Goal: Task Accomplishment & Management: Use online tool/utility

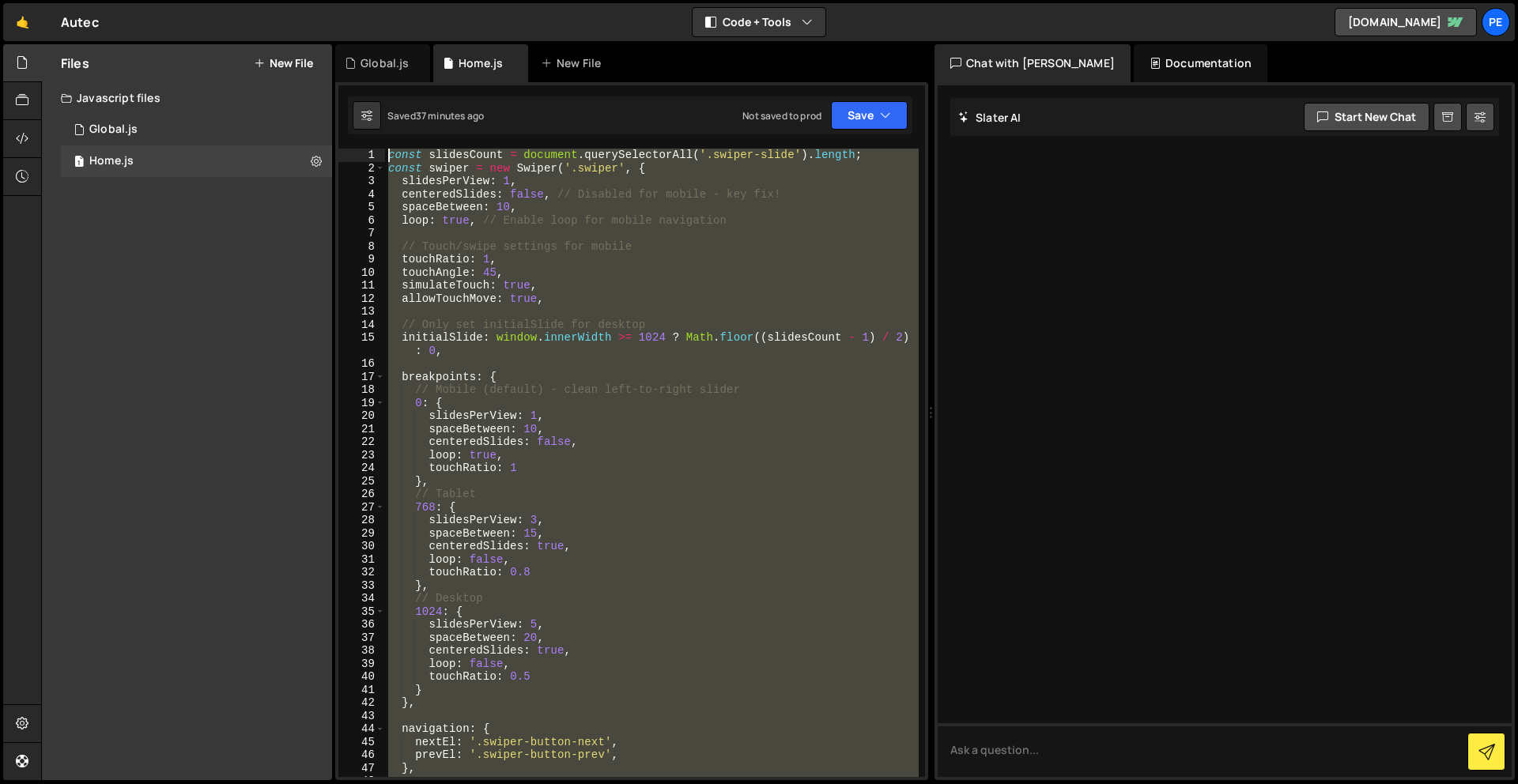
drag, startPoint x: 412, startPoint y: 526, endPoint x: 314, endPoint y: 109, distance: 428.4
click at [314, 109] on div "Files New File Create your first file Get started by starting a Javascript or C…" at bounding box center [779, 412] width 1477 height 737
type textarea "const slidesCount = document.querySelectorAll('.swiper-slide').length; const sw…"
click at [275, 60] on button "New File" at bounding box center [283, 63] width 59 height 13
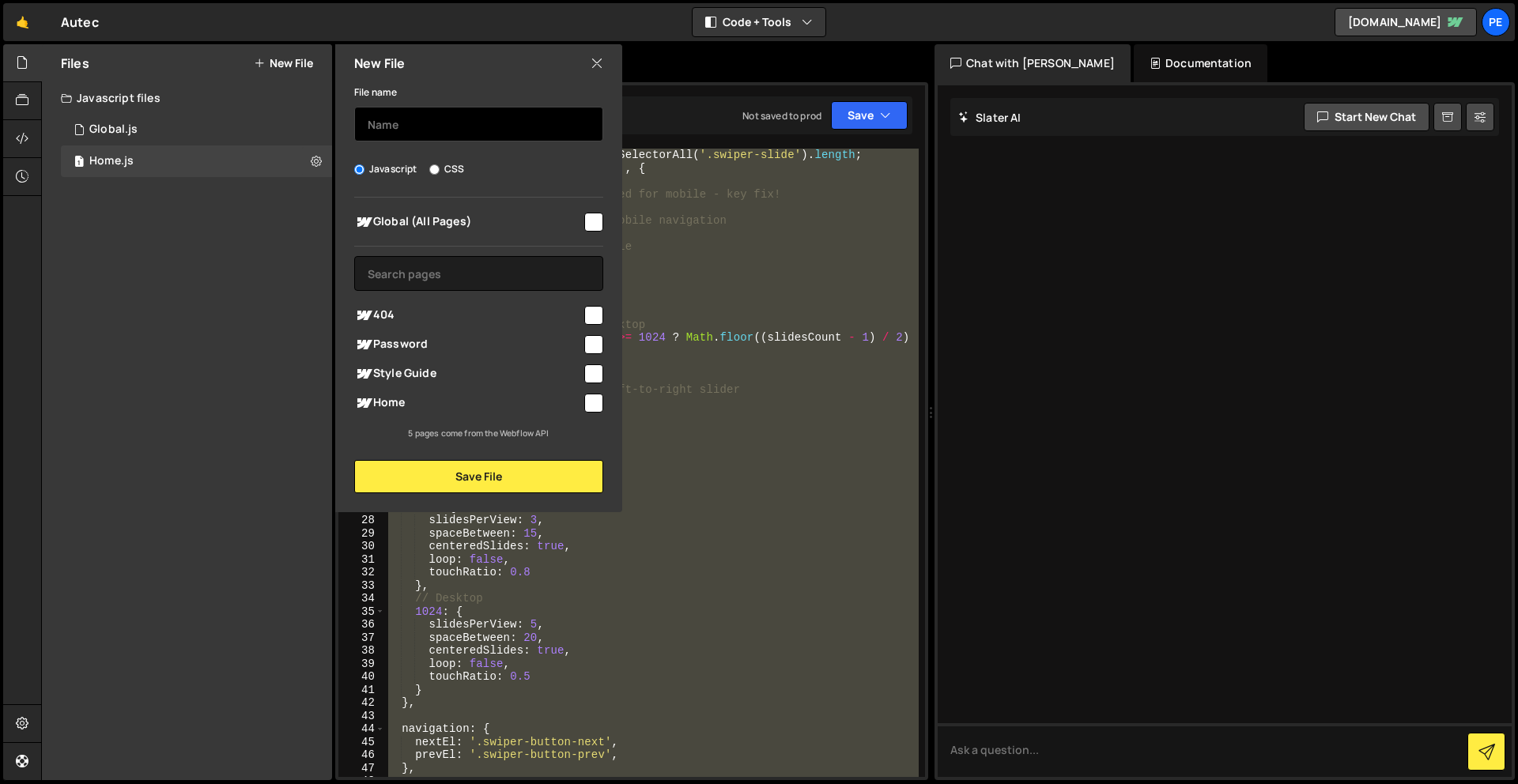
click at [496, 109] on input "text" at bounding box center [478, 124] width 249 height 34
click at [481, 135] on input "text" at bounding box center [478, 124] width 249 height 34
click at [151, 124] on div "1 Global.js 0" at bounding box center [197, 130] width 271 height 32
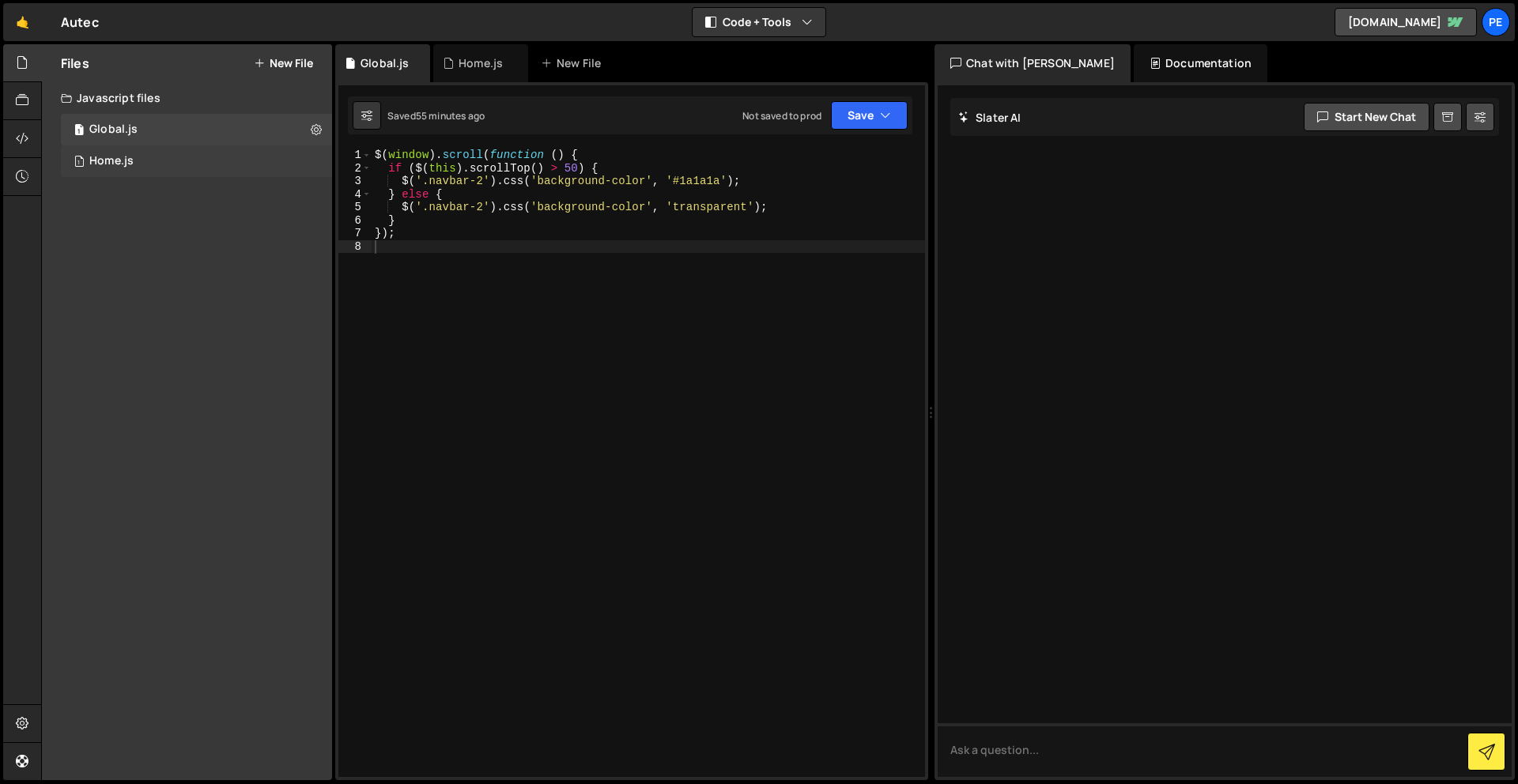
click at [140, 163] on div "1 Home.js 0" at bounding box center [197, 162] width 271 height 32
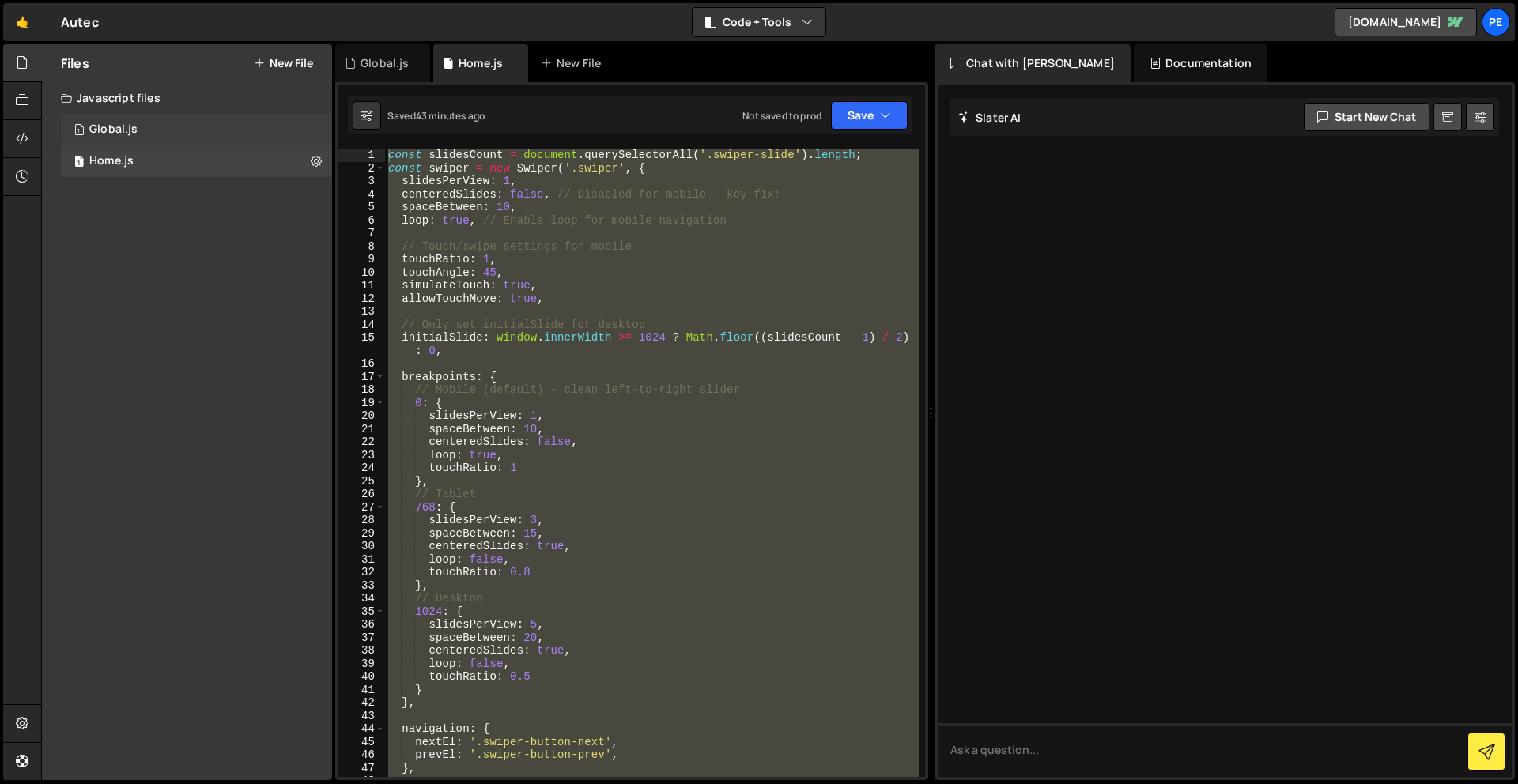
click at [126, 137] on div "1 Global.js 0" at bounding box center [197, 130] width 271 height 32
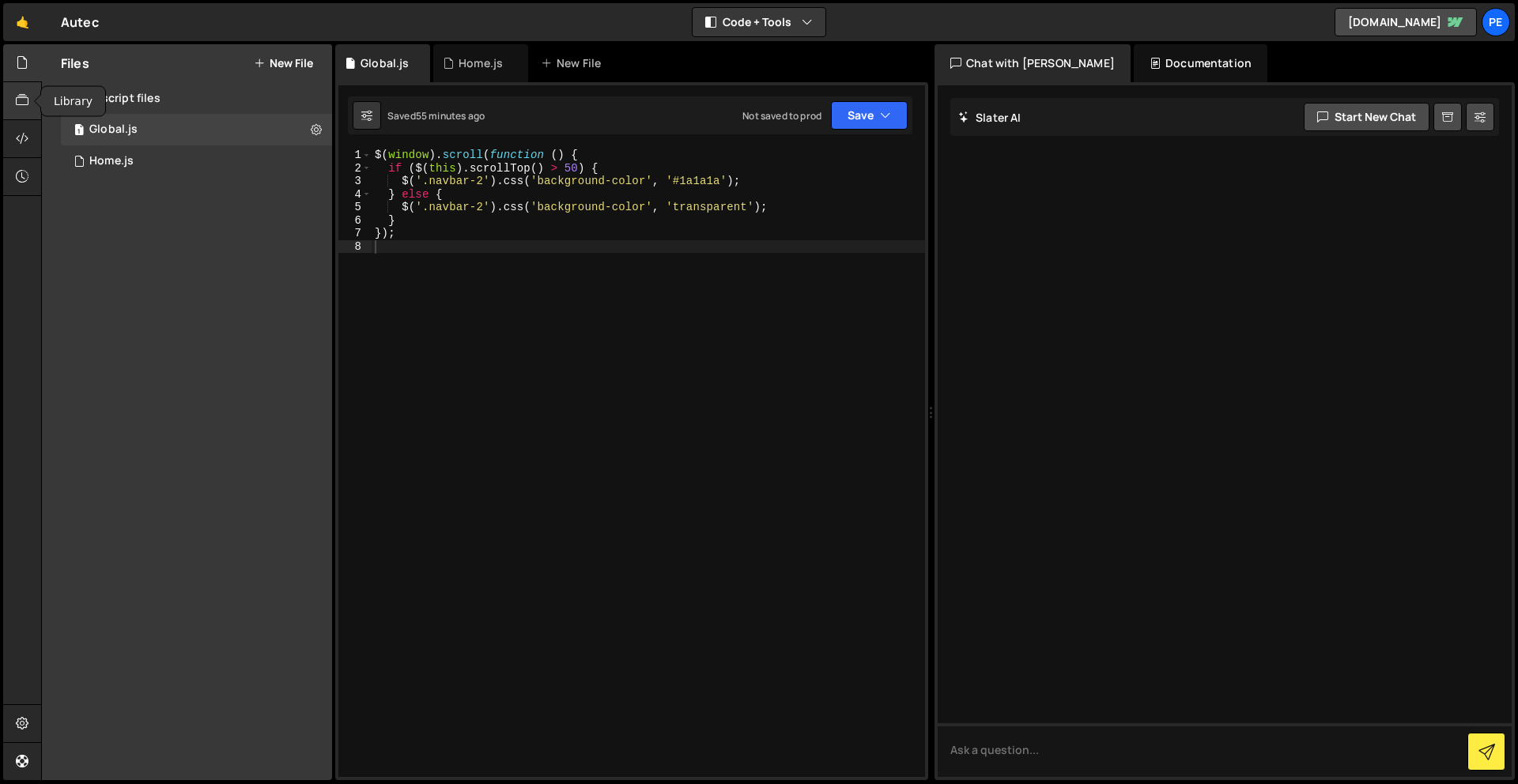
click at [13, 91] on div at bounding box center [22, 101] width 39 height 38
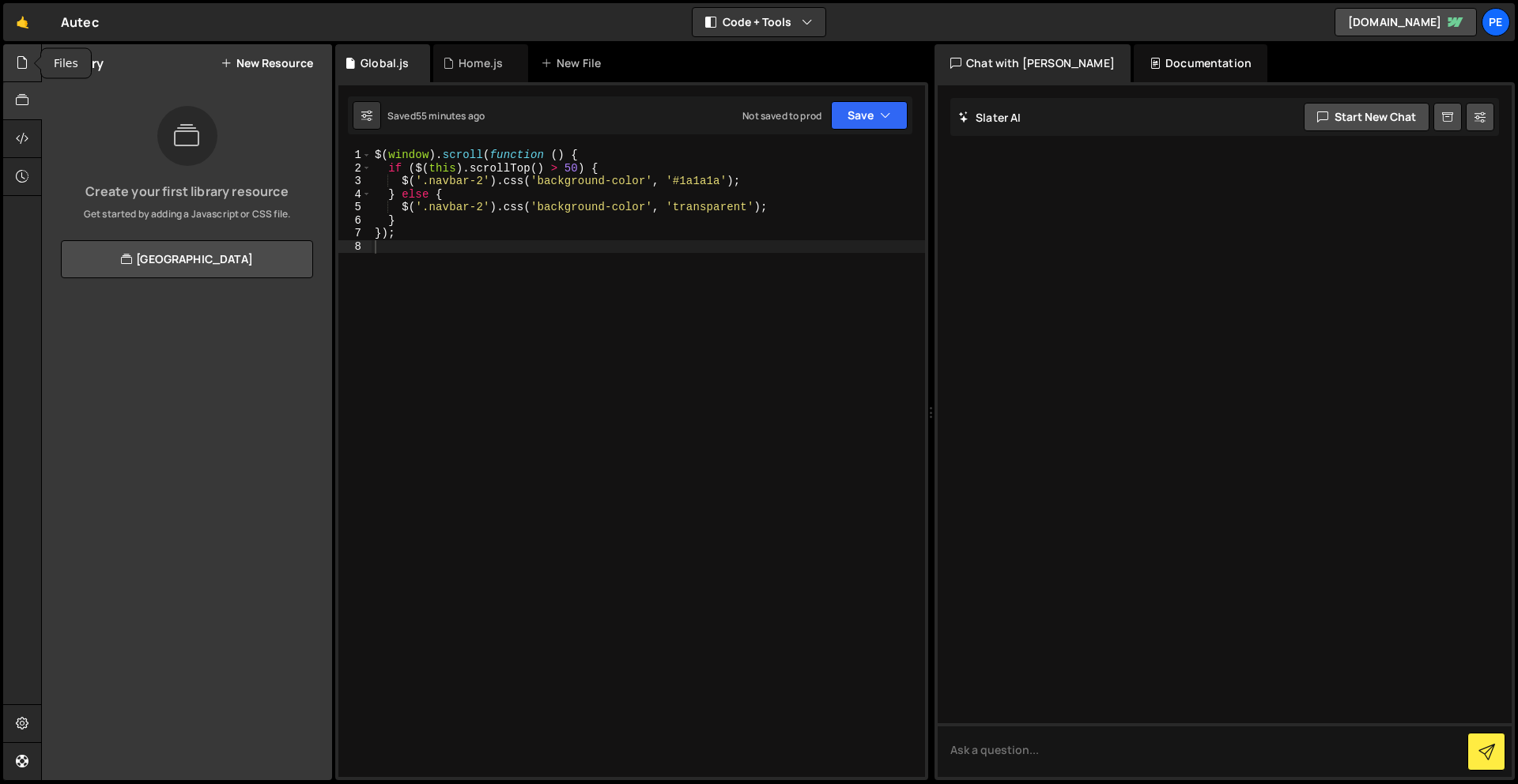
click at [27, 70] on icon at bounding box center [22, 62] width 13 height 18
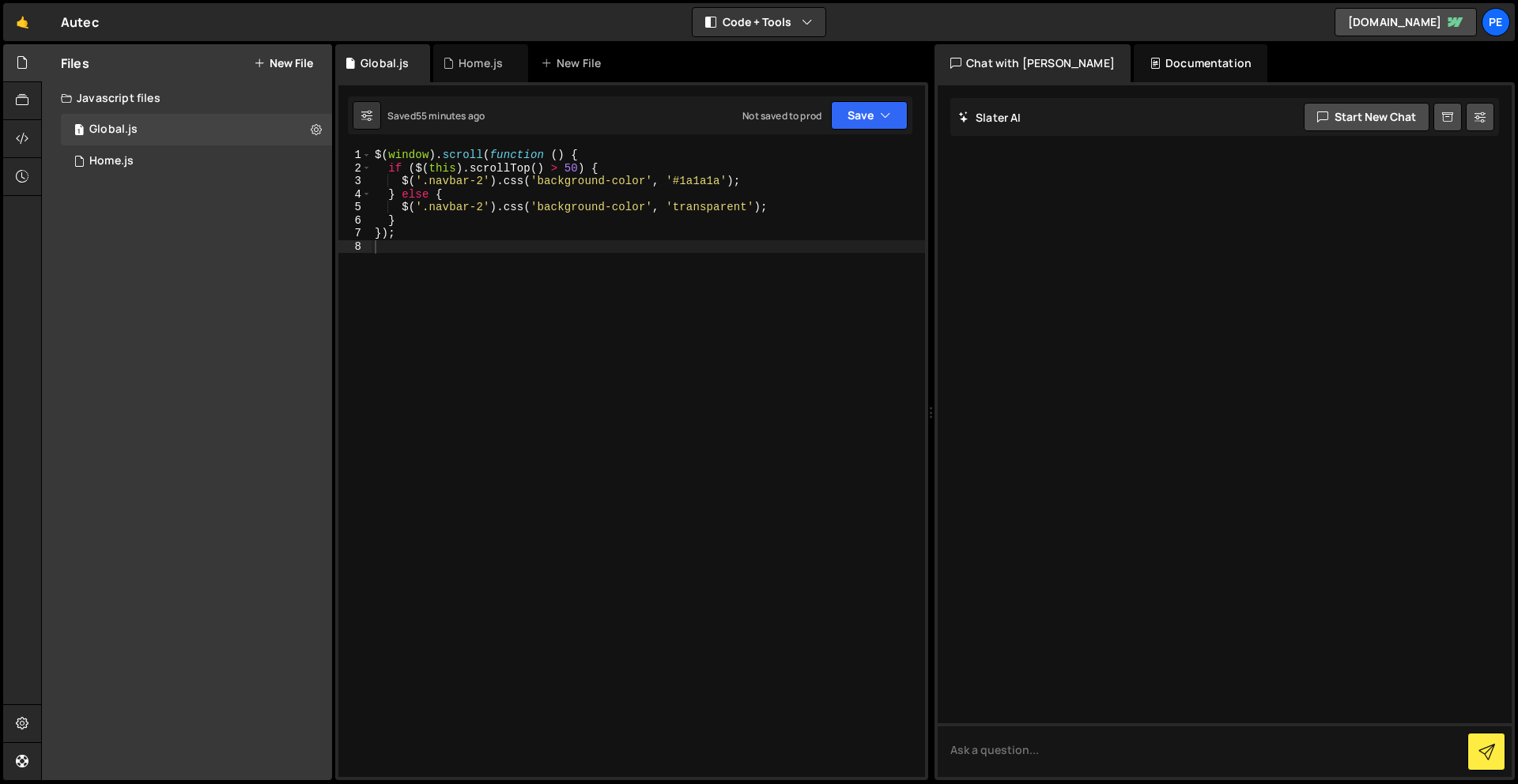
click at [291, 59] on button "New File" at bounding box center [283, 63] width 59 height 13
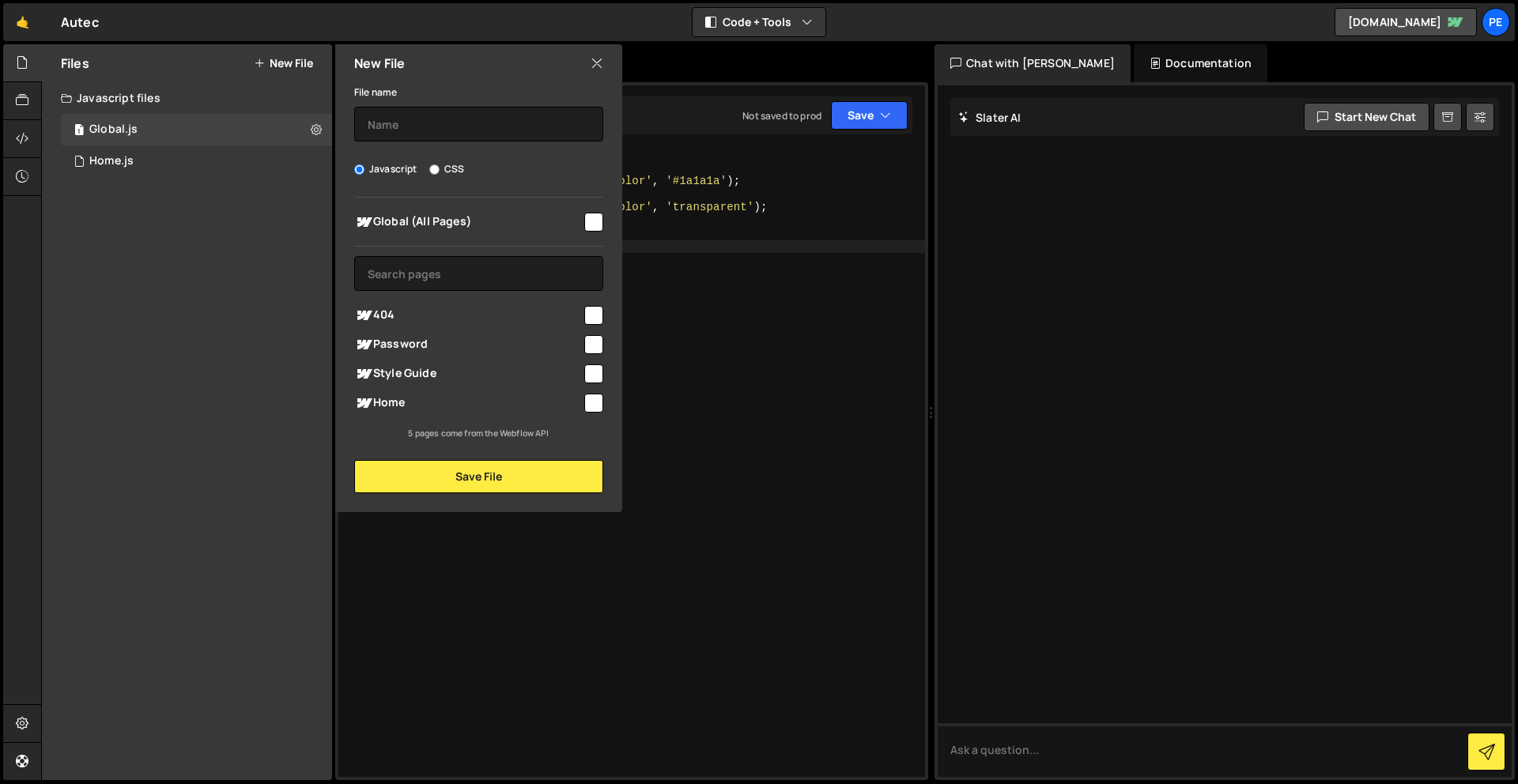
click at [454, 166] on label "CSS" at bounding box center [446, 169] width 34 height 16
click at [439, 166] on input "CSS" at bounding box center [434, 169] width 10 height 10
radio input "true"
click at [597, 396] on input "checkbox" at bounding box center [594, 403] width 19 height 19
checkbox input "true"
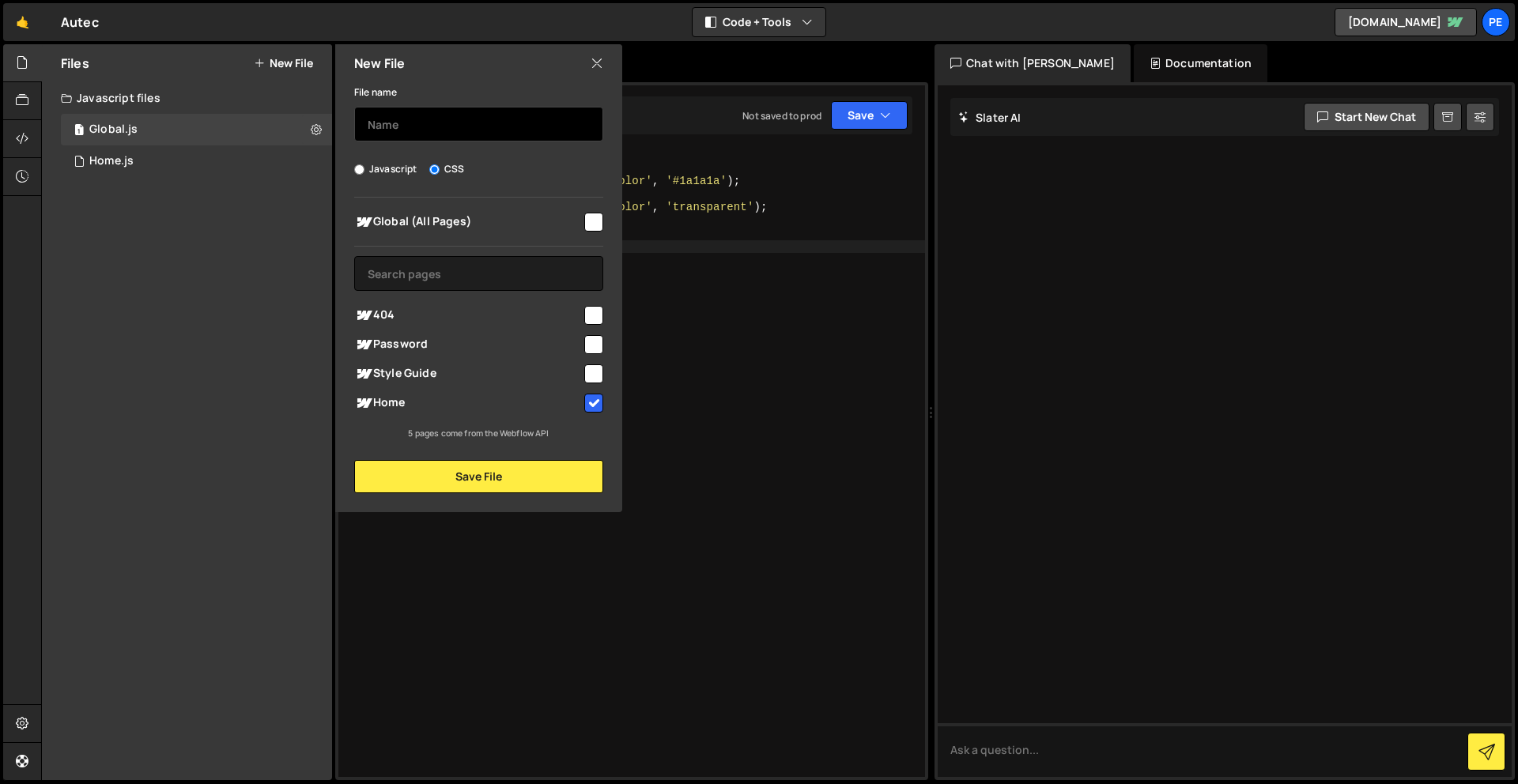
click at [474, 120] on input "text" at bounding box center [478, 124] width 249 height 34
type input "Home"
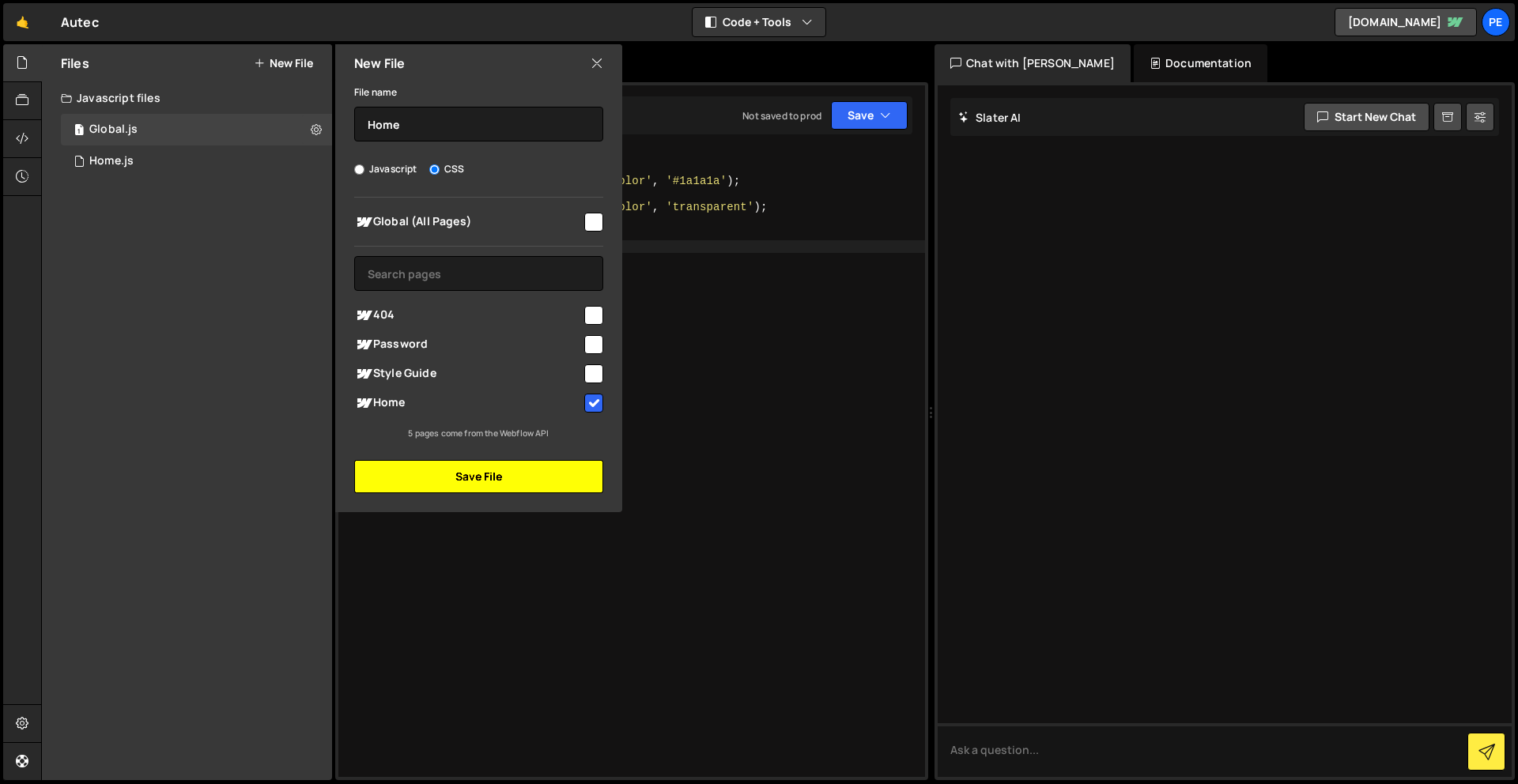
click at [469, 470] on button "Save File" at bounding box center [478, 477] width 249 height 33
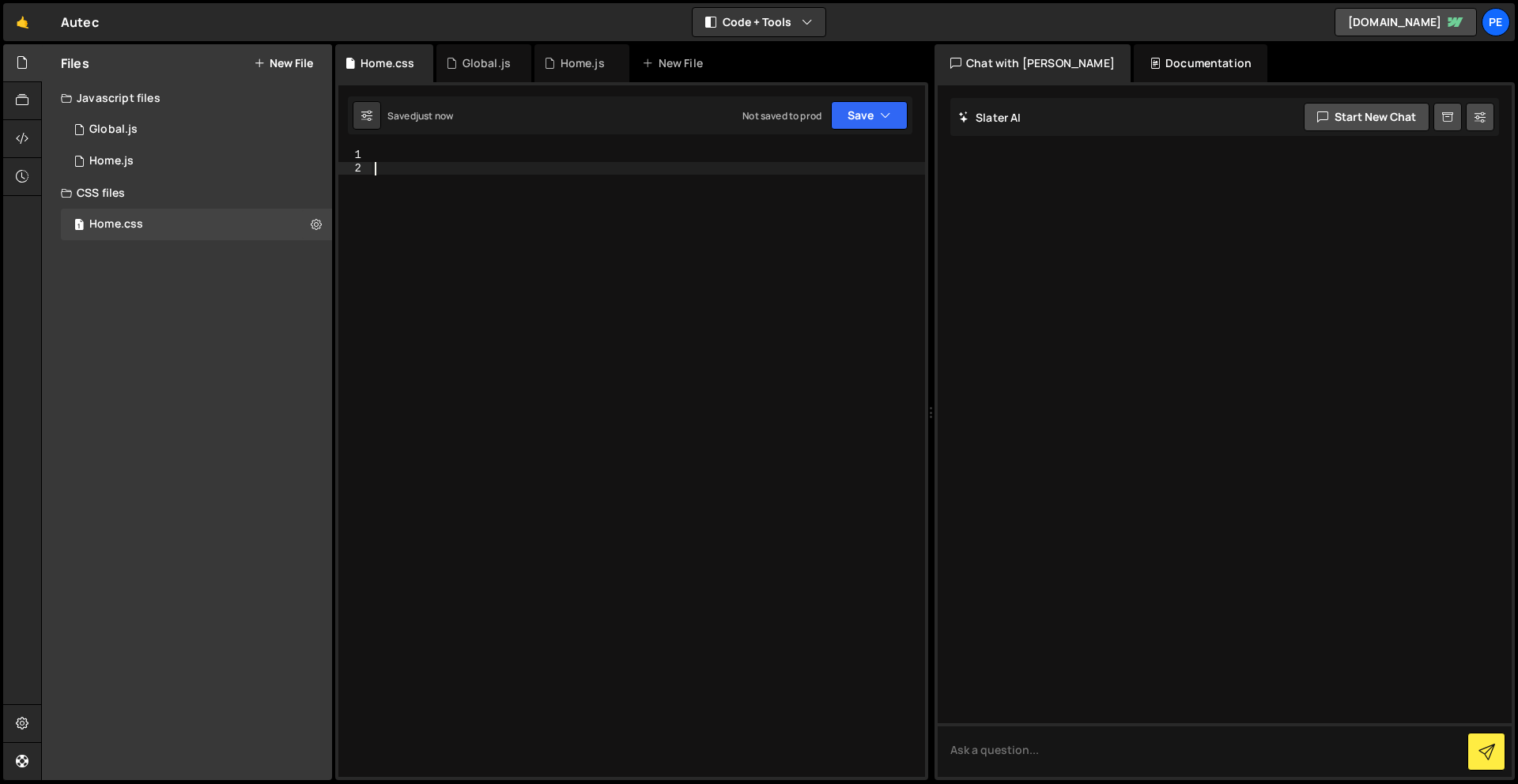
click at [568, 163] on div at bounding box center [648, 476] width 554 height 655
click at [561, 151] on div at bounding box center [648, 476] width 554 height 655
paste textarea "}"
type textarea "}"
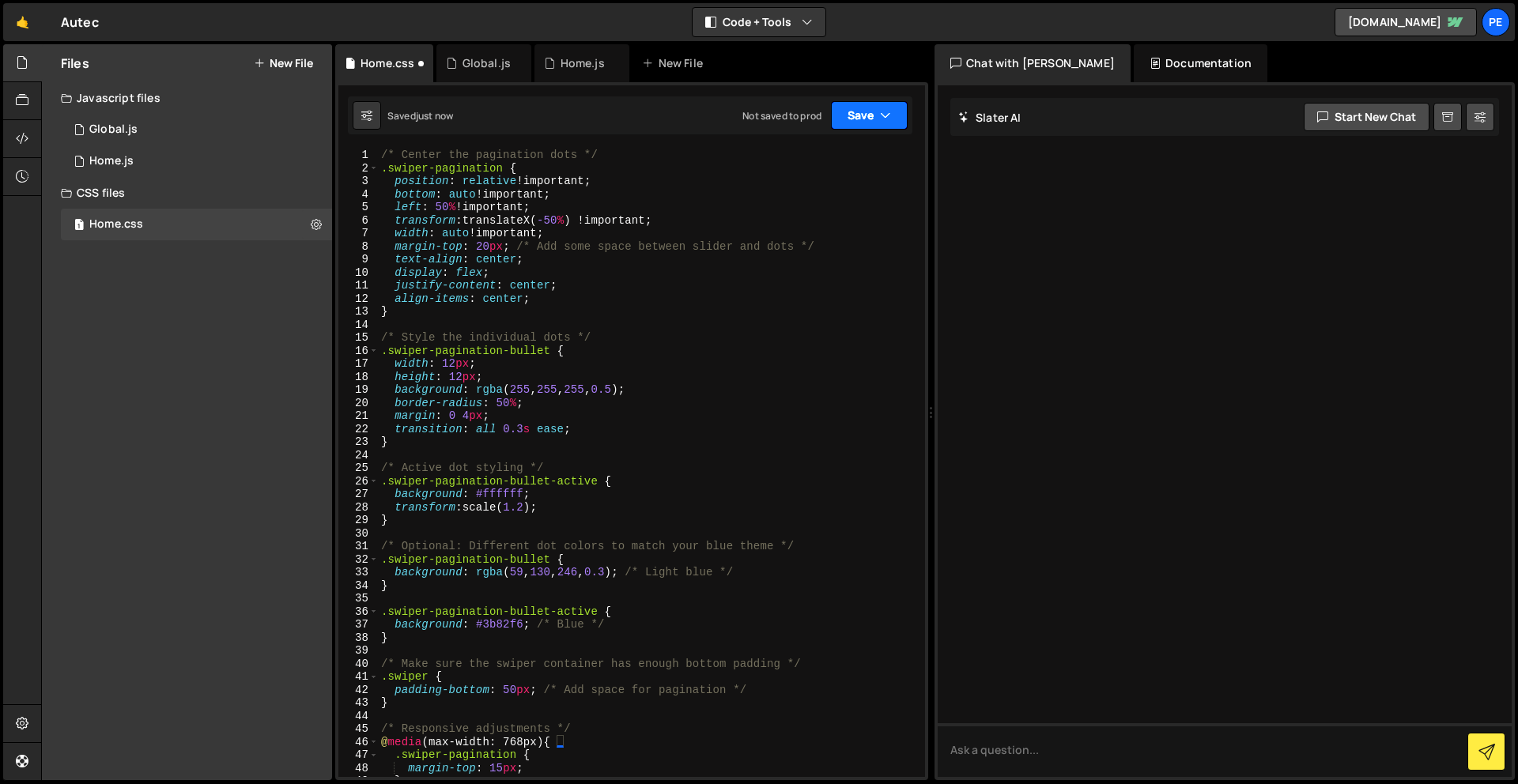
click at [840, 118] on button "Save" at bounding box center [869, 115] width 77 height 29
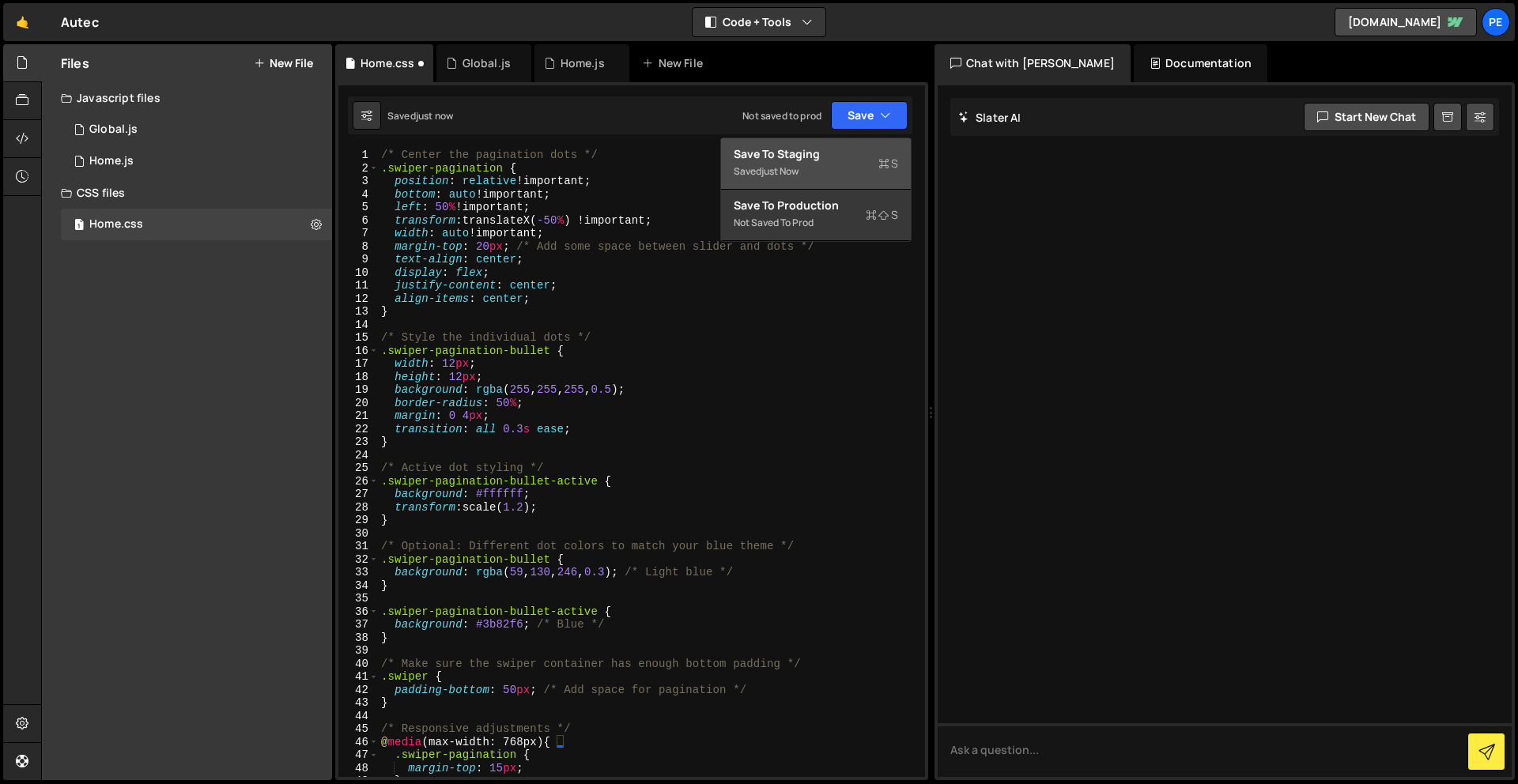
click at [835, 168] on div "Saved just now" at bounding box center [816, 171] width 164 height 19
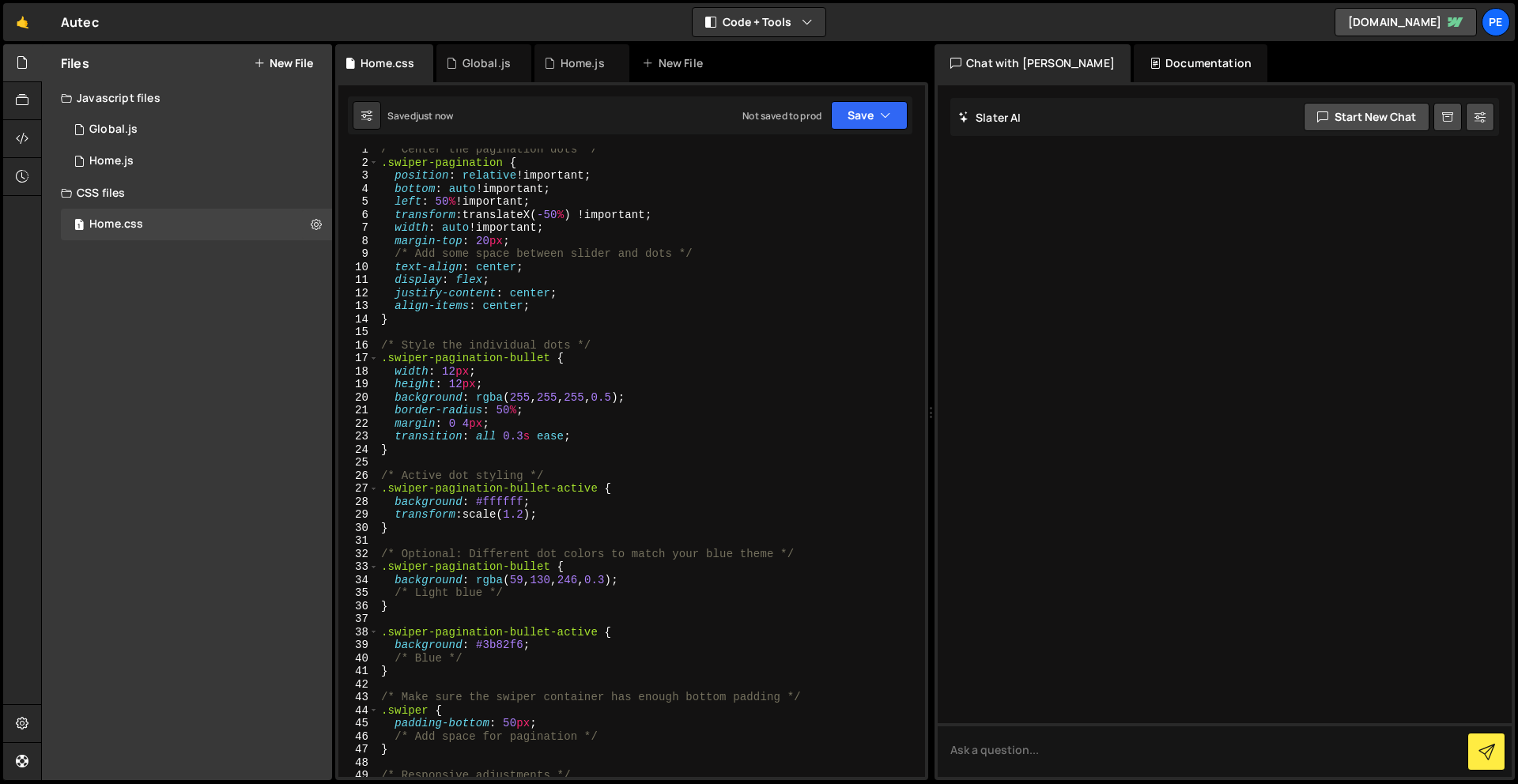
scroll to position [5, 0]
click at [820, 116] on div "Not saved to prod" at bounding box center [781, 115] width 79 height 13
click at [842, 114] on button "Save" at bounding box center [869, 115] width 77 height 29
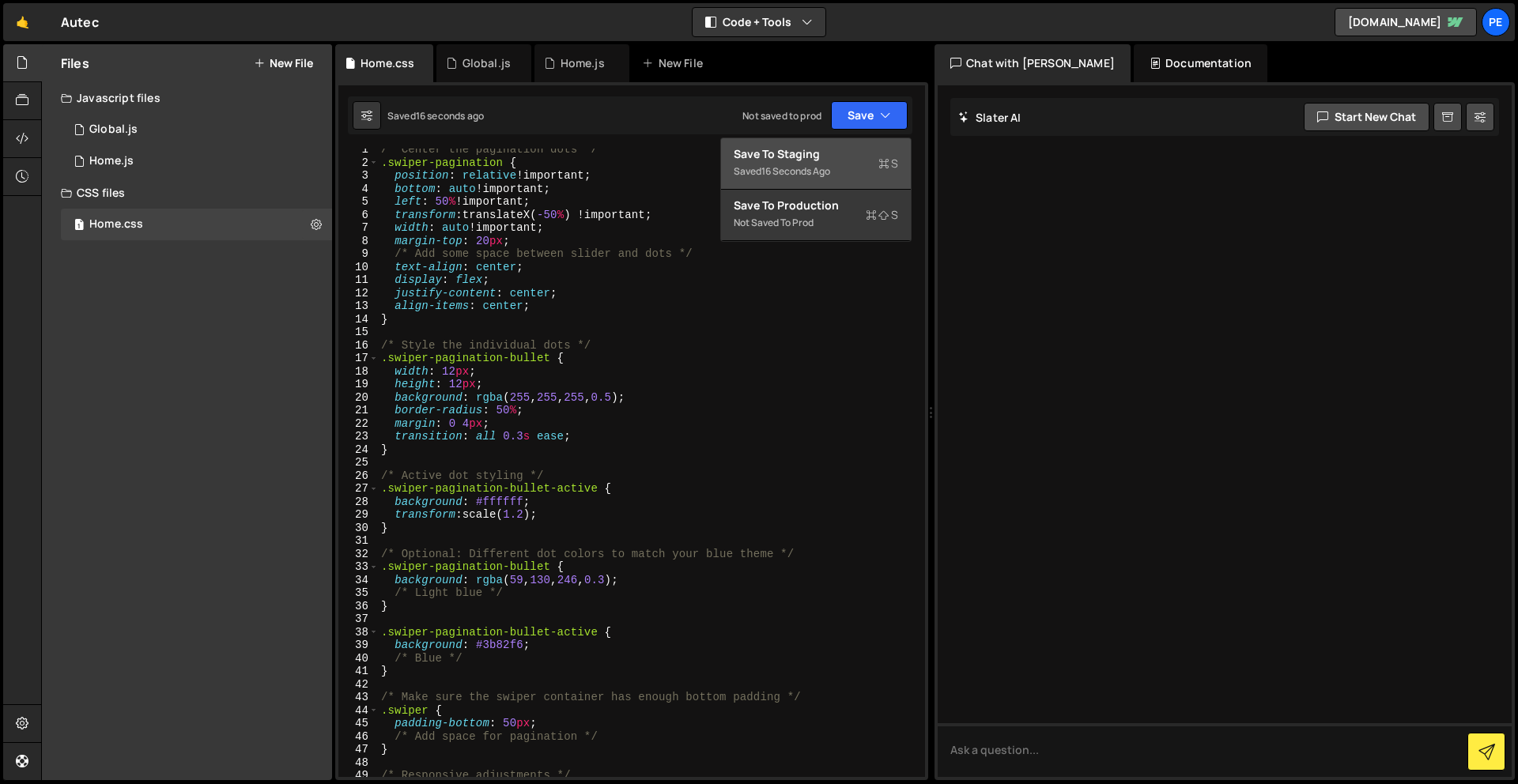
click at [857, 172] on div "Saved 16 seconds ago" at bounding box center [816, 171] width 164 height 19
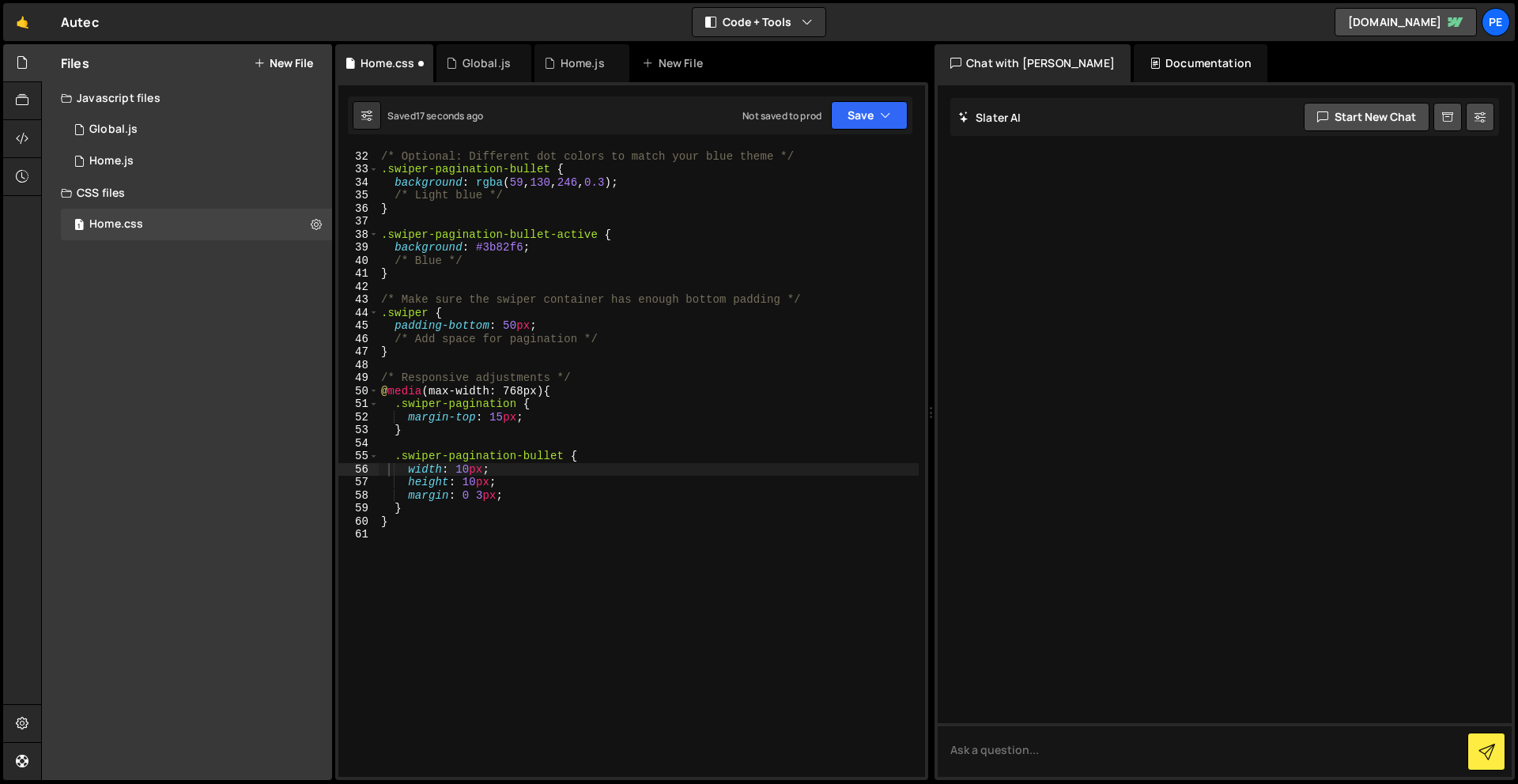
scroll to position [403, 0]
click at [546, 549] on div "/* Optional: Different dot colors to match your blue theme */ .swiper-paginatio…" at bounding box center [648, 464] width 541 height 655
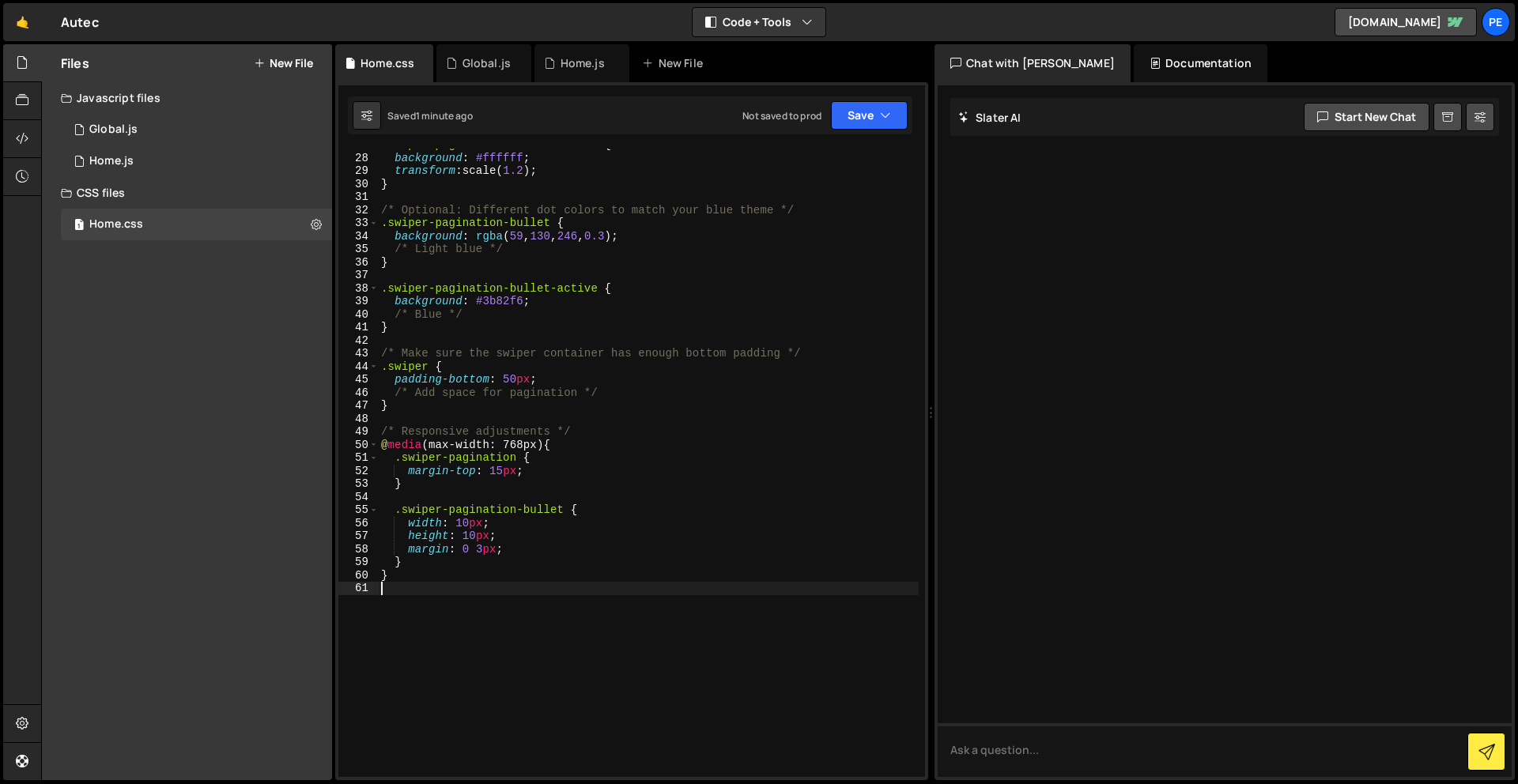
scroll to position [343, 0]
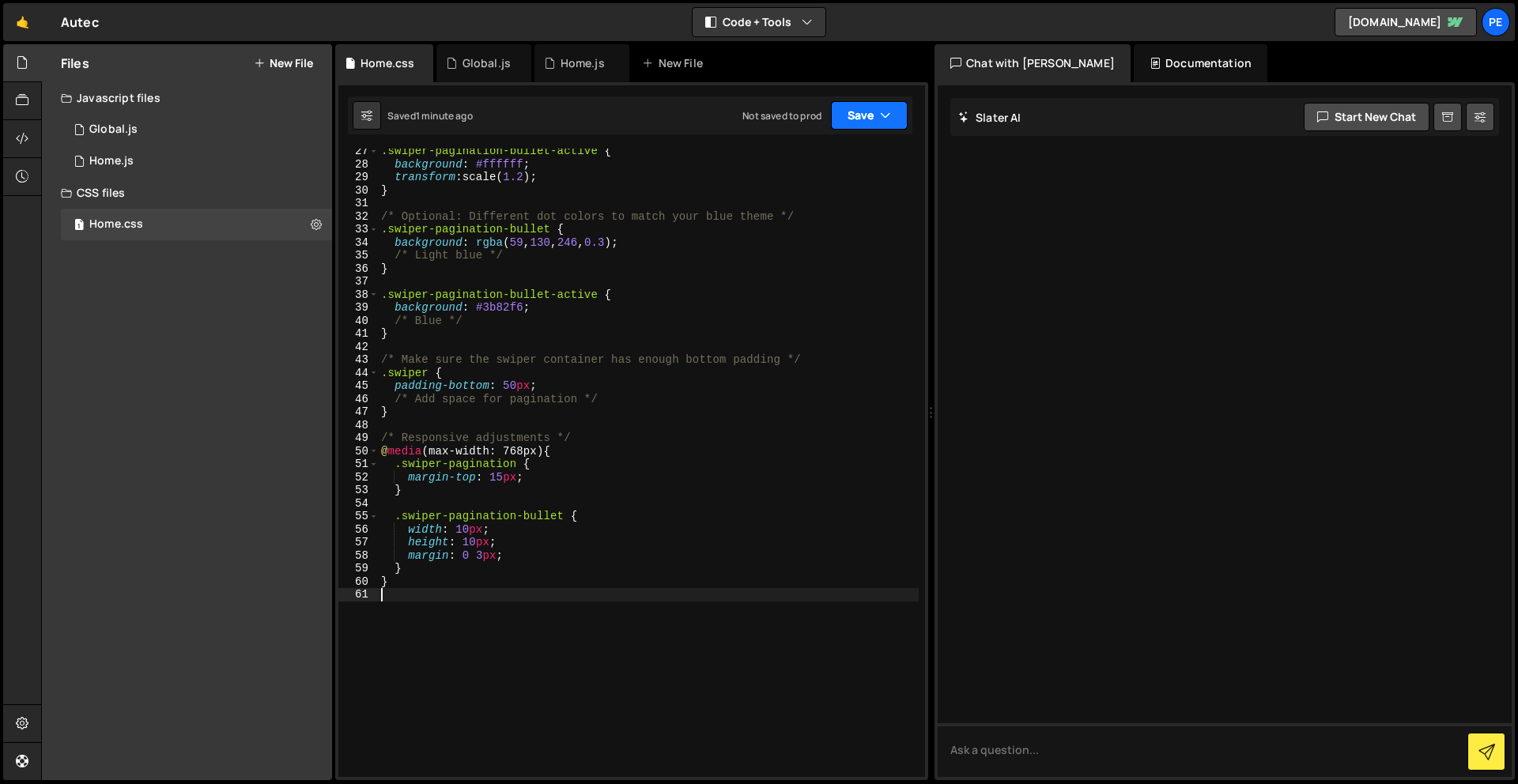
click at [875, 111] on button "Save" at bounding box center [869, 115] width 77 height 29
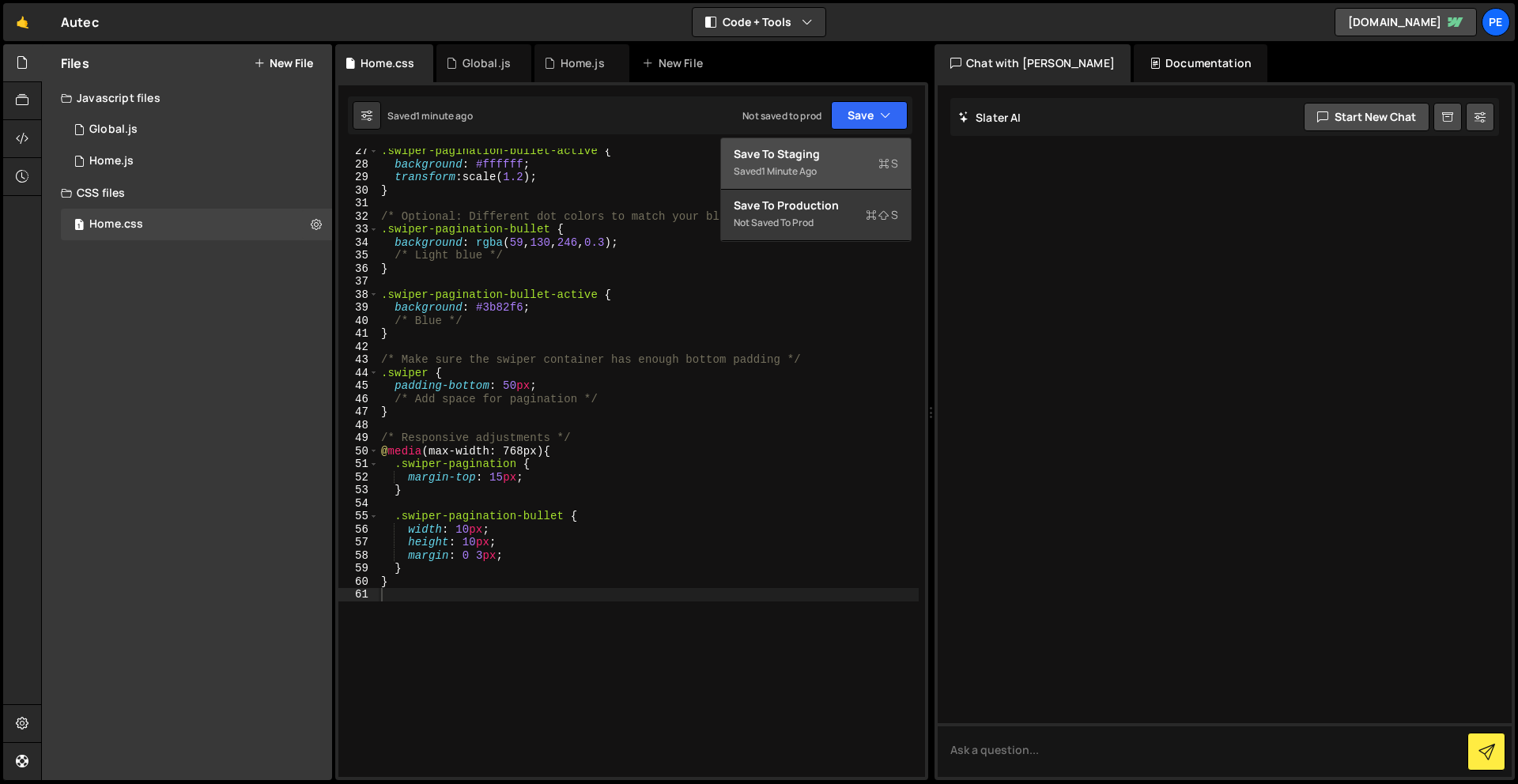
click at [863, 150] on div "Save to Staging S" at bounding box center [816, 153] width 164 height 16
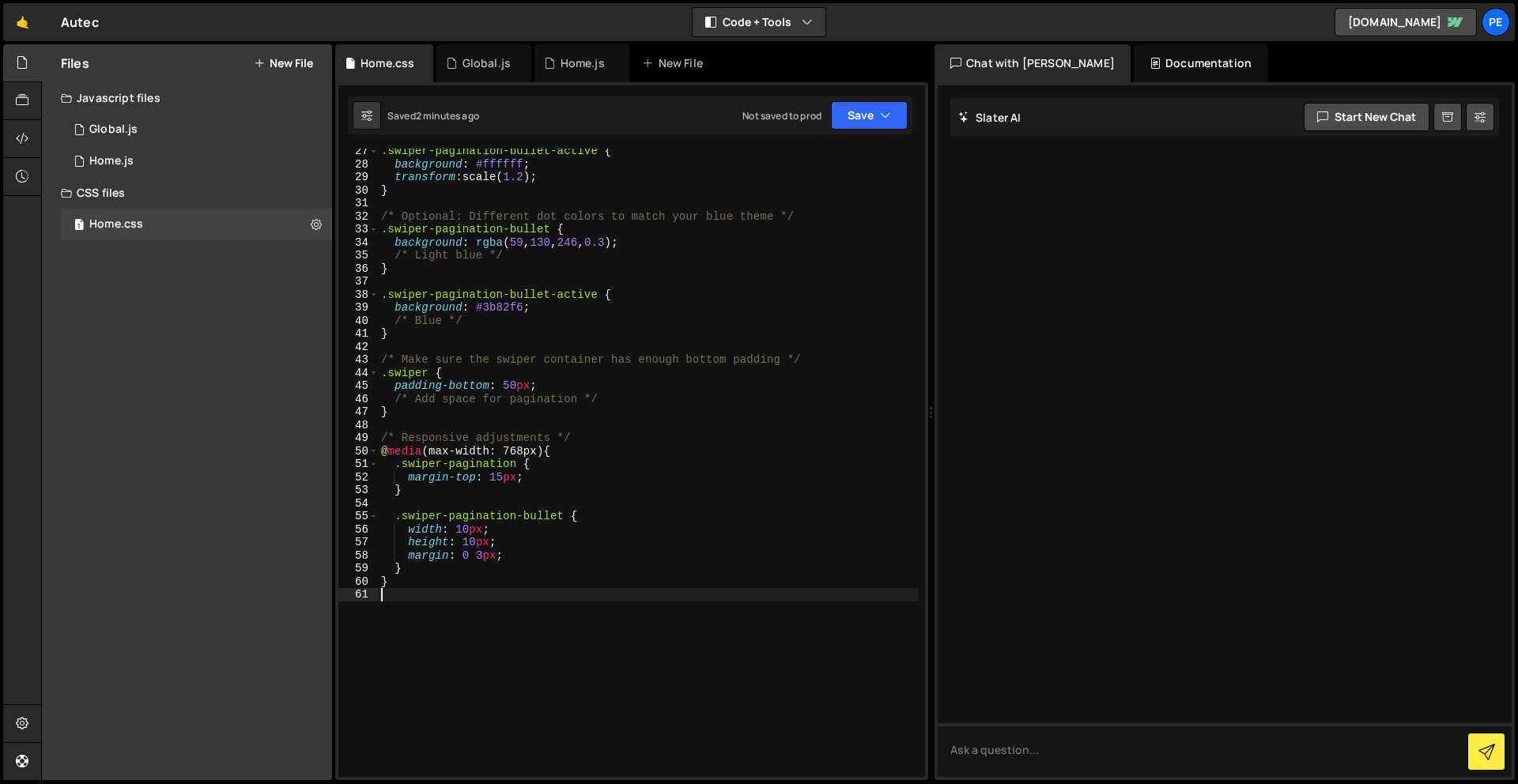
scroll to position [0, 0]
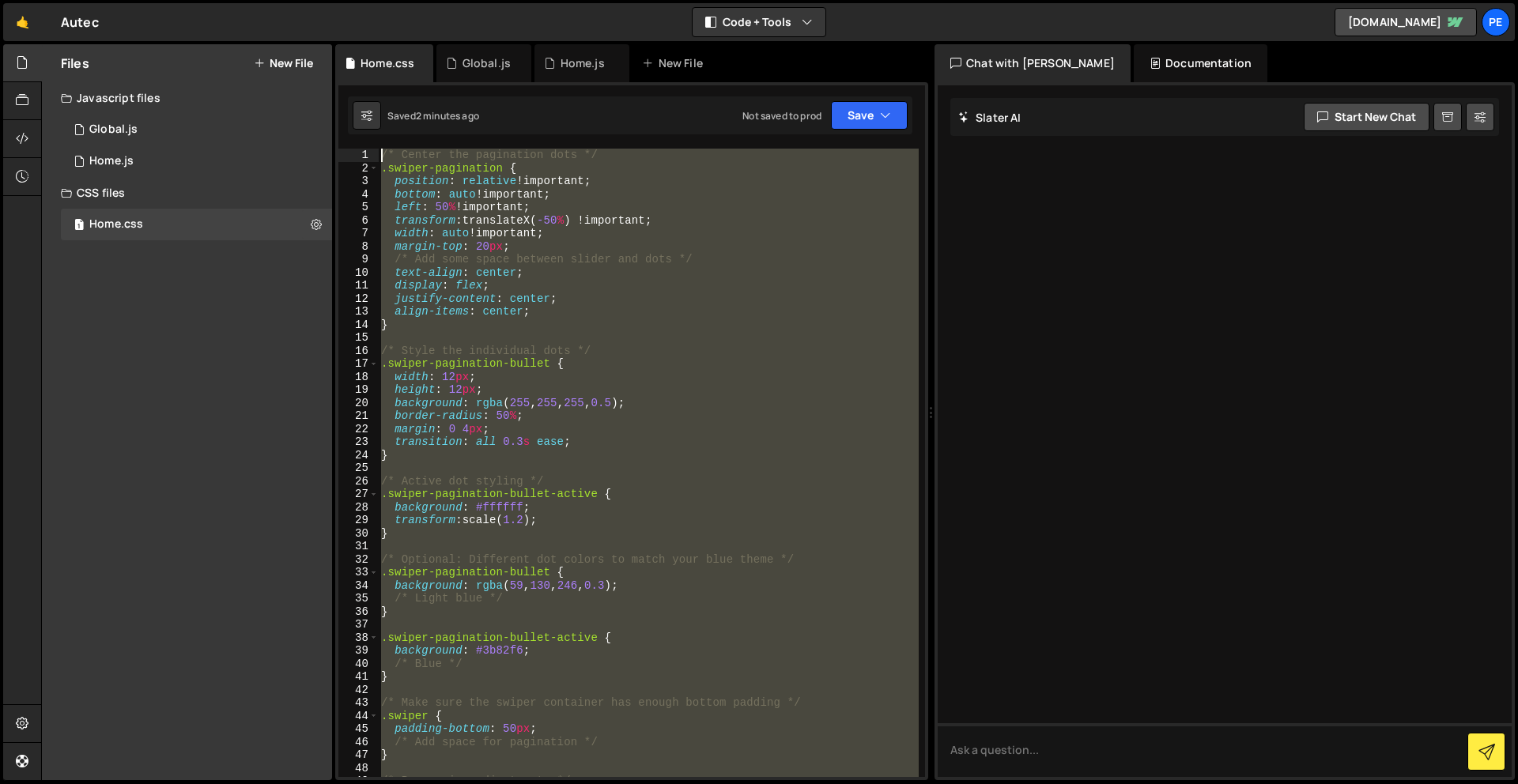
drag, startPoint x: 464, startPoint y: 612, endPoint x: 332, endPoint y: -70, distance: 694.7
click at [332, 0] on html "Projects [GEOGRAPHIC_DATA] Blog Pe Your current team is Perspective 1 Projects …" at bounding box center [759, 392] width 1518 height 784
paste textarea "}"
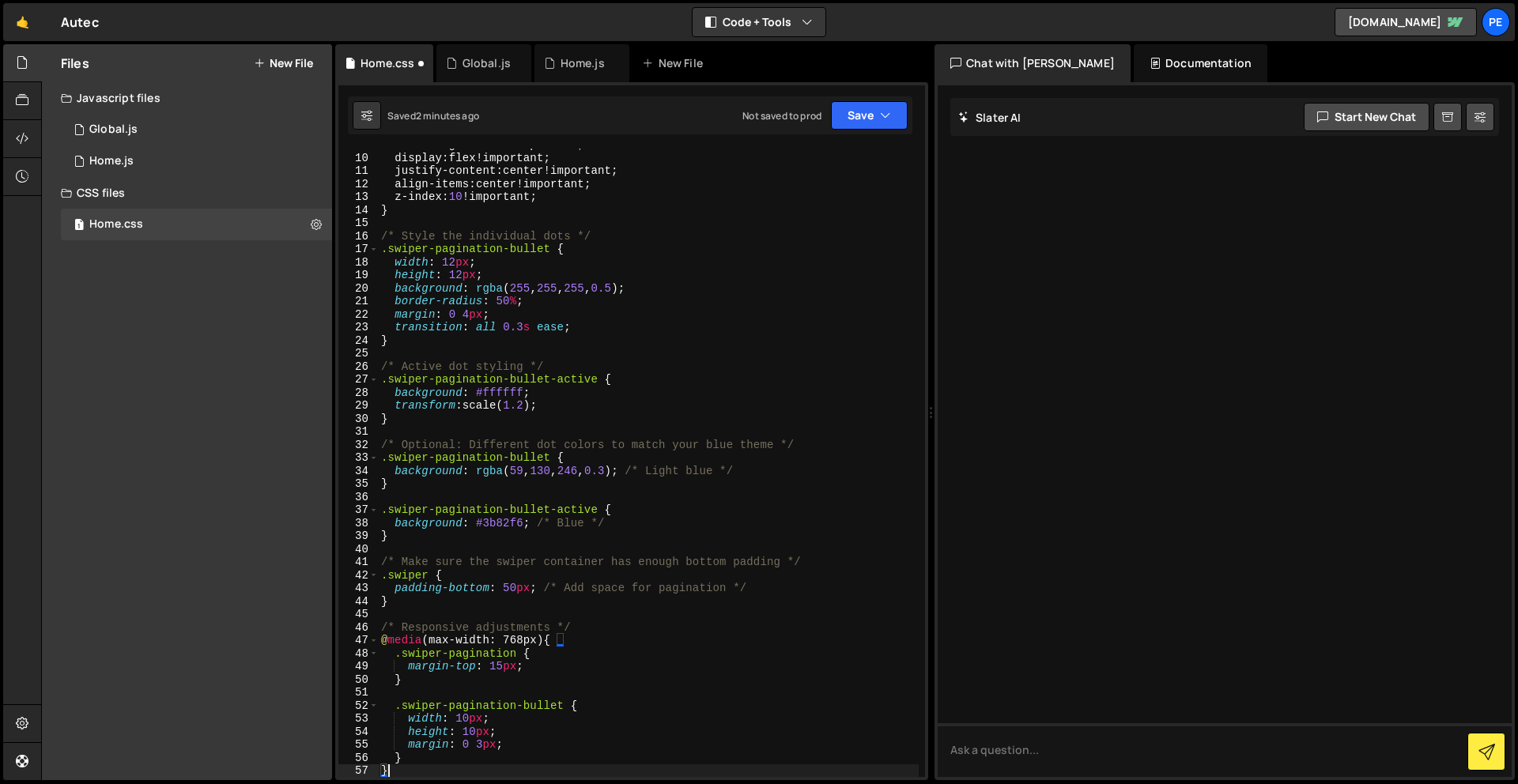
scroll to position [114, 0]
click at [873, 111] on button "Save" at bounding box center [869, 115] width 77 height 29
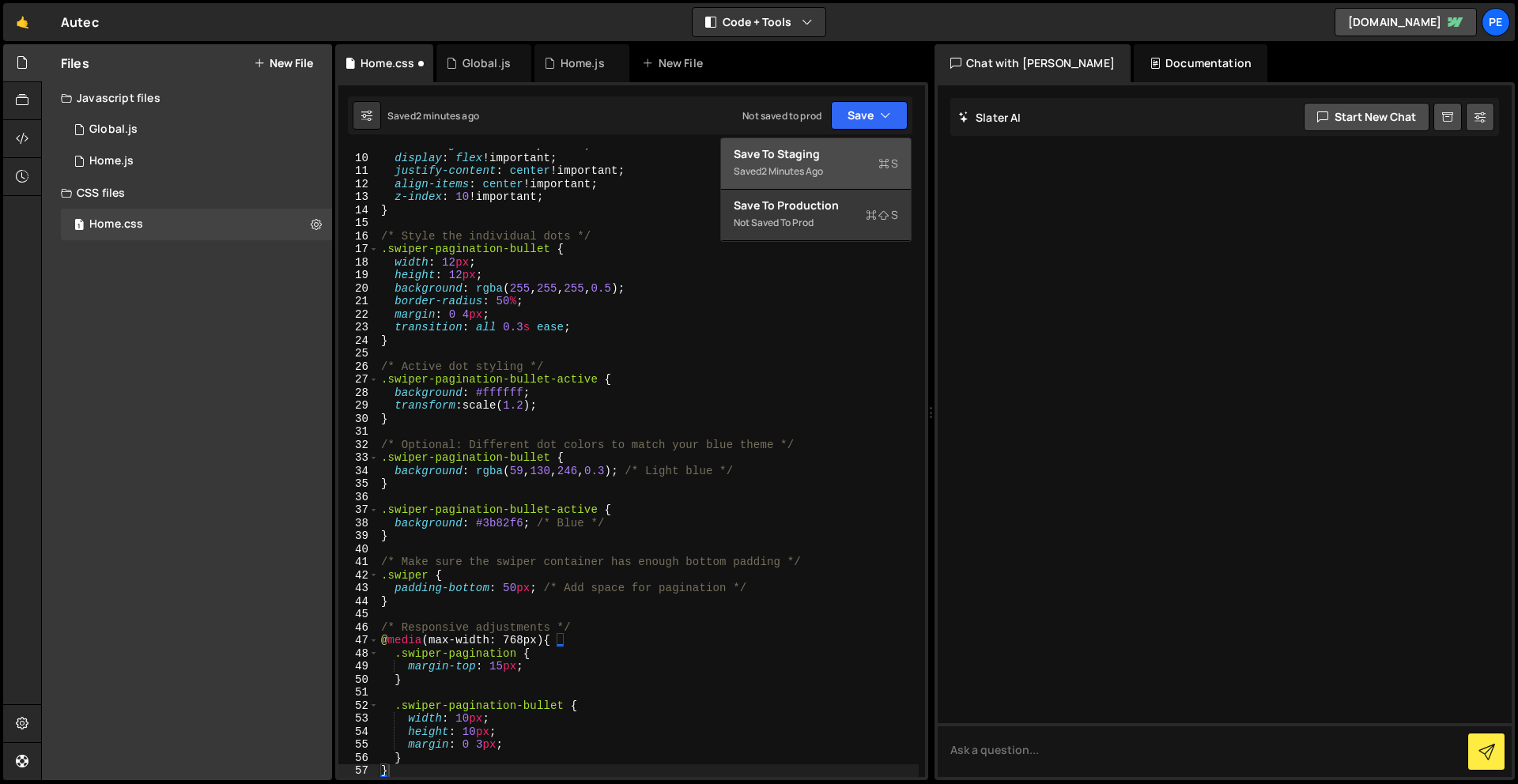
click at [828, 153] on div "Save to Staging S" at bounding box center [816, 153] width 164 height 16
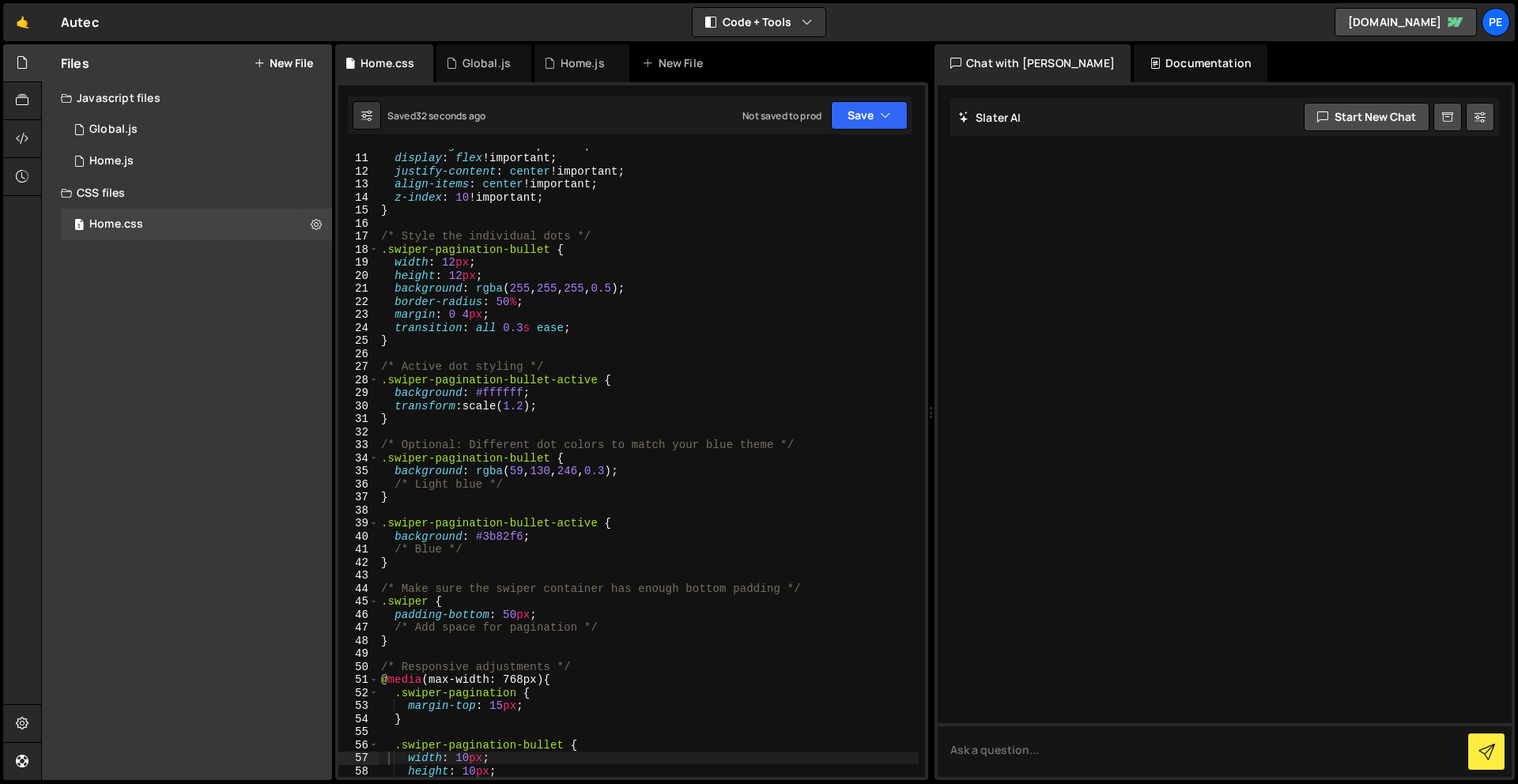
scroll to position [127, 0]
click at [132, 124] on div "Global.js" at bounding box center [113, 129] width 48 height 14
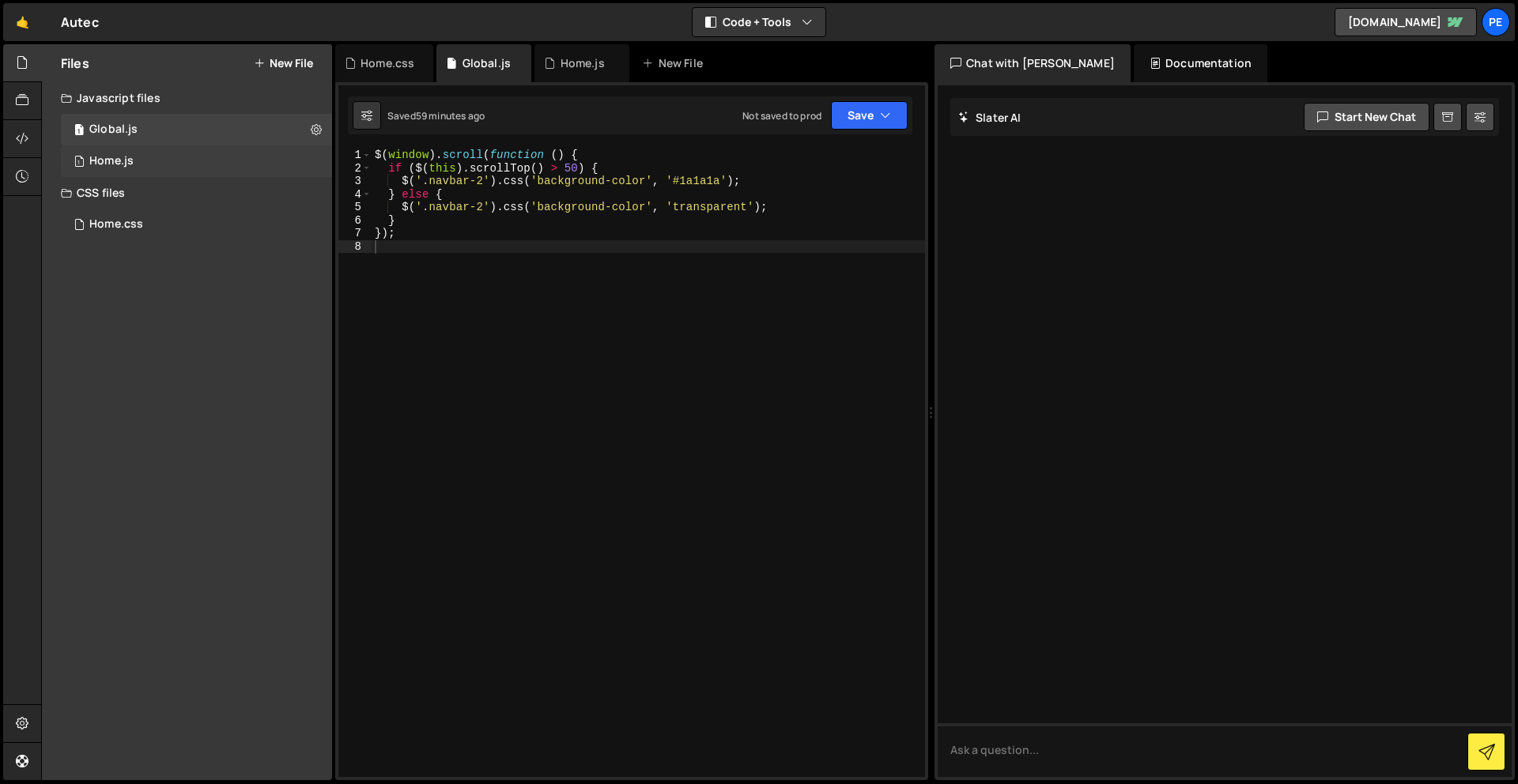
click at [123, 146] on div "1 Home.js 0" at bounding box center [197, 162] width 271 height 32
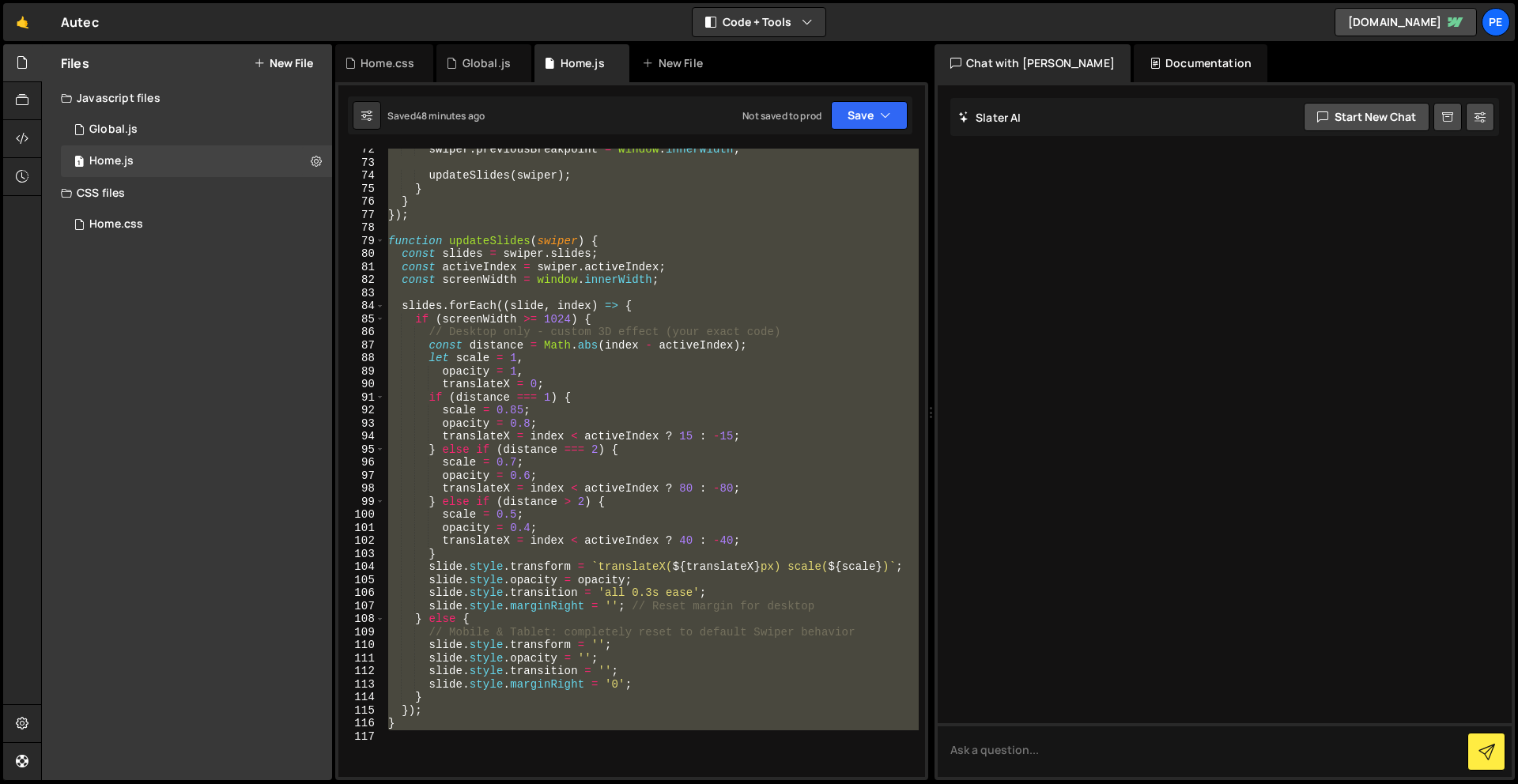
scroll to position [945, 0]
click at [164, 212] on div "1 Home.css 0" at bounding box center [197, 225] width 271 height 32
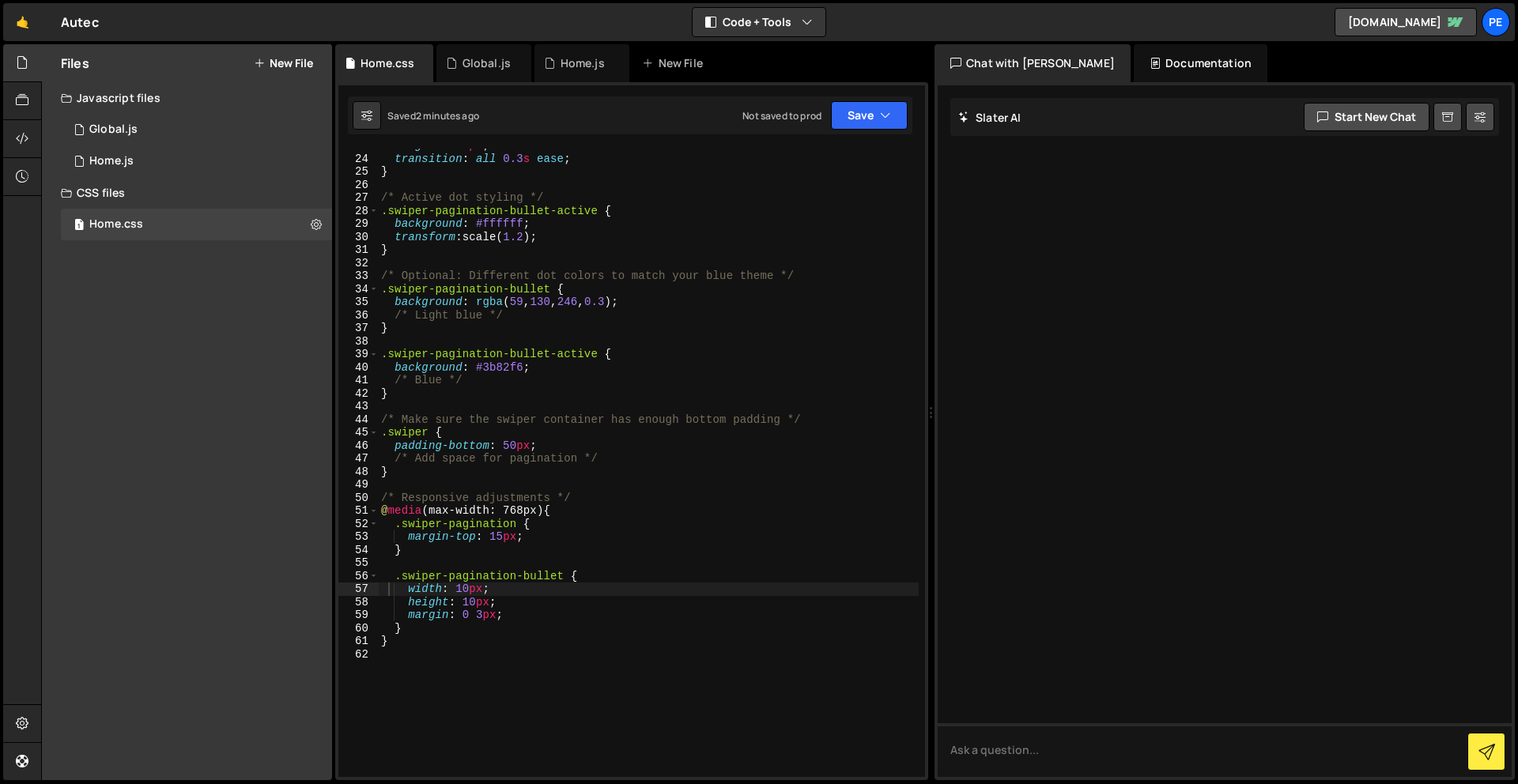
scroll to position [296, 0]
drag, startPoint x: 525, startPoint y: 366, endPoint x: 485, endPoint y: 366, distance: 40.0
click at [485, 366] on div "margin : 0 4 px ; transition : all 0.3 s ease ; } /* Active dot styling */ .swi…" at bounding box center [648, 466] width 541 height 655
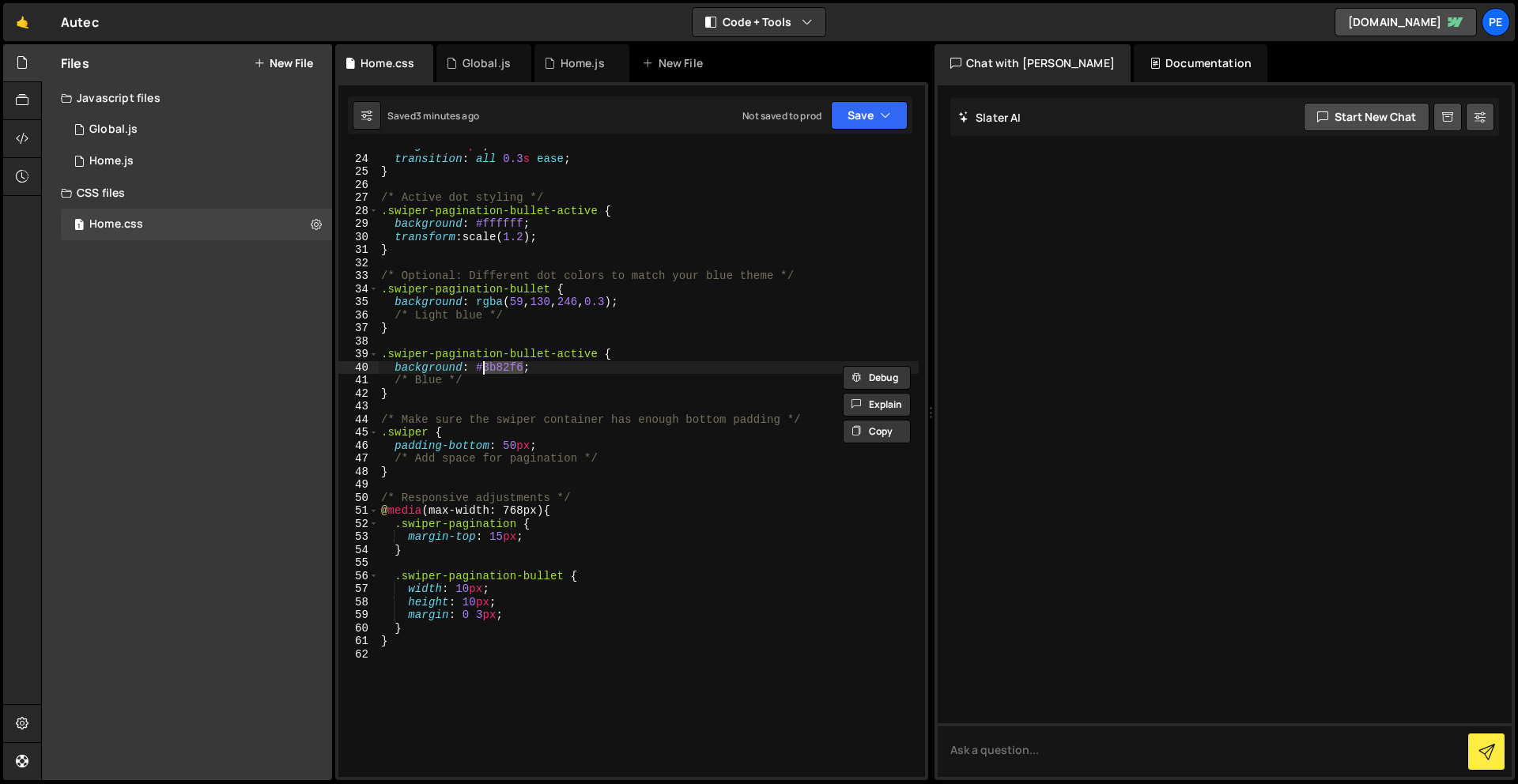
paste textarea "F5F6F7"
click at [859, 116] on button "Save" at bounding box center [869, 115] width 77 height 29
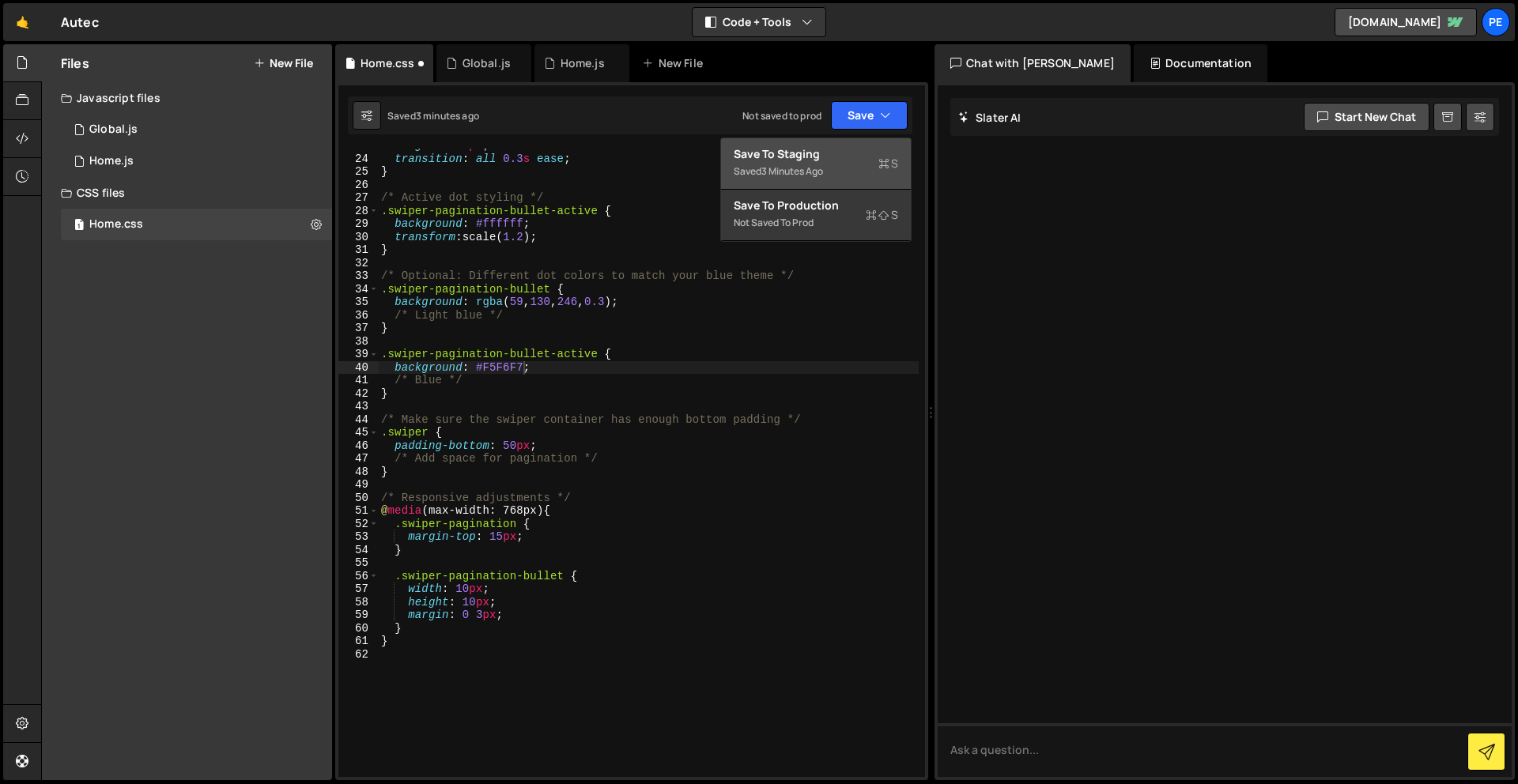
click at [853, 167] on div "Saved 3 minutes ago" at bounding box center [816, 171] width 164 height 19
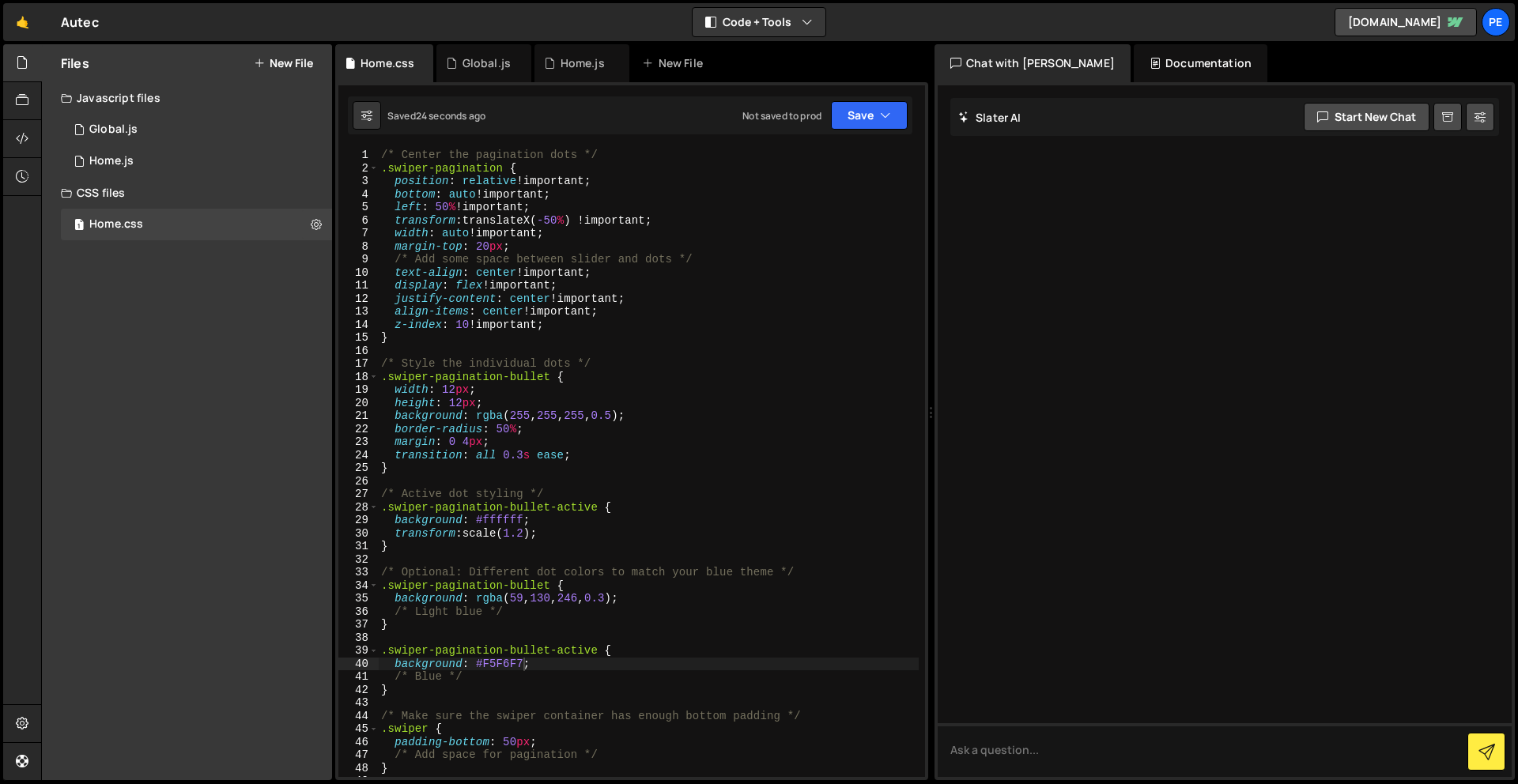
scroll to position [6, 0]
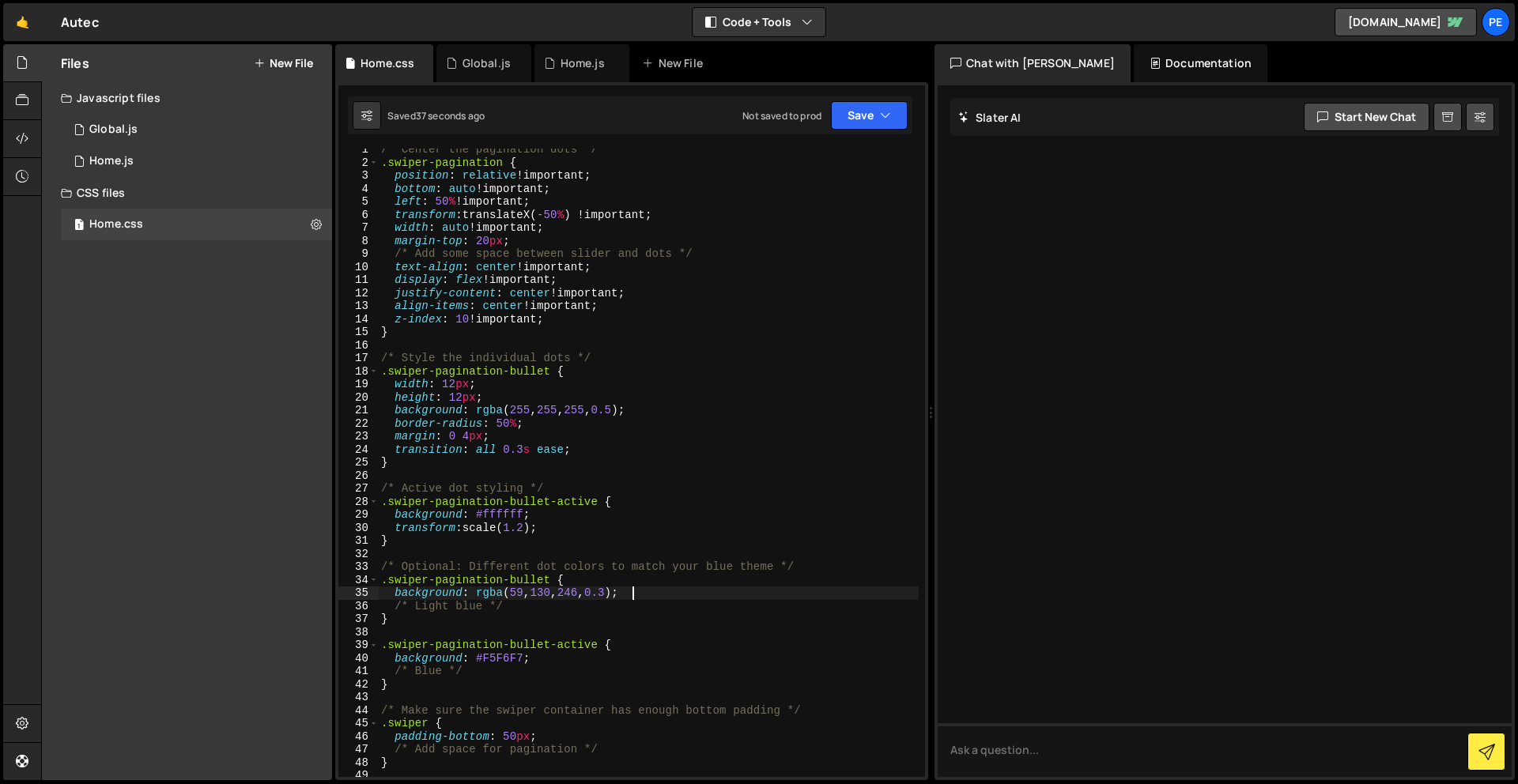
click at [630, 593] on div "/* Center the pagination dots */ .swiper-pagination { position : relative !impo…" at bounding box center [648, 470] width 541 height 655
drag, startPoint x: 622, startPoint y: 595, endPoint x: 475, endPoint y: 593, distance: 147.0
click at [475, 593] on div "/* Center the pagination dots */ .swiper-pagination { position : relative !impo…" at bounding box center [648, 470] width 541 height 655
paste textarea "F5F6F7"
click at [475, 594] on div "/* Center the pagination dots */ .swiper-pagination { position : relative !impo…" at bounding box center [648, 470] width 541 height 655
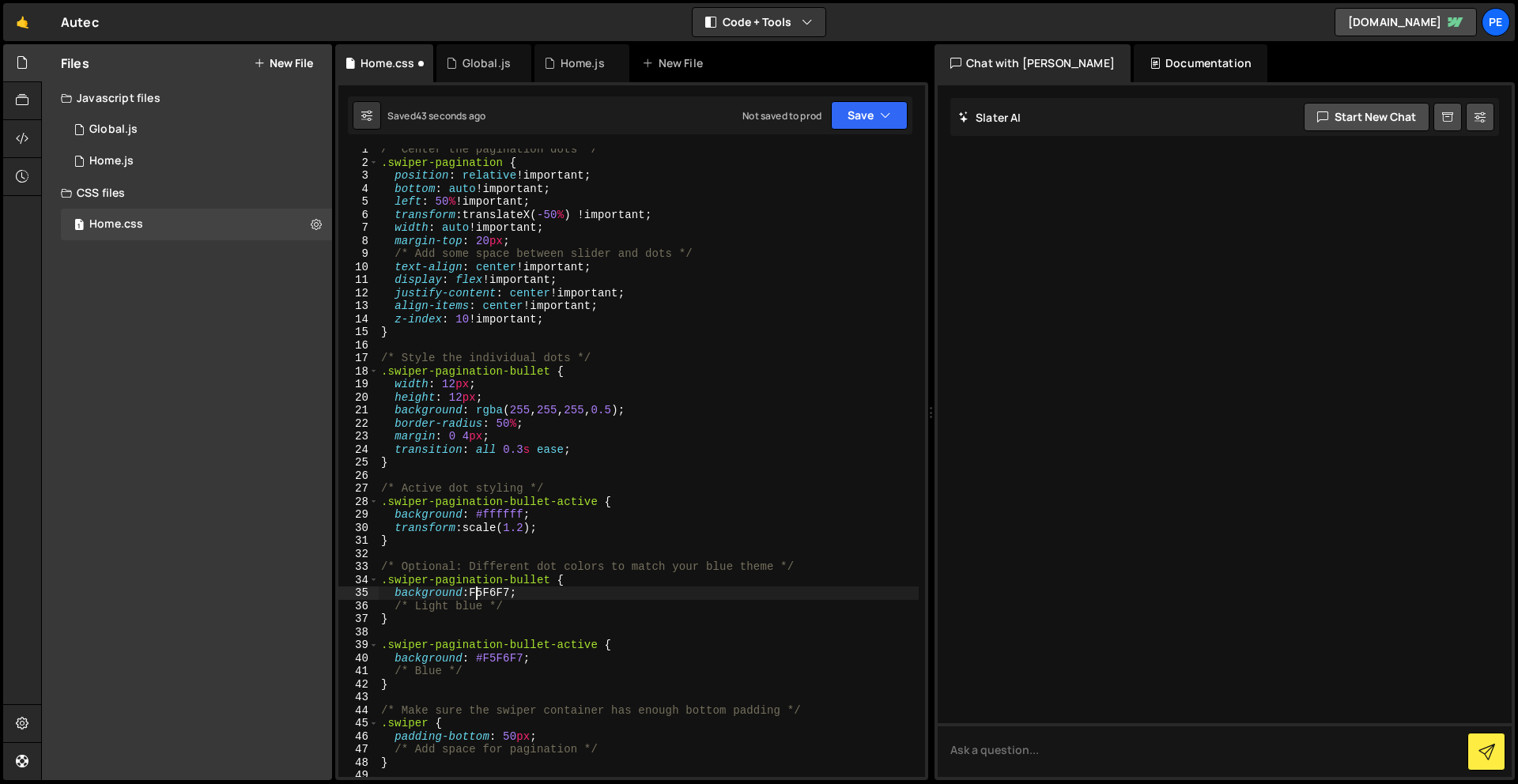
scroll to position [0, 7]
type textarea "background: #F5F6F7;"
click at [838, 104] on button "Save" at bounding box center [869, 115] width 77 height 29
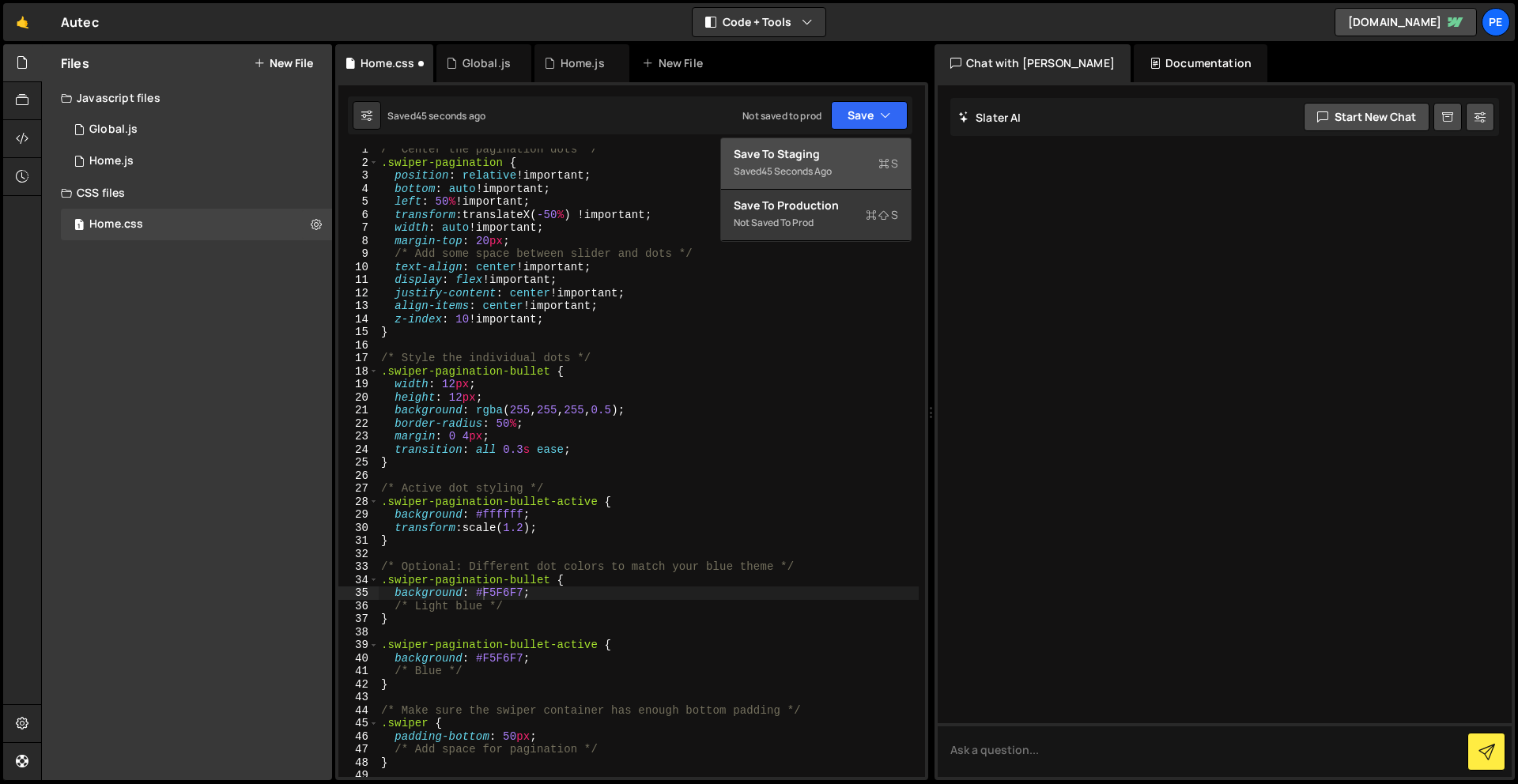
click at [852, 149] on div "Save to Staging S" at bounding box center [816, 153] width 164 height 16
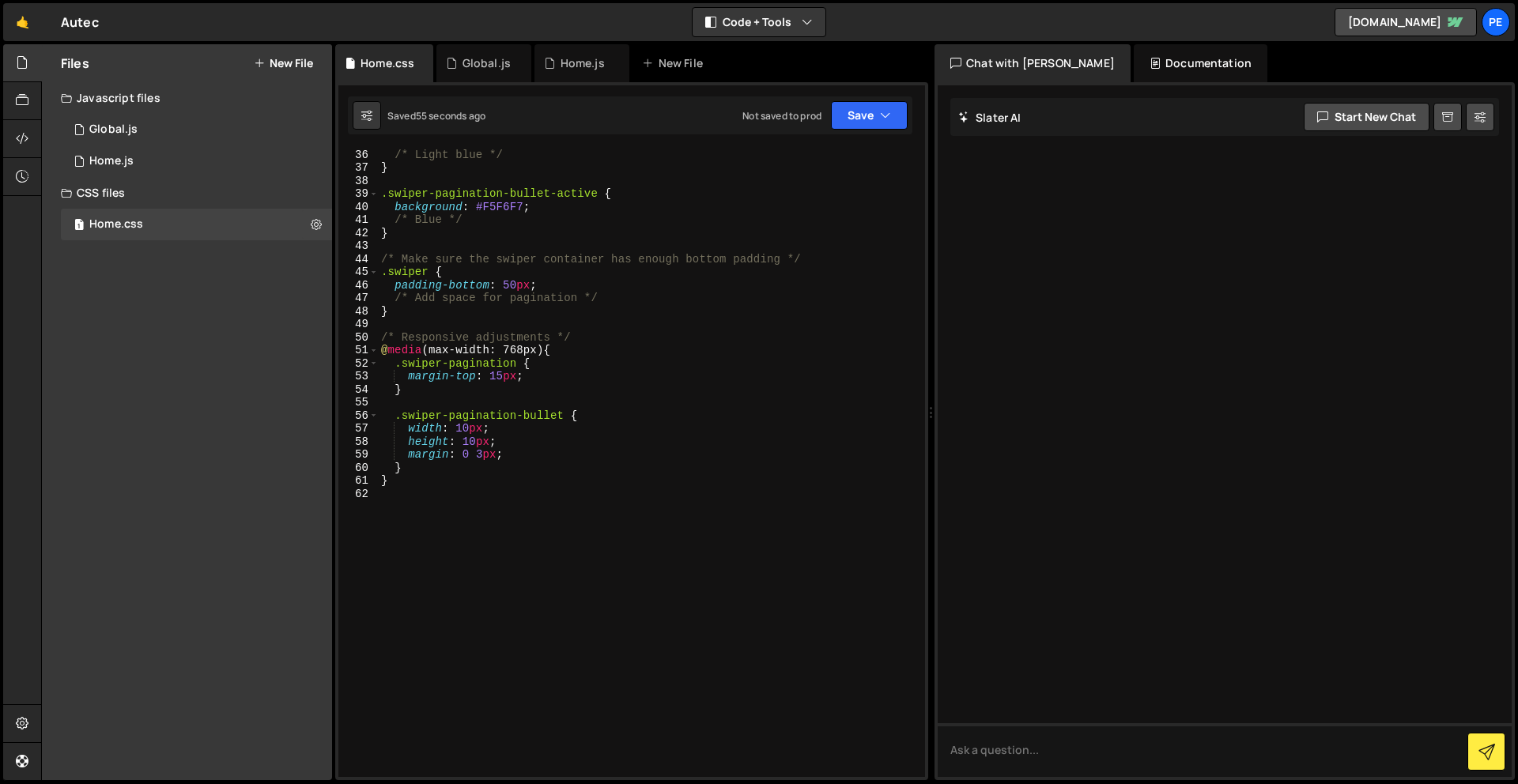
scroll to position [0, 0]
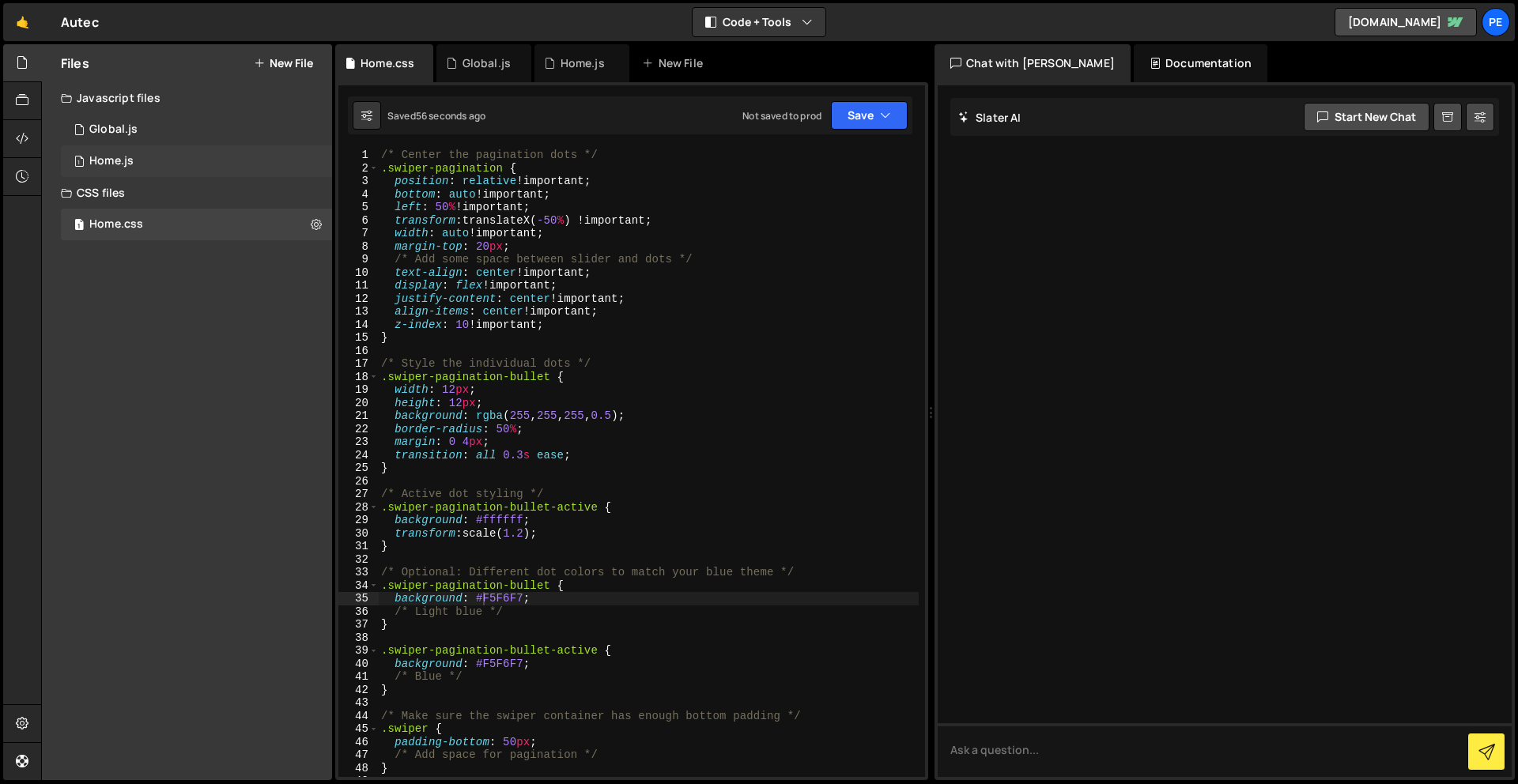
click at [116, 167] on div "Home.js" at bounding box center [111, 161] width 45 height 14
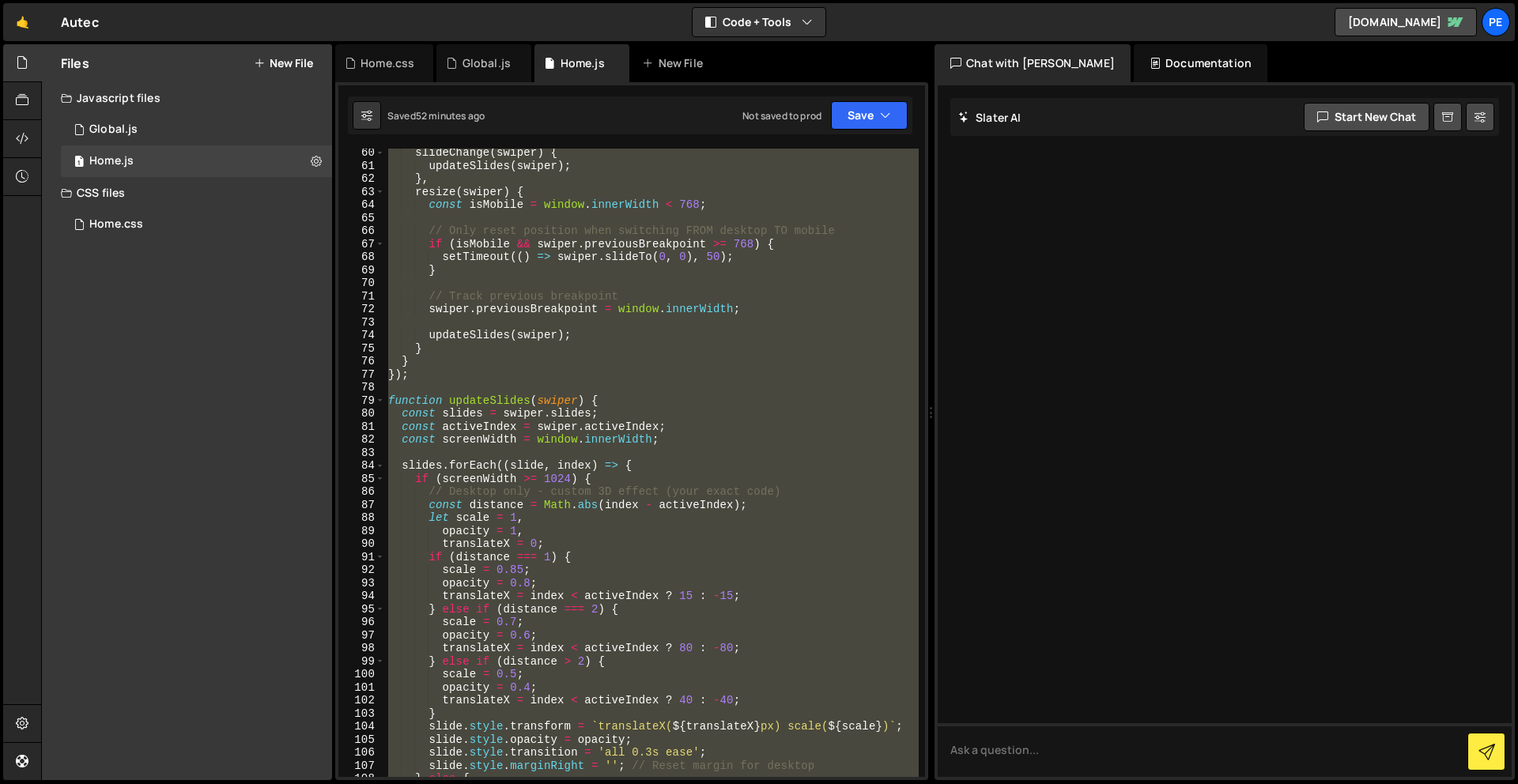
scroll to position [932, 0]
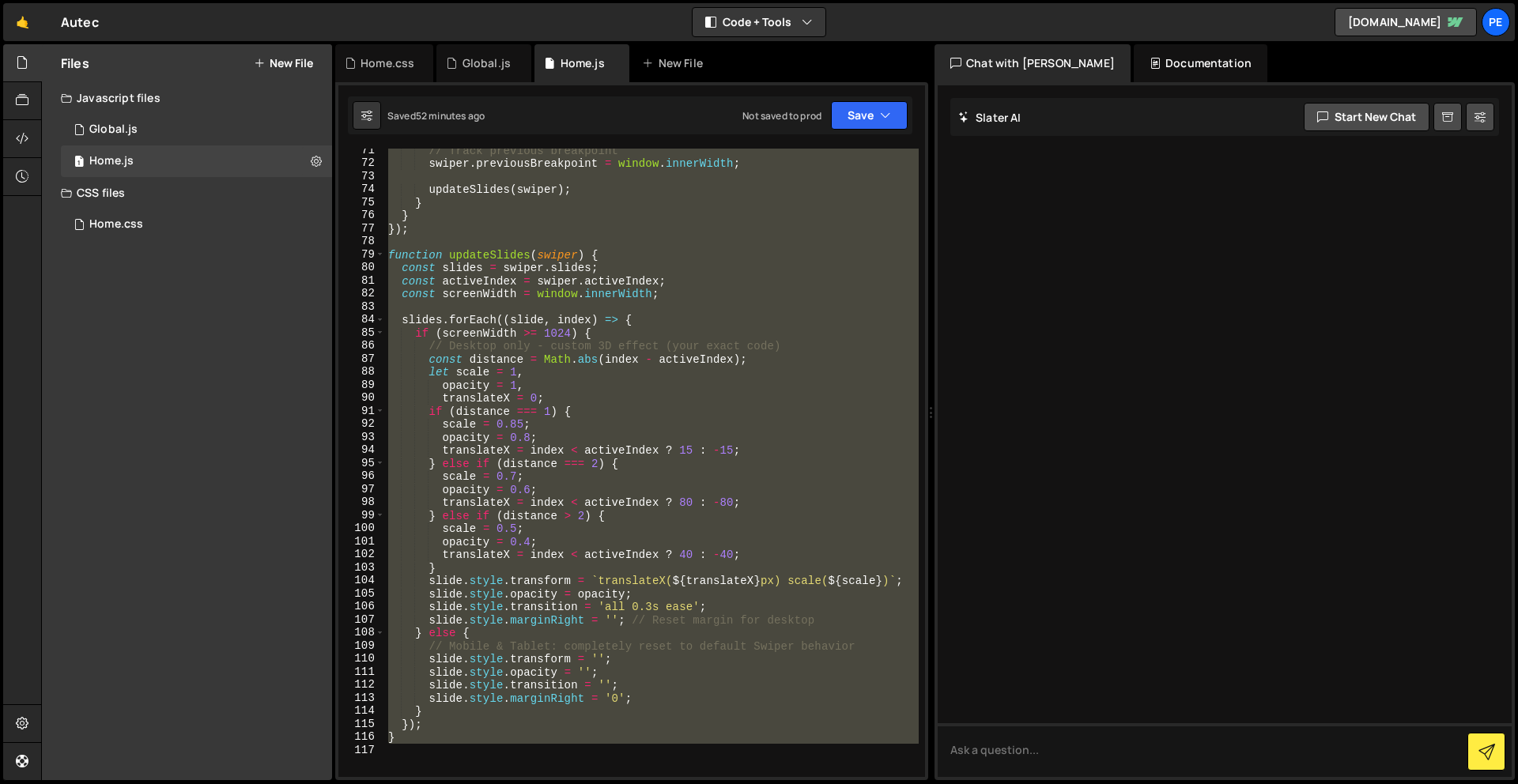
click at [551, 677] on div "// Track previous breakpoint swiper . previousBreakpoint = window . innerWidth …" at bounding box center [651, 463] width 533 height 629
type textarea "slide.style.opacity = '';"
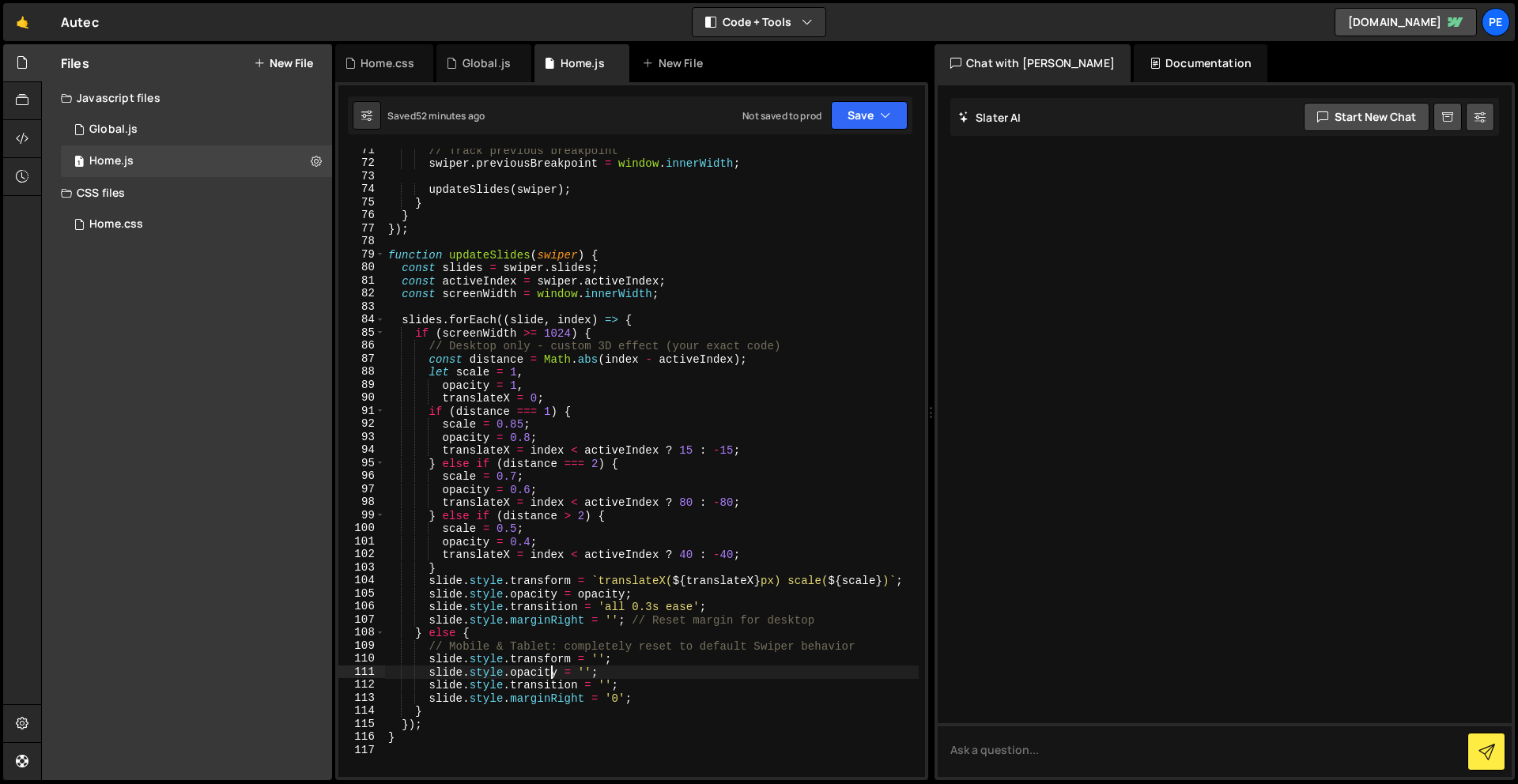
click at [476, 755] on div "// Track previous breakpoint swiper . previousBreakpoint = window . innerWidth …" at bounding box center [651, 471] width 533 height 655
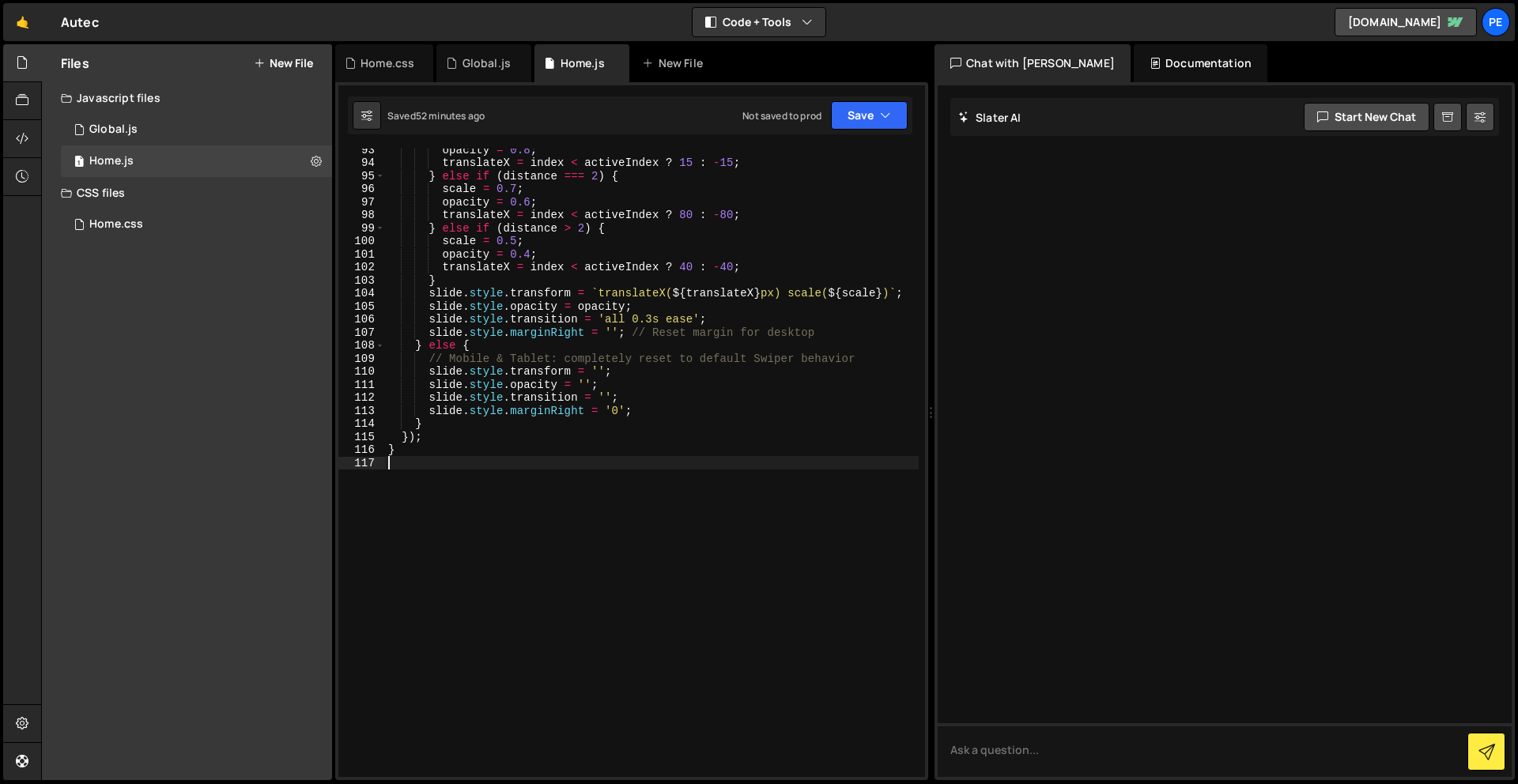
scroll to position [1219, 0]
click at [553, 597] on div "opacity = 0.8 ; translateX = index < activeIndex ? 15 : - 15 ; } else if ( dist…" at bounding box center [651, 470] width 533 height 655
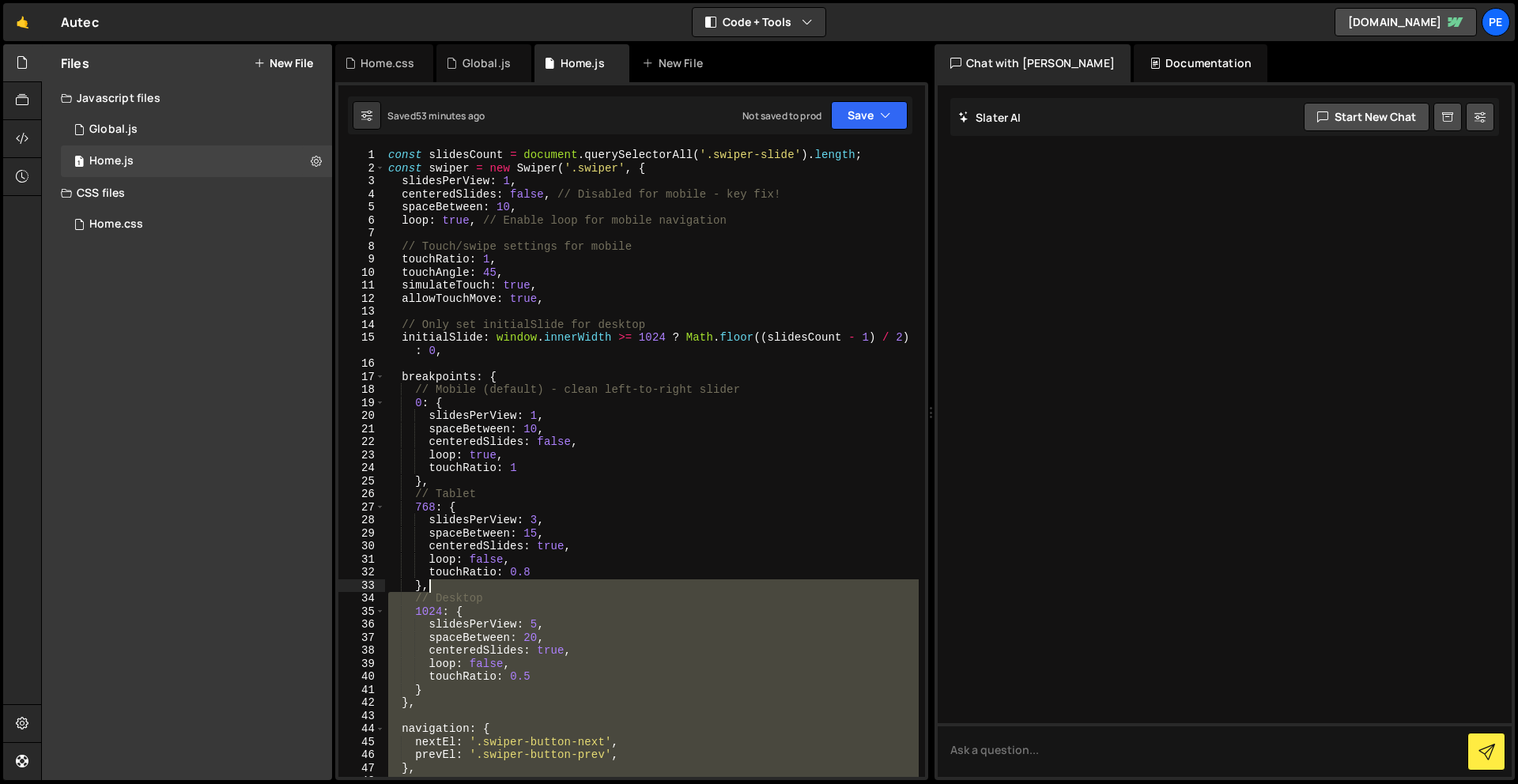
scroll to position [0, 0]
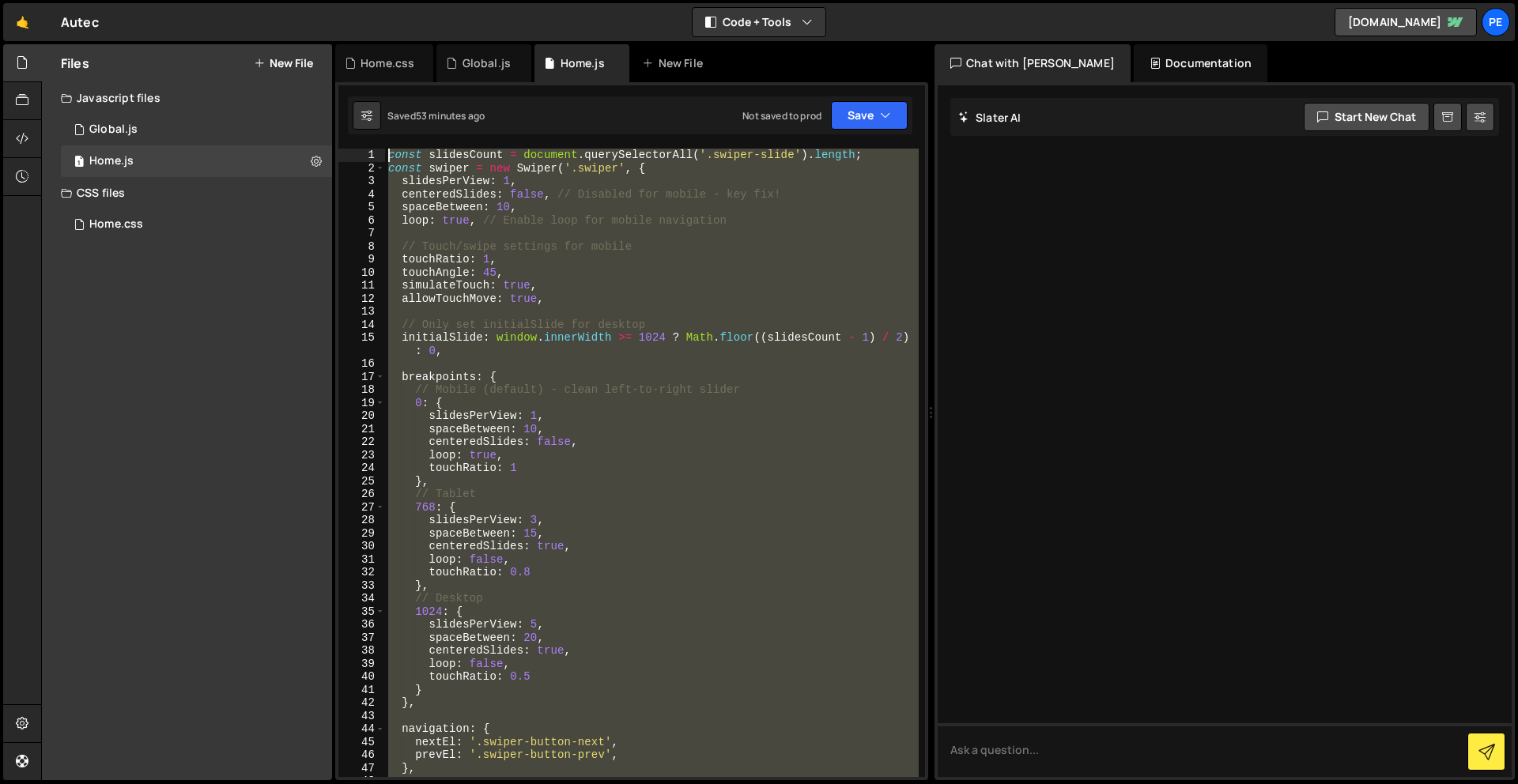
drag, startPoint x: 553, startPoint y: 597, endPoint x: 376, endPoint y: 88, distance: 538.9
click at [376, 88] on div "1 Type cmd + s to save your Javascript file. הההההההההההההההההההההההההההההההההה…" at bounding box center [632, 432] width 593 height 699
type textarea "const slidesCount = document.querySelectorAll('.swiper-slide').length; const sw…"
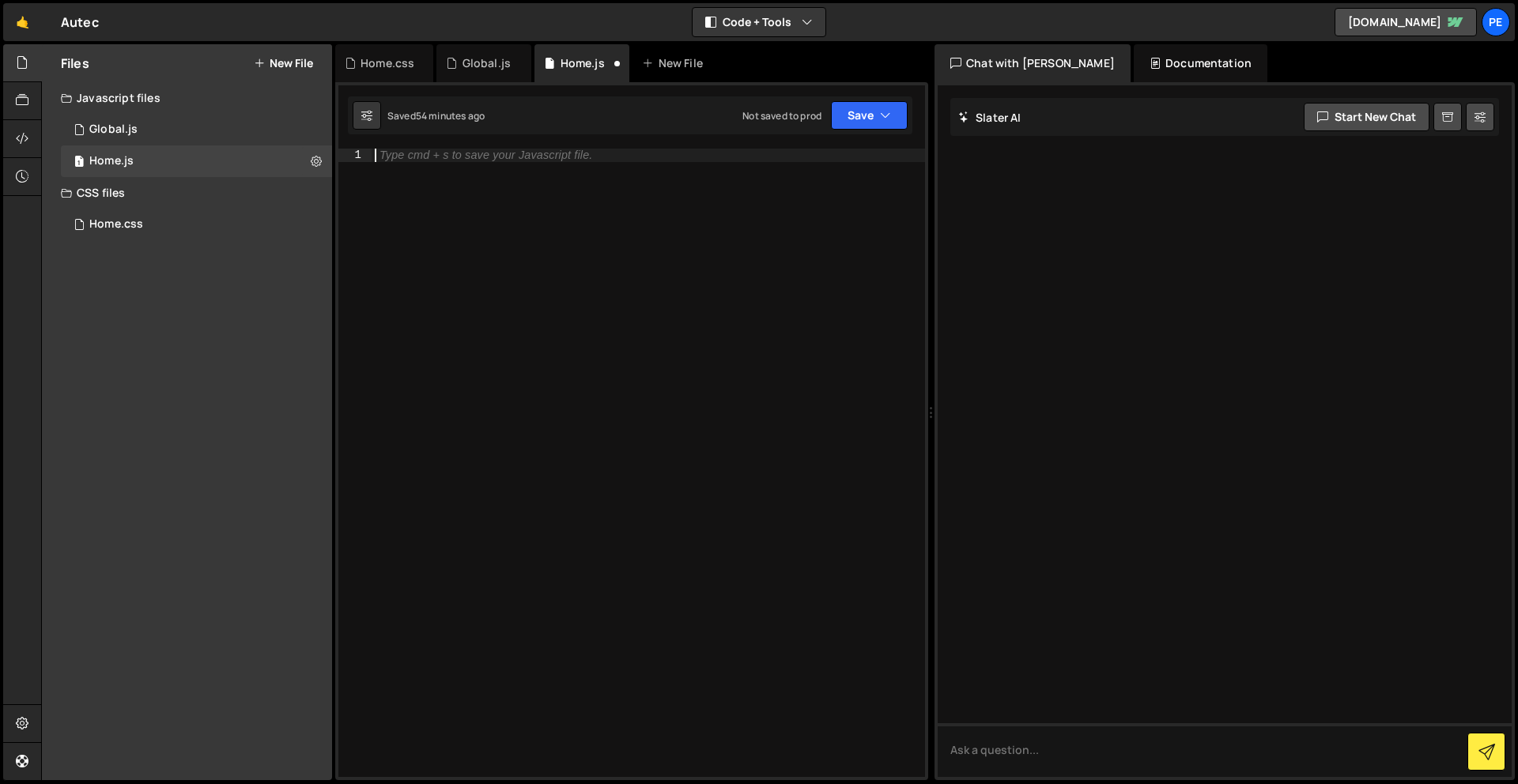
click at [410, 160] on div "Type cmd + s to save your Javascript file." at bounding box center [486, 155] width 213 height 12
paste textarea "}"
type textarea "}"
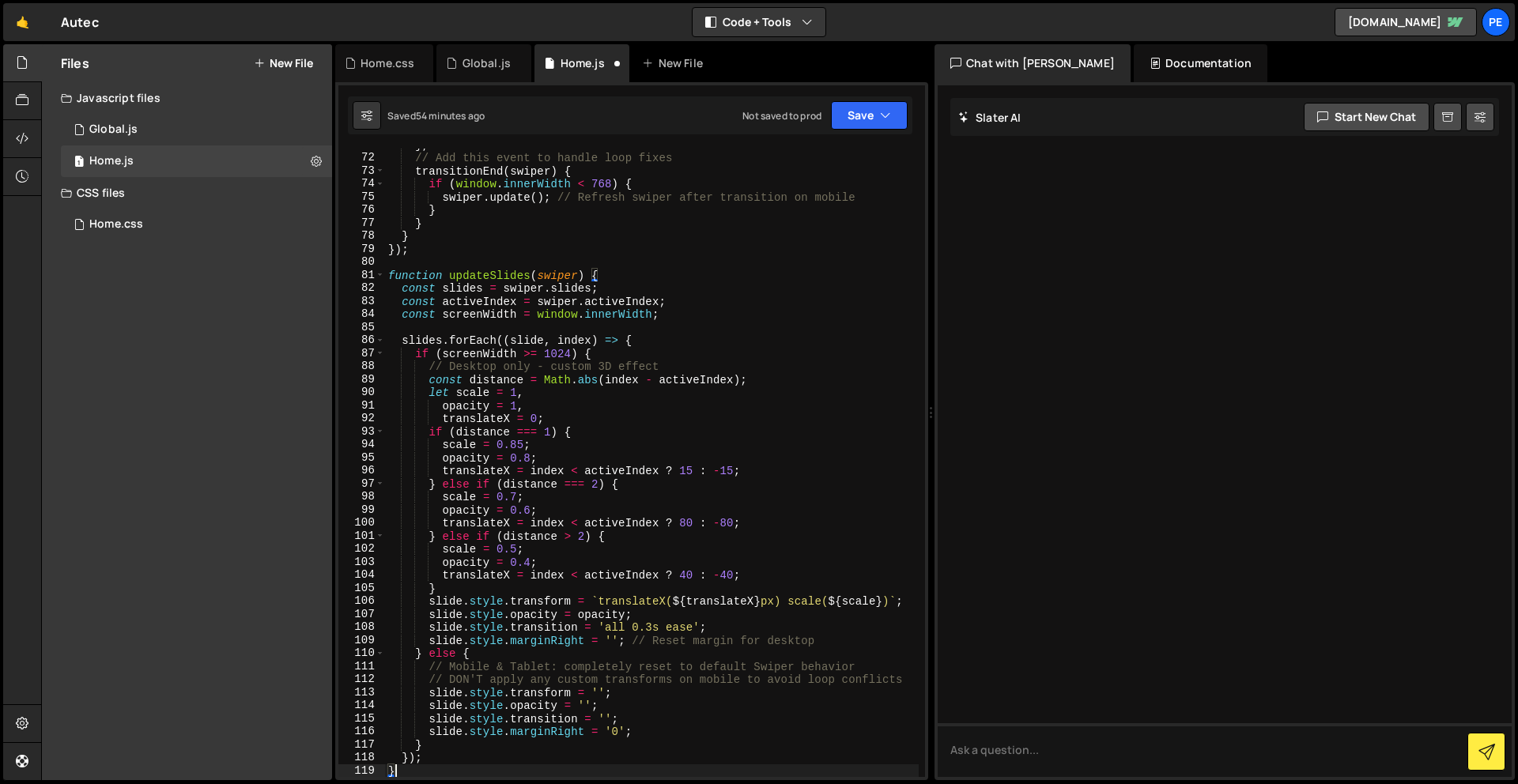
scroll to position [937, 0]
click at [860, 116] on button "Save" at bounding box center [869, 115] width 77 height 29
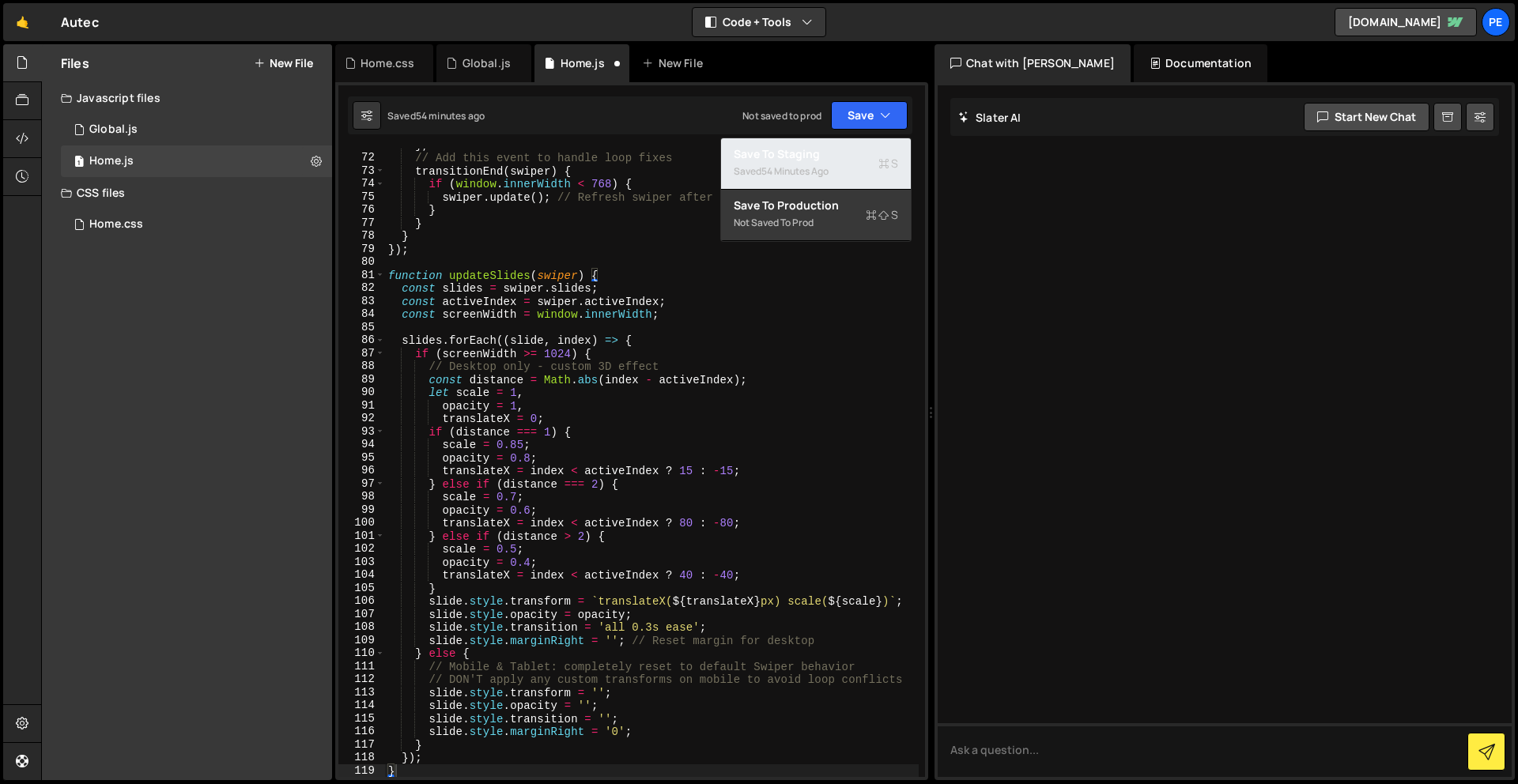
drag, startPoint x: 852, startPoint y: 159, endPoint x: 828, endPoint y: 141, distance: 30.0
click at [852, 158] on div "Save to Staging S" at bounding box center [816, 153] width 164 height 16
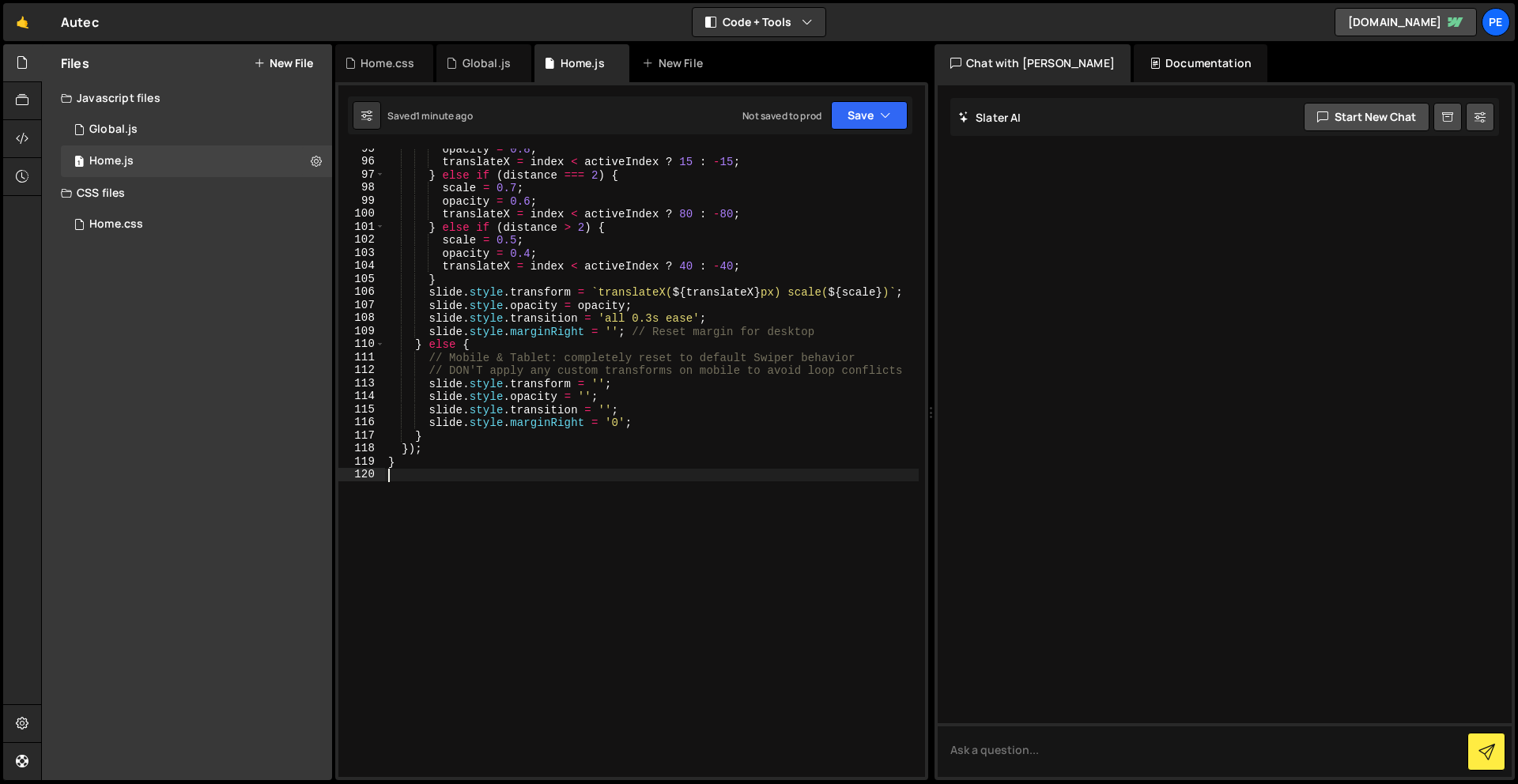
scroll to position [0, 0]
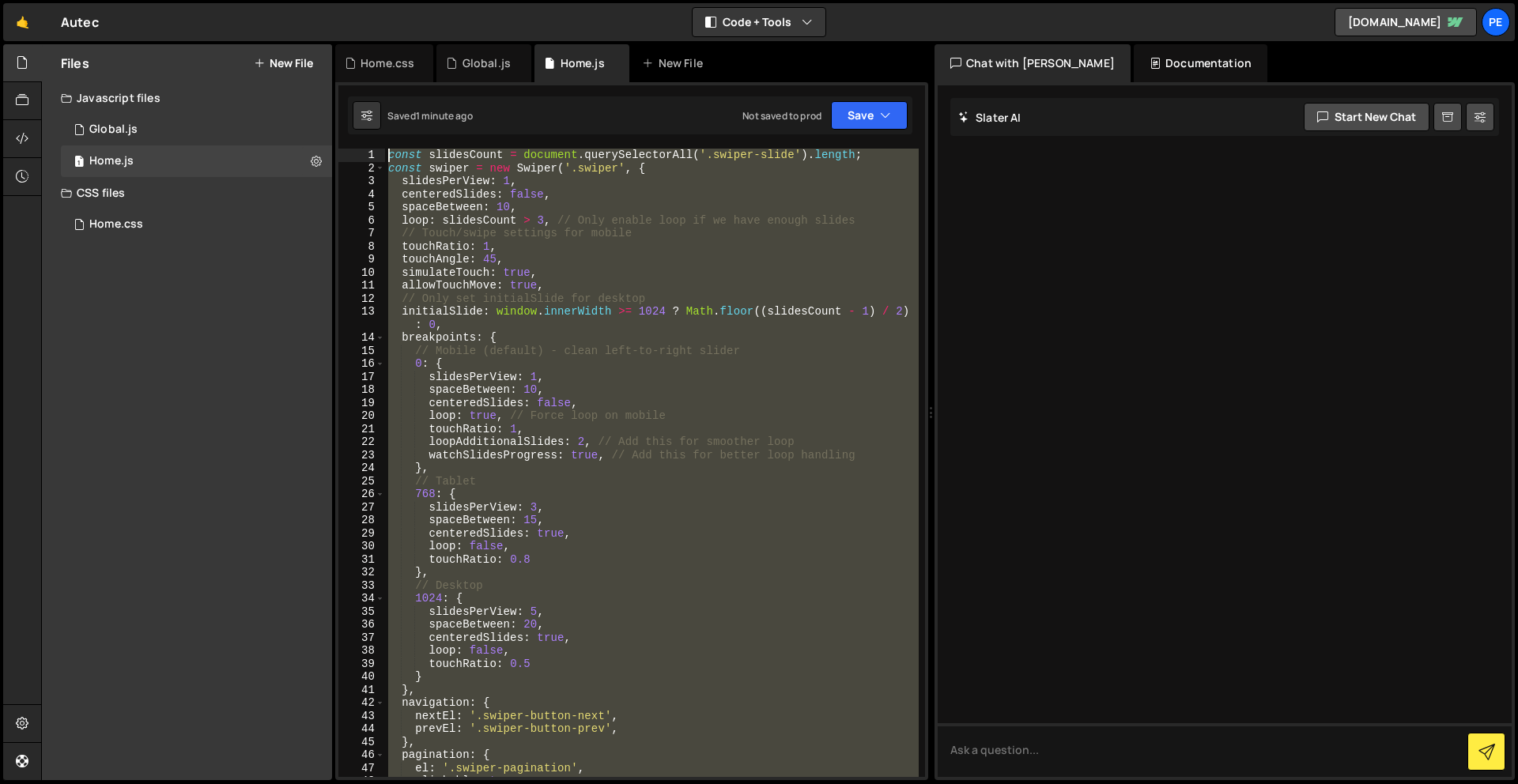
drag, startPoint x: 563, startPoint y: 553, endPoint x: 415, endPoint y: 100, distance: 476.6
click at [415, 100] on div "Debug Explain Copy Home.css Global.js Home.js New File Saved 1 minute ago Not s…" at bounding box center [632, 412] width 593 height 737
paste textarea "}"
type textarea "}"
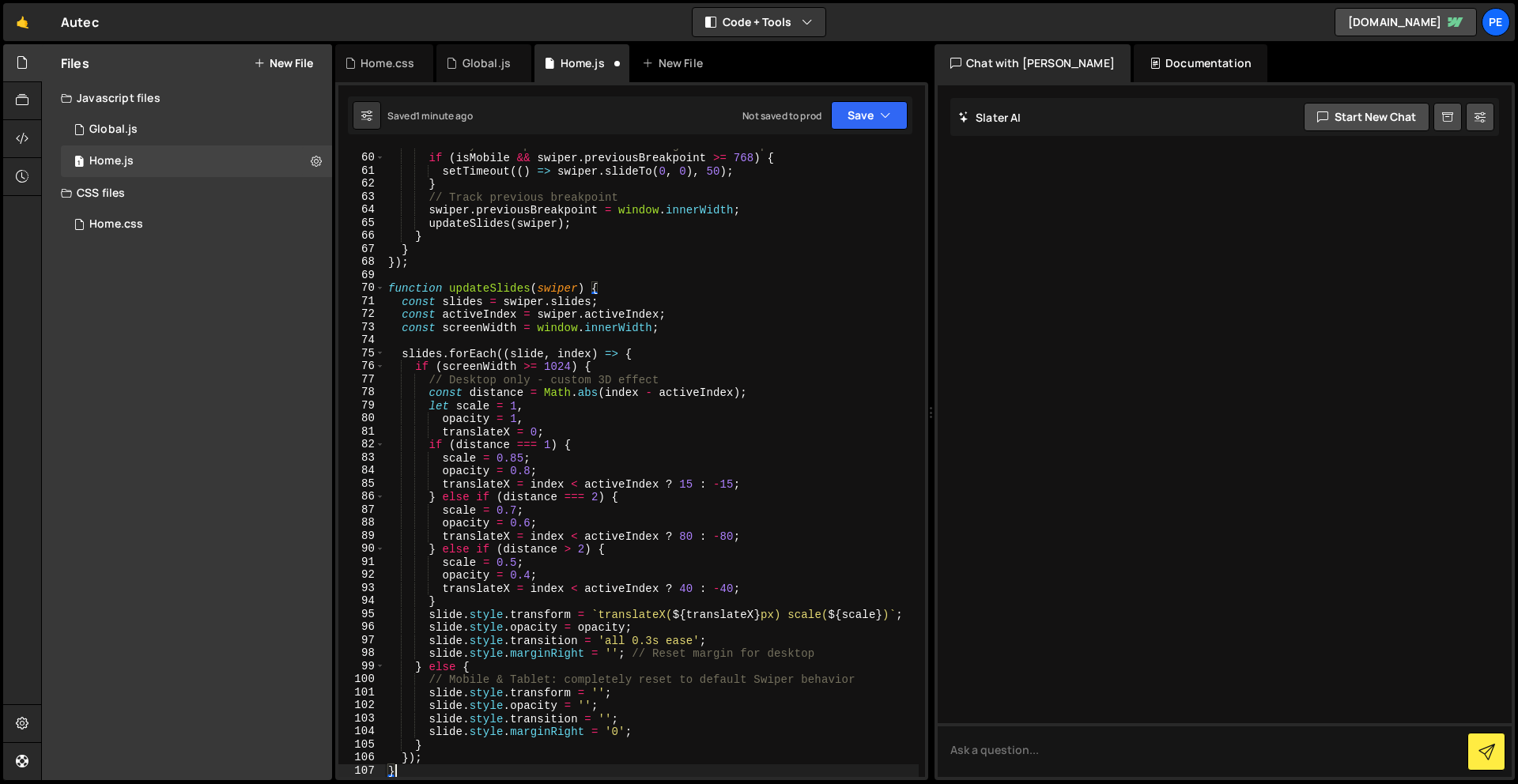
scroll to position [682, 0]
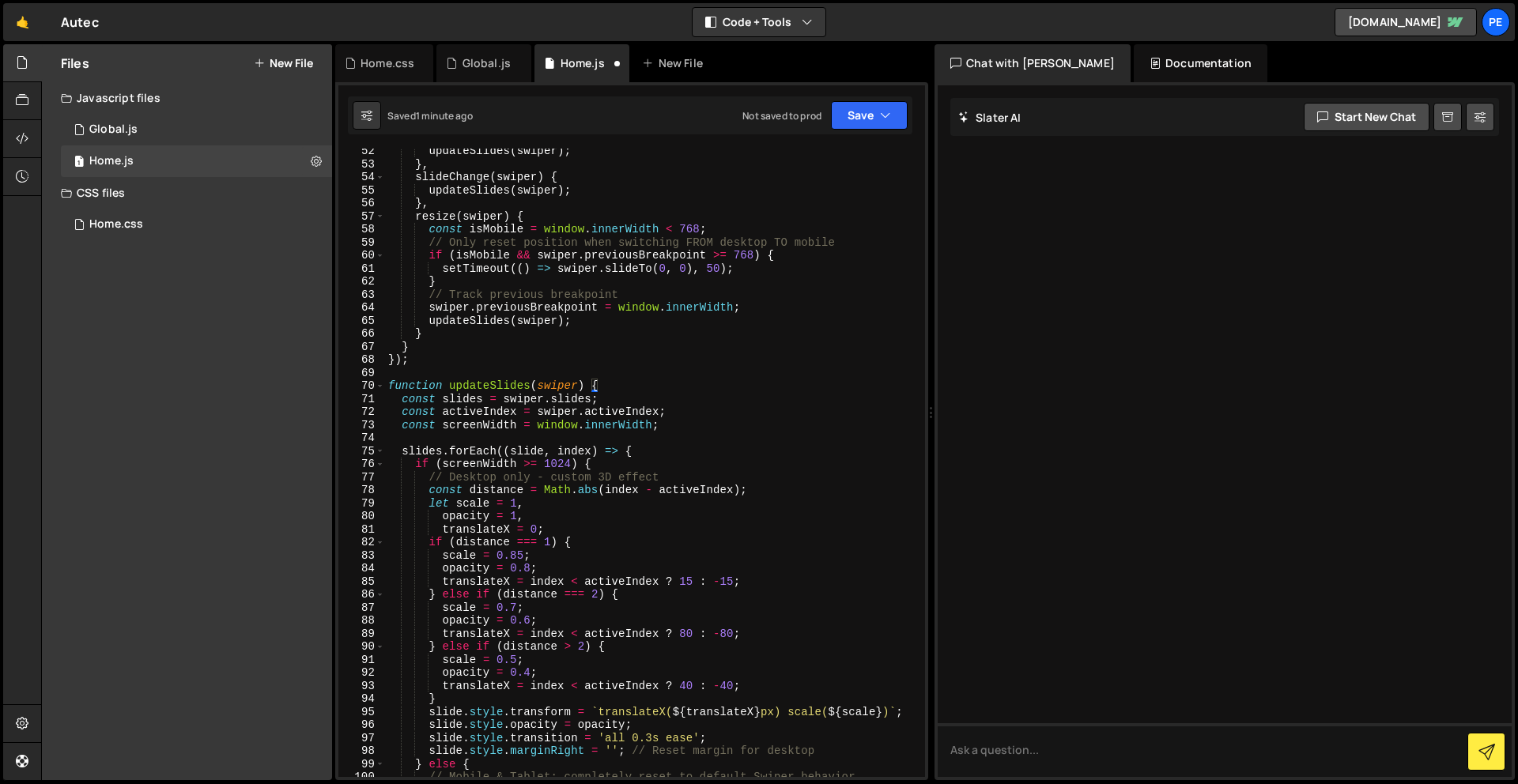
click at [849, 98] on div "Saved 1 minute ago Not saved to prod Upgrade to Edit Save Save to Staging S Sav…" at bounding box center [630, 115] width 565 height 38
click at [866, 118] on button "Save" at bounding box center [869, 115] width 77 height 29
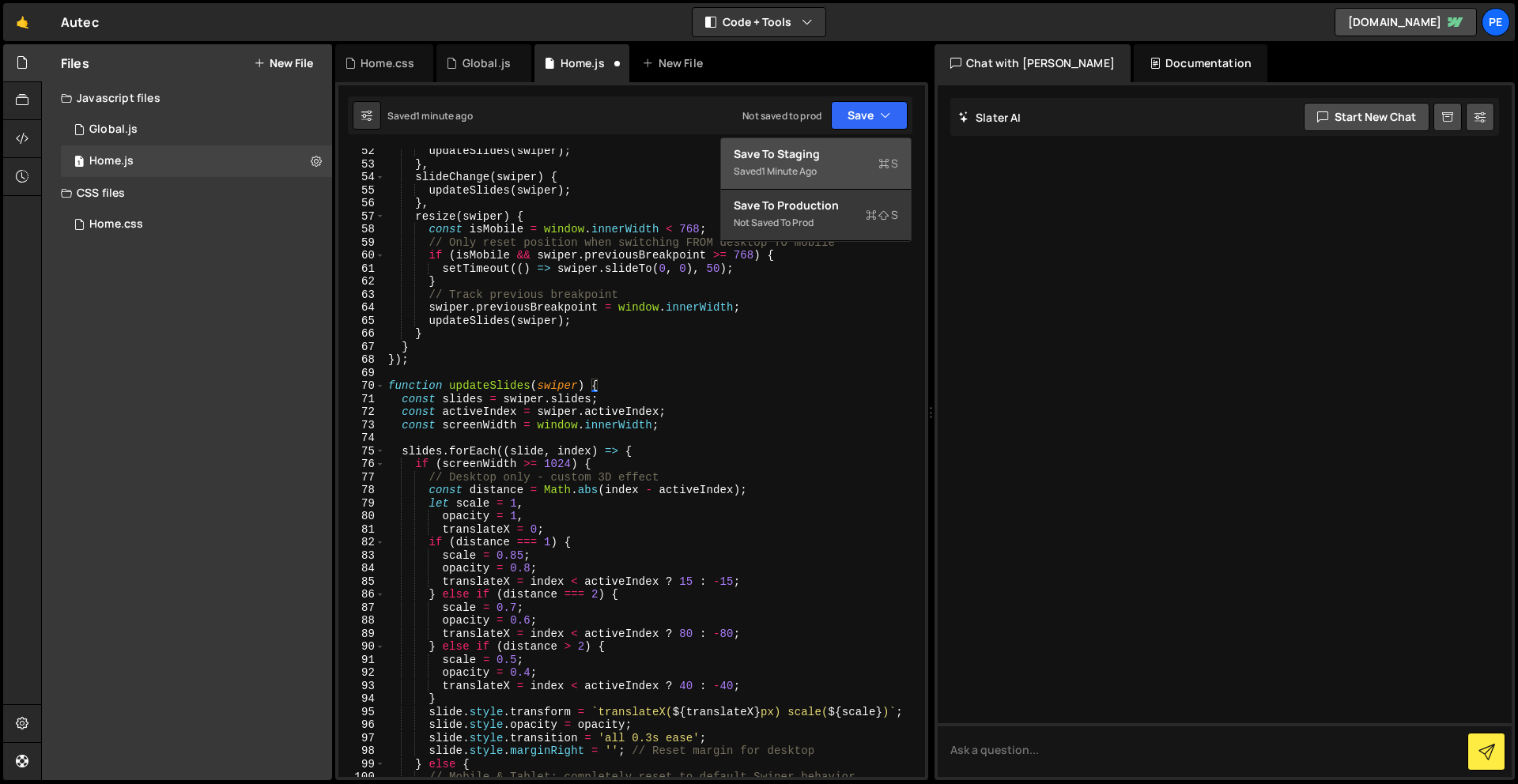
click at [815, 163] on div "Saved 1 minute ago" at bounding box center [816, 171] width 164 height 19
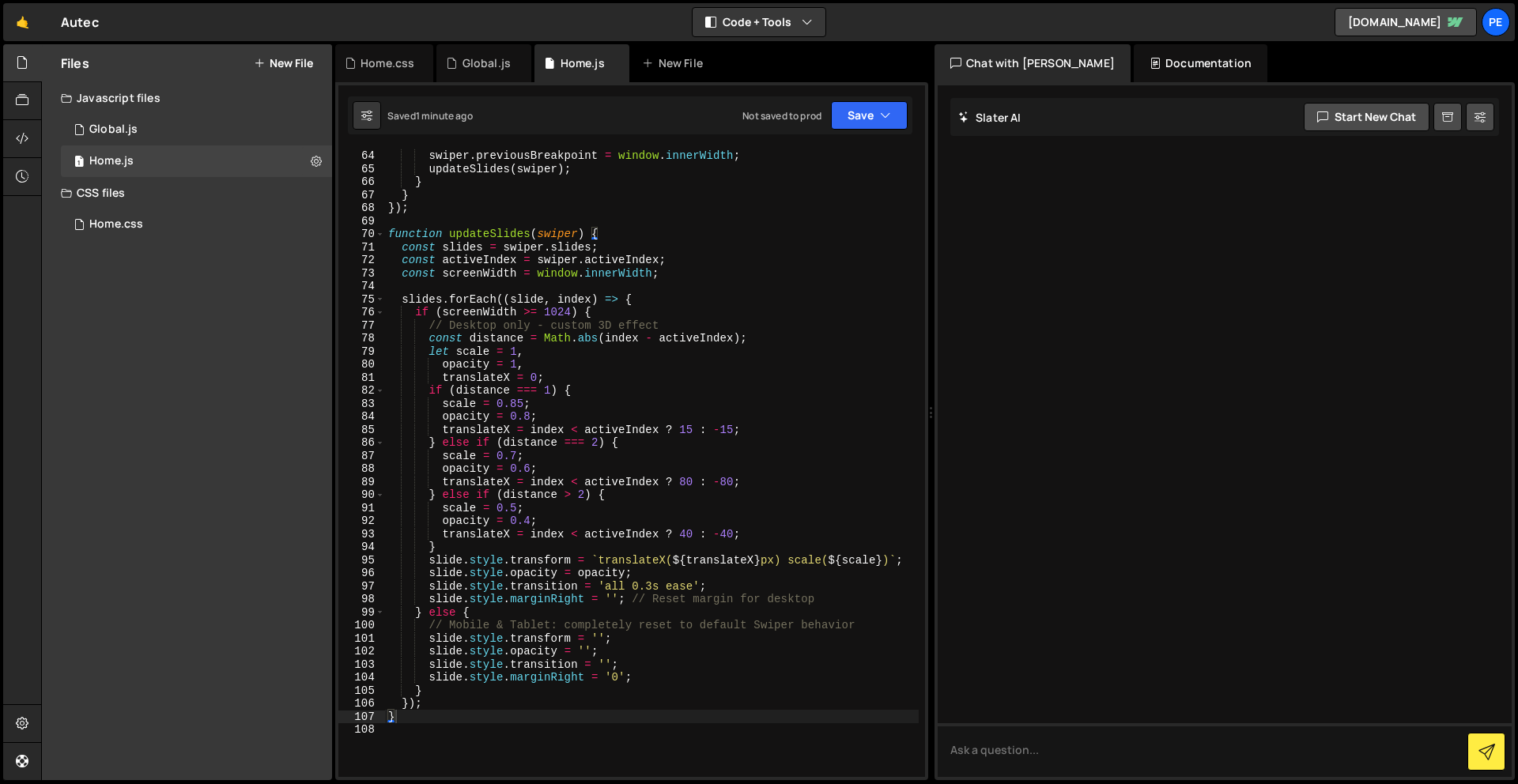
scroll to position [1102, 0]
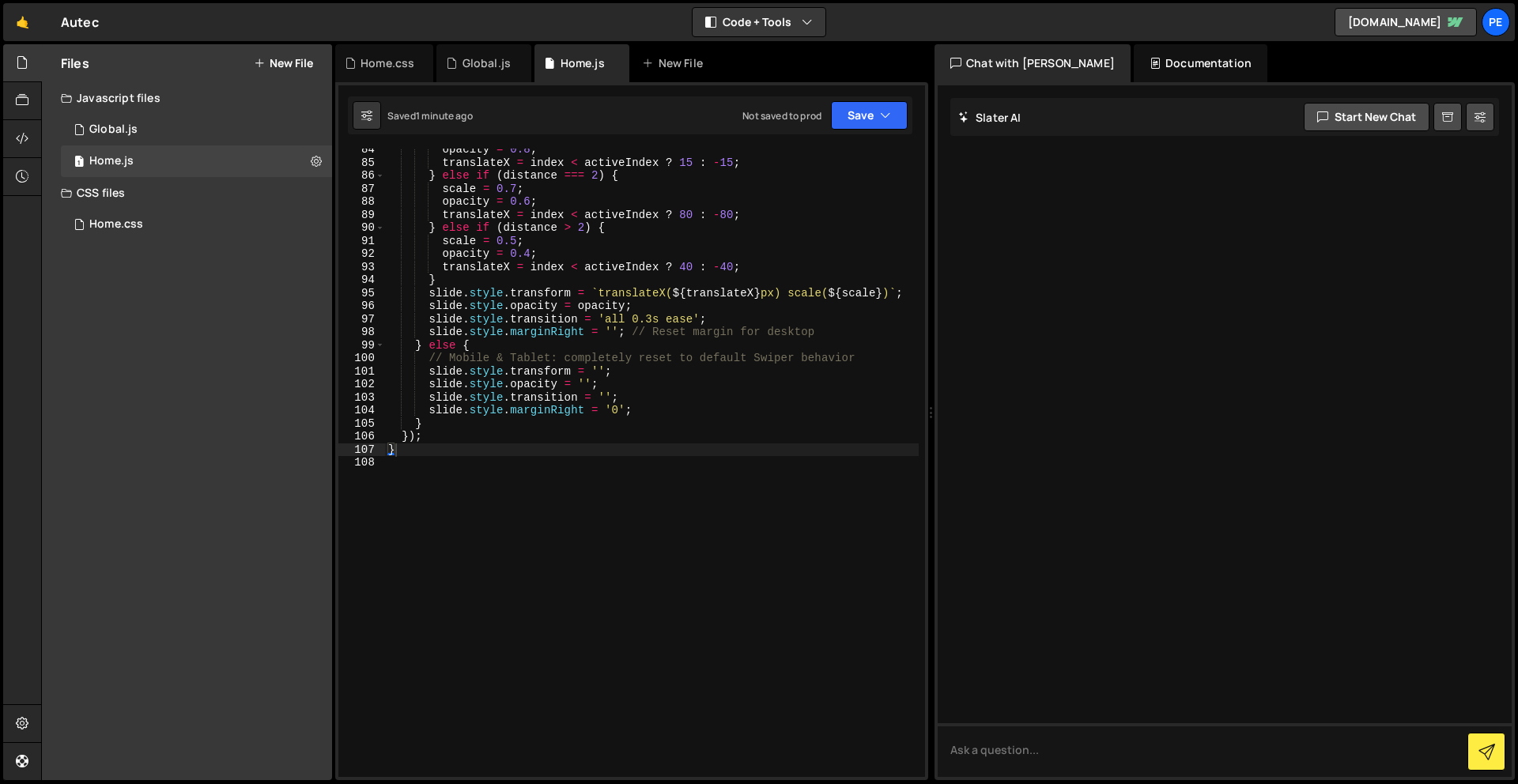
click at [515, 572] on div "opacity = 0.8 ; translateX = index < activeIndex ? 15 : - 15 ; } else if ( dist…" at bounding box center [651, 470] width 533 height 655
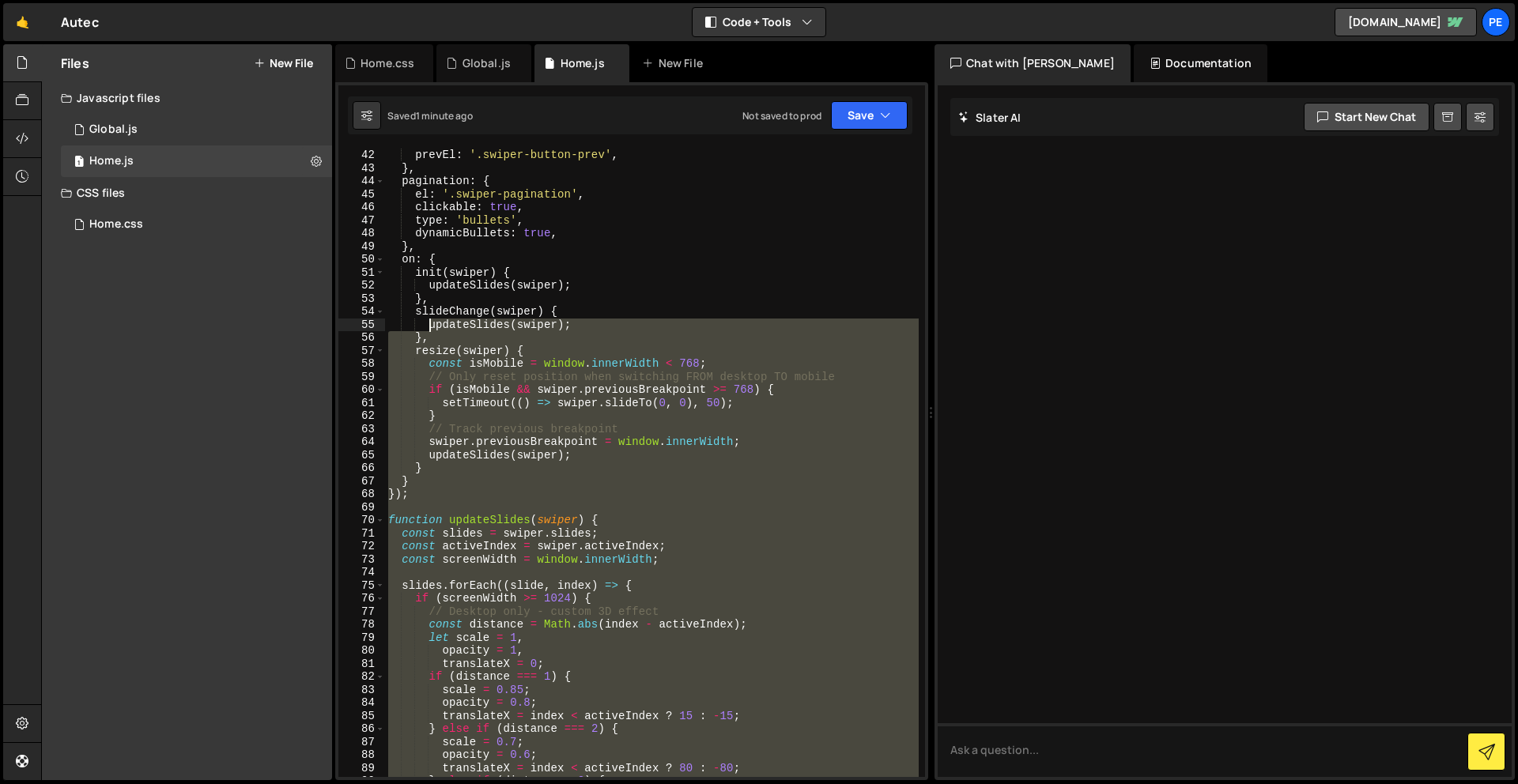
scroll to position [0, 0]
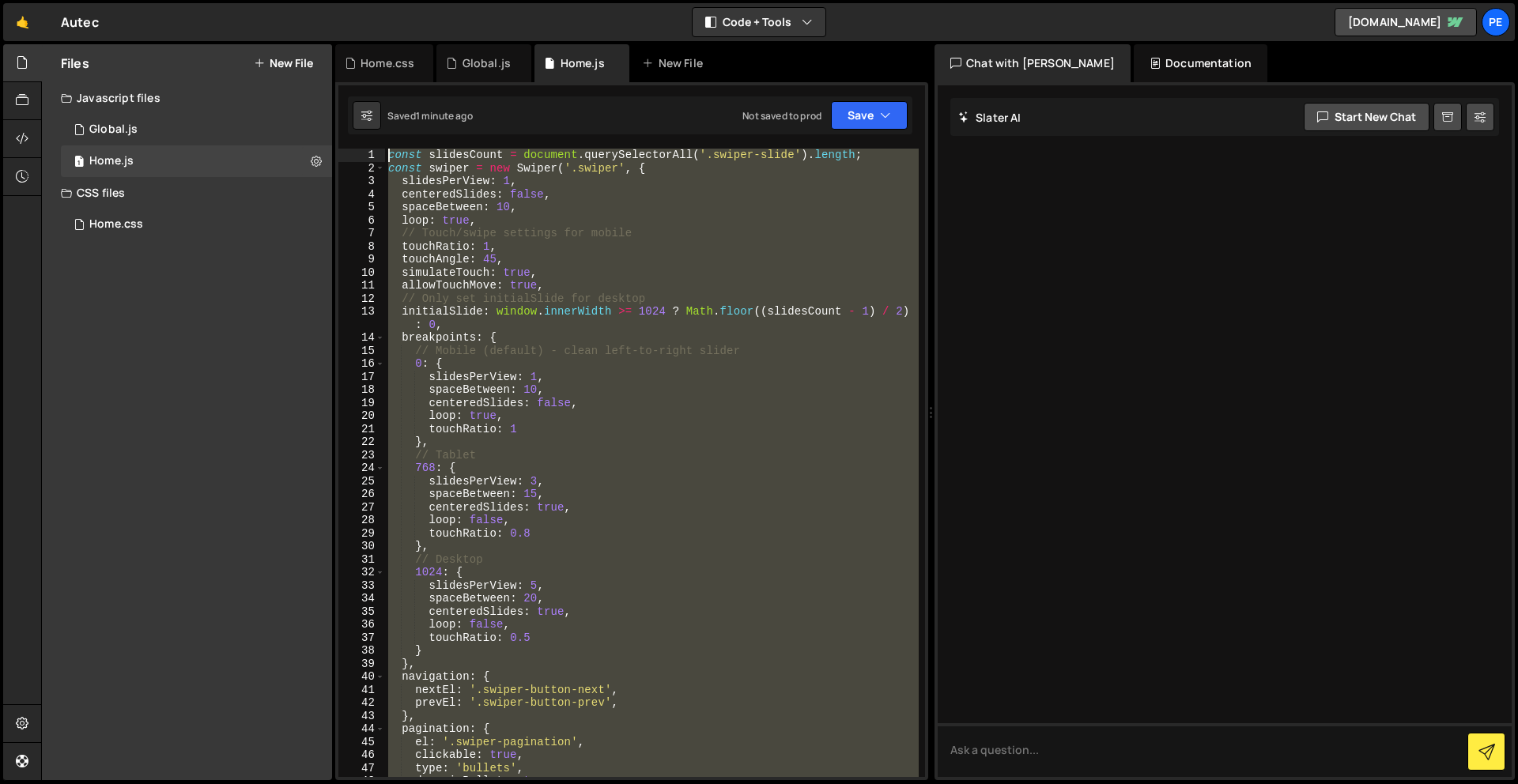
drag, startPoint x: 515, startPoint y: 572, endPoint x: 361, endPoint y: 132, distance: 466.2
click at [361, 132] on div "Debug Explain Copy Home.css Global.js Home.js New File Saved 1 minute ago Not s…" at bounding box center [632, 412] width 593 height 737
paste textarea "}"
type textarea "}"
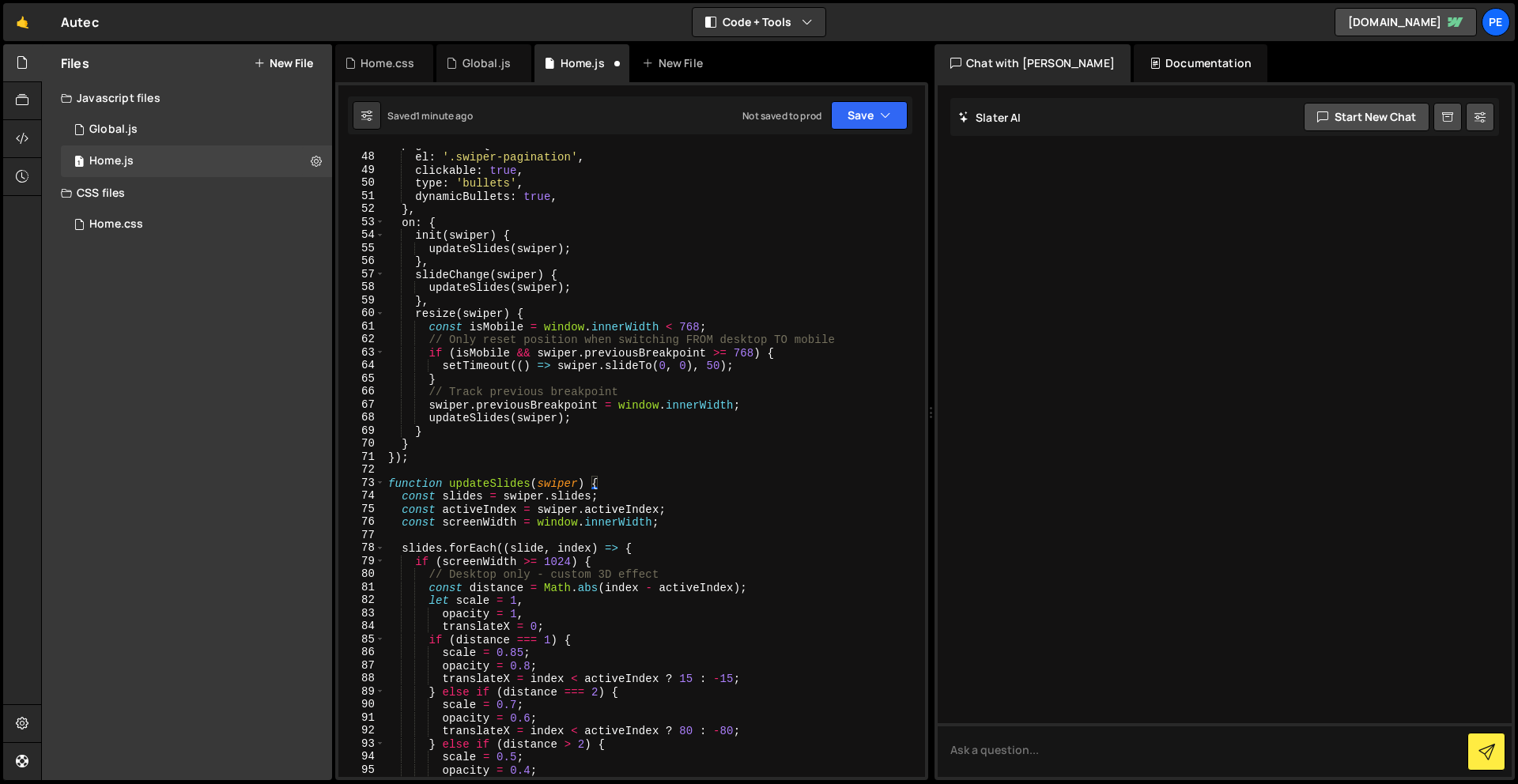
scroll to position [137, 0]
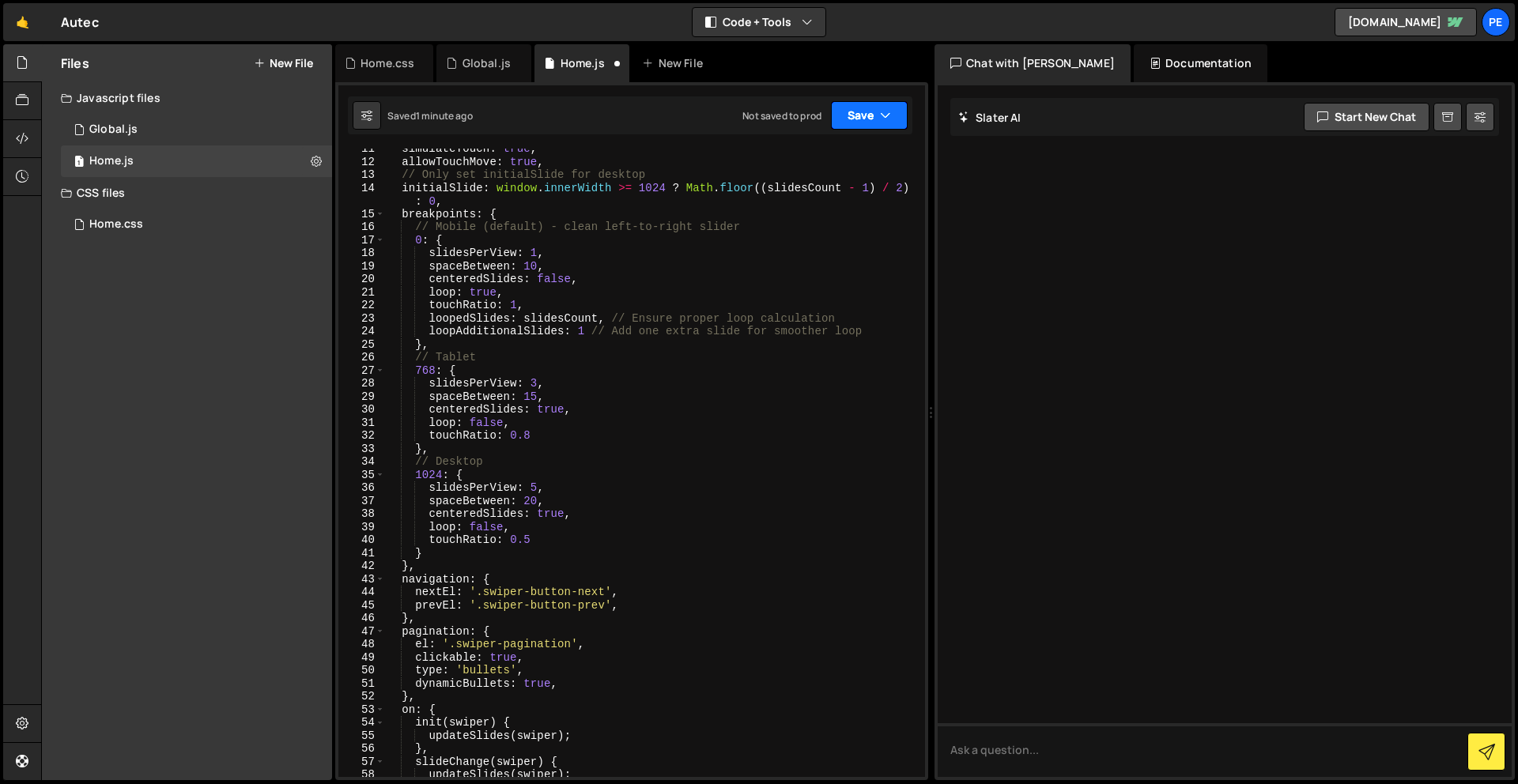
click at [875, 120] on button "Save" at bounding box center [869, 115] width 77 height 29
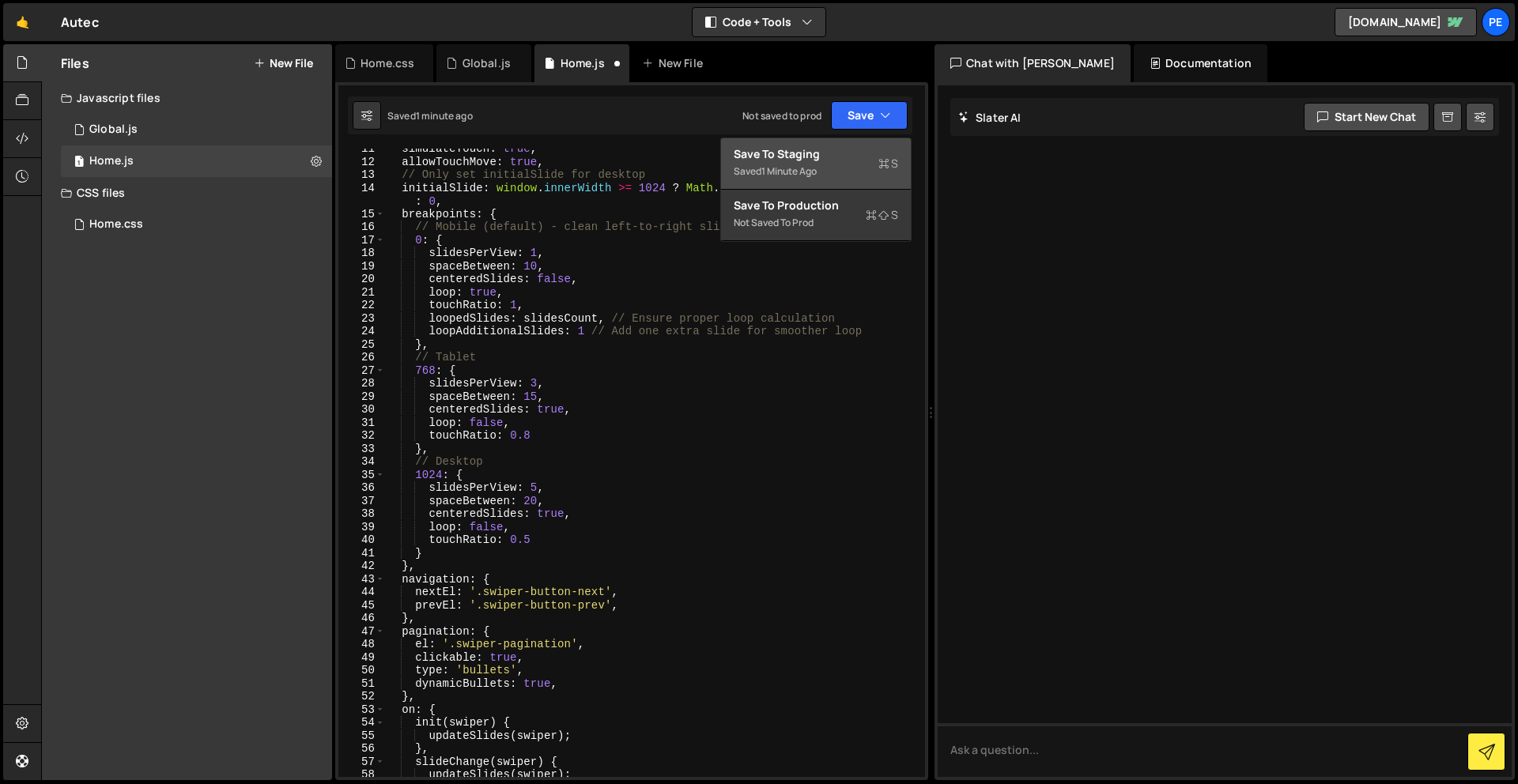
click at [836, 170] on div "Saved 1 minute ago" at bounding box center [816, 171] width 164 height 19
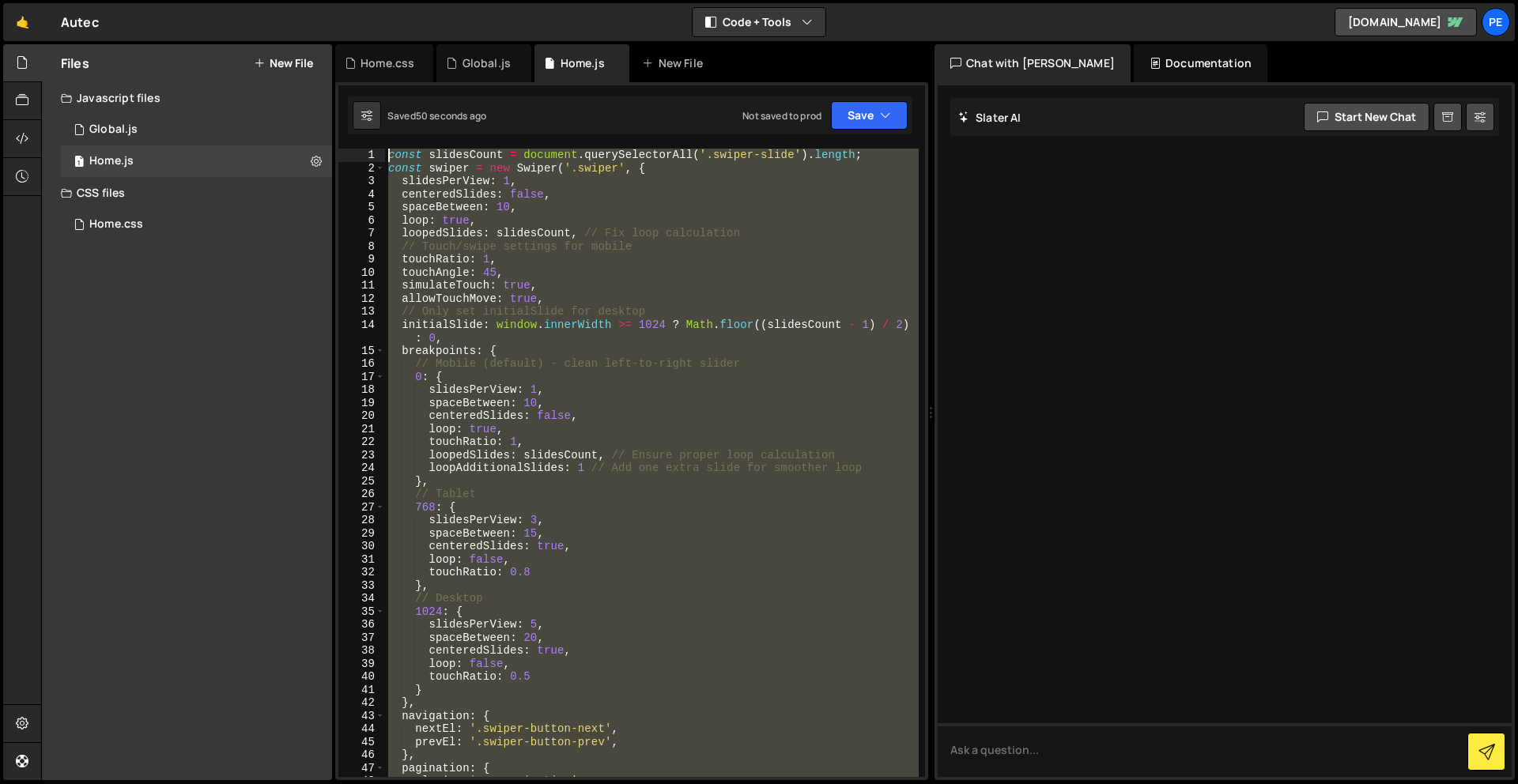
scroll to position [0, 0]
drag, startPoint x: 498, startPoint y: 571, endPoint x: 520, endPoint y: -70, distance: 641.4
click at [520, 0] on html "Projects [GEOGRAPHIC_DATA] Blog Pe Your current team is Perspective 1 Projects …" at bounding box center [759, 392] width 1518 height 784
paste textarea "}"
type textarea "}"
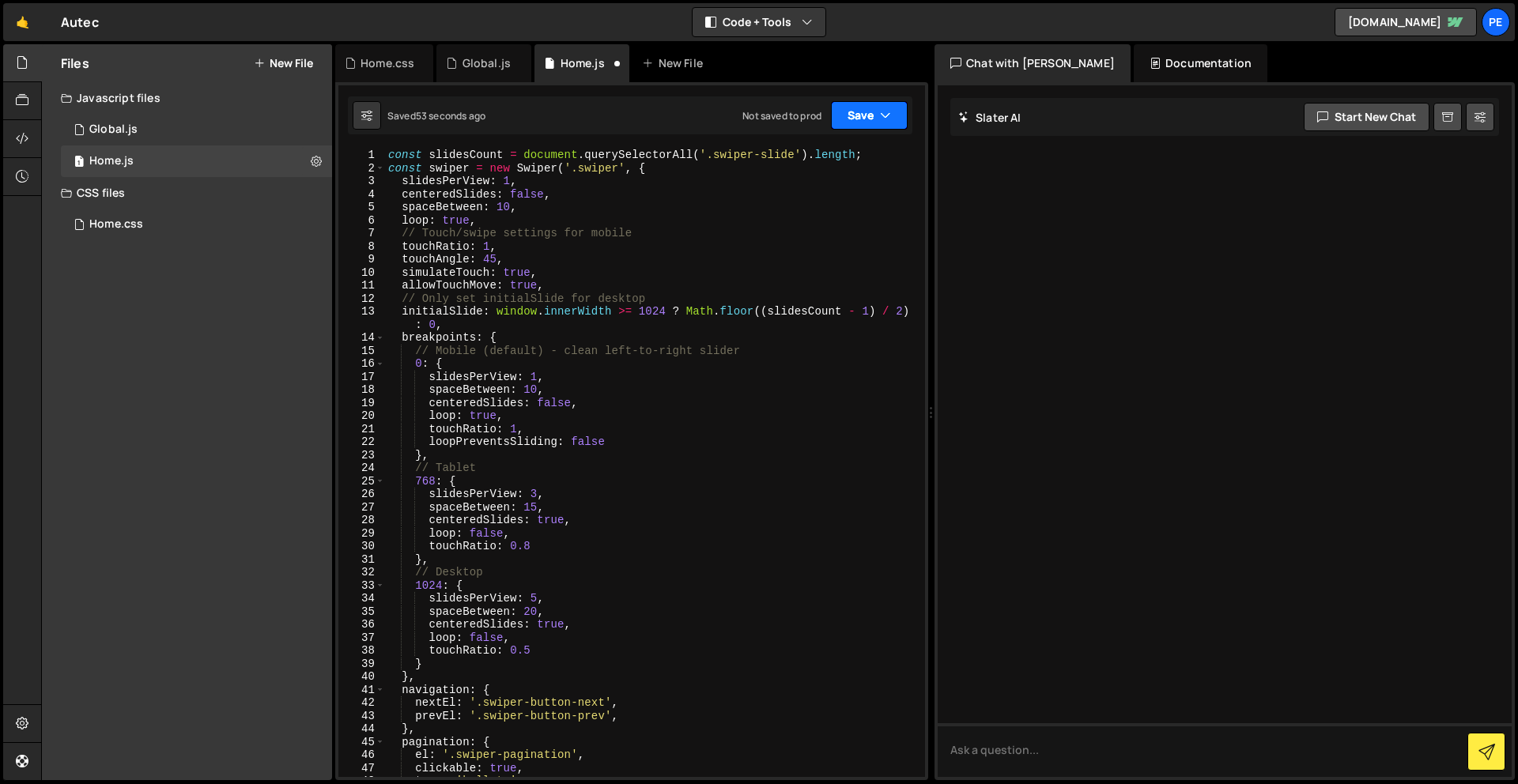
click at [861, 114] on button "Save" at bounding box center [869, 115] width 77 height 29
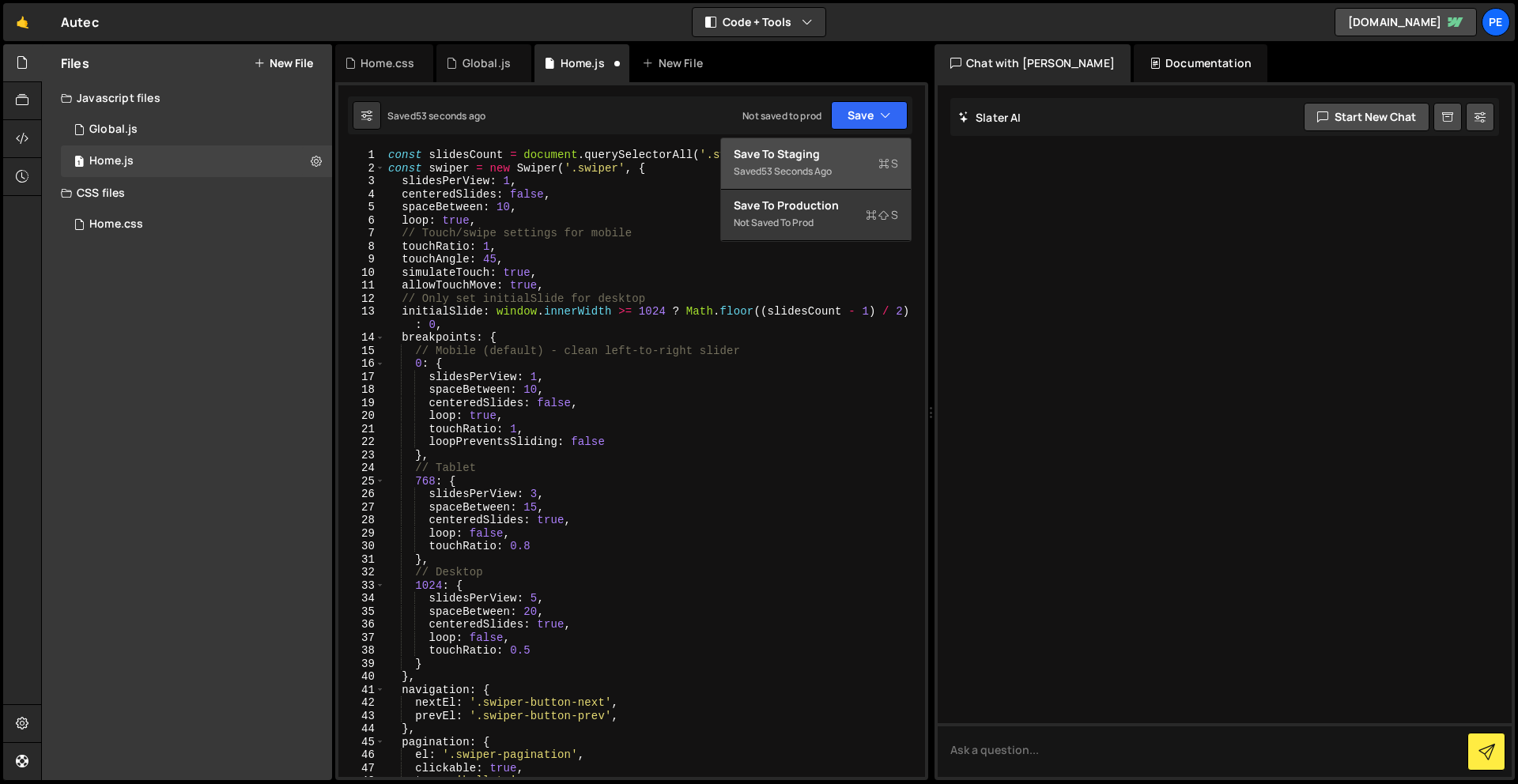
click at [842, 163] on div "Saved 53 seconds ago" at bounding box center [816, 171] width 164 height 19
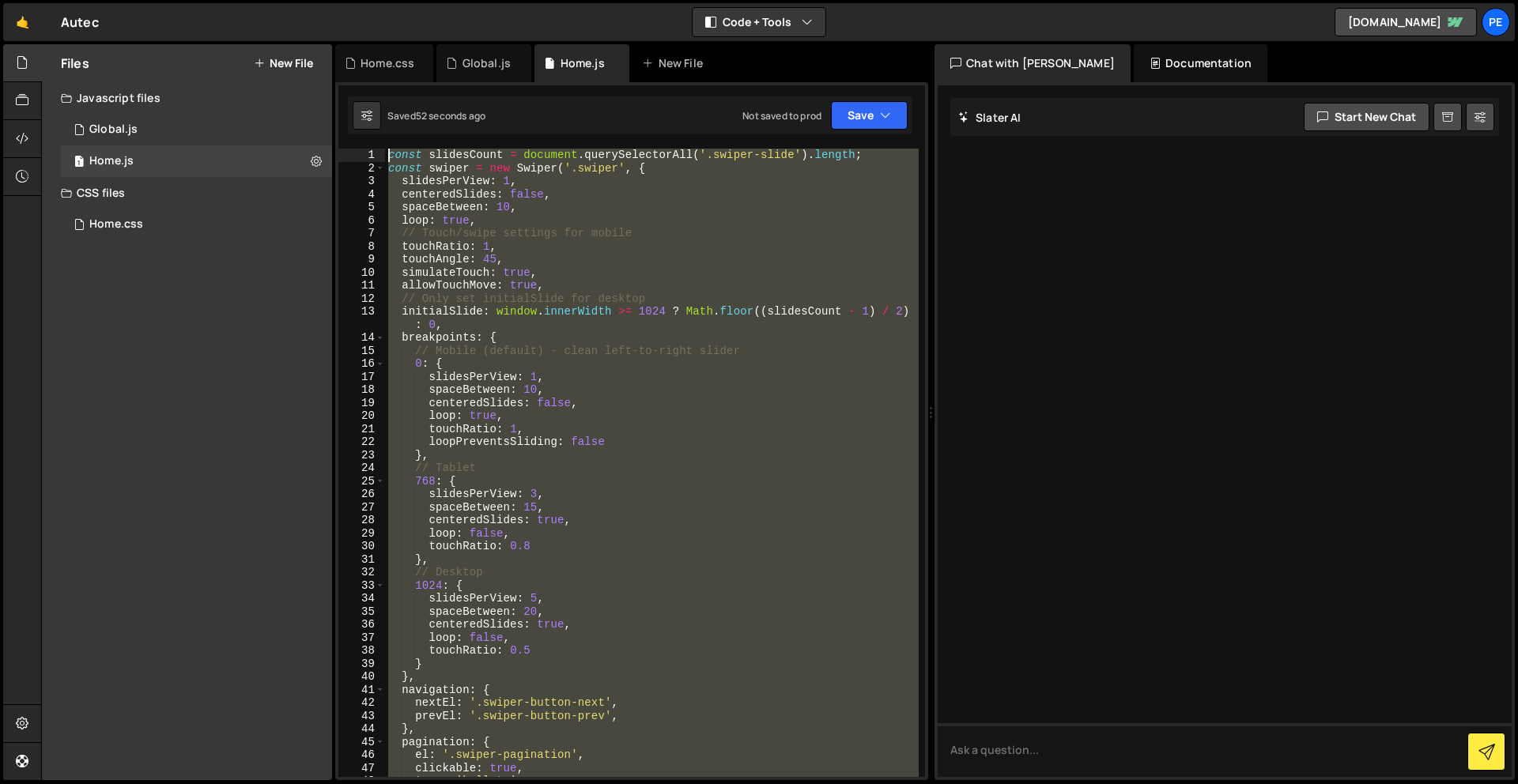
drag, startPoint x: 462, startPoint y: 592, endPoint x: 490, endPoint y: -70, distance: 662.6
click at [490, 0] on html "Projects [GEOGRAPHIC_DATA] Blog Pe Your current team is Perspective 1 Projects …" at bounding box center [759, 392] width 1518 height 784
paste textarea "}"
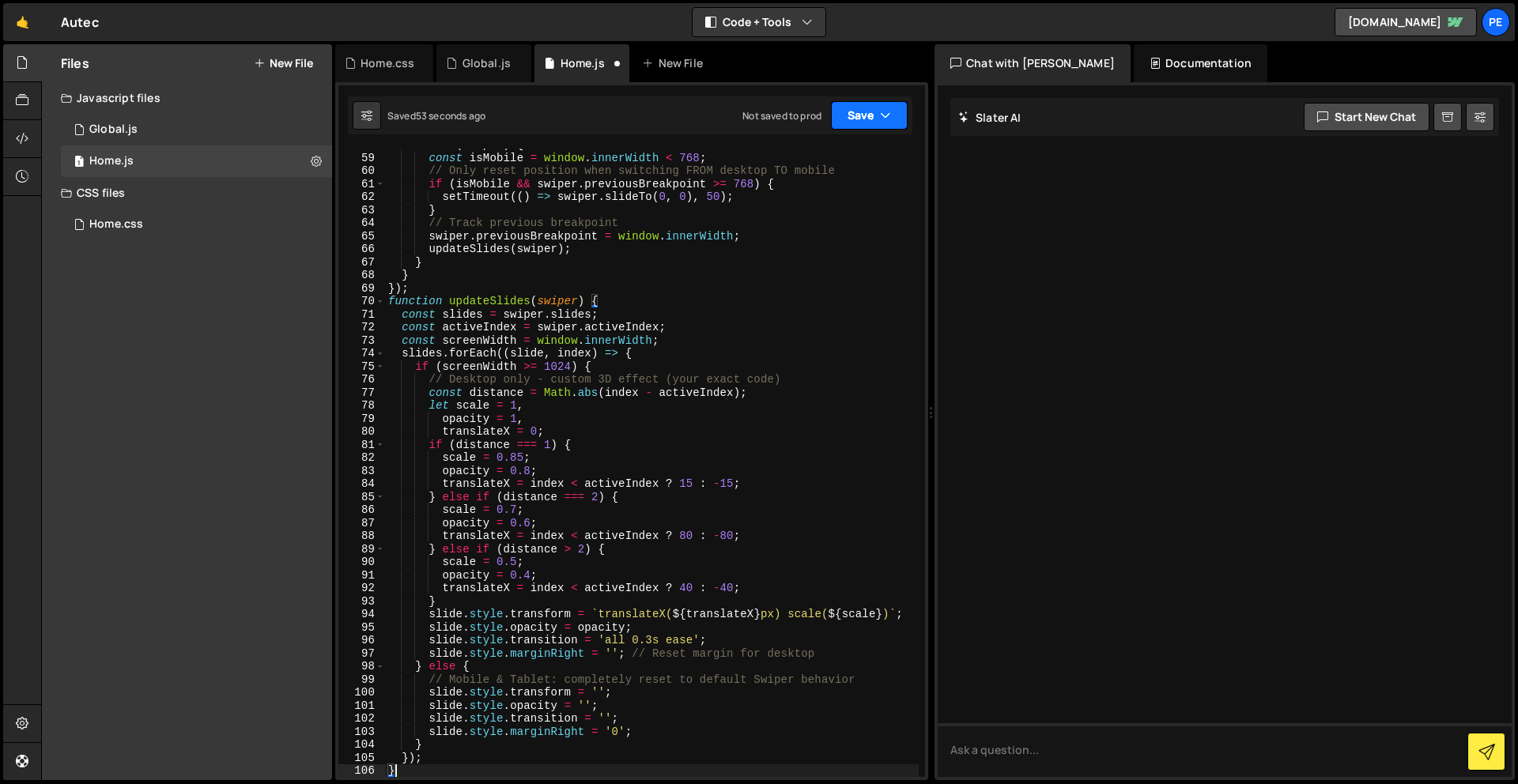
click at [847, 116] on button "Save" at bounding box center [869, 115] width 77 height 29
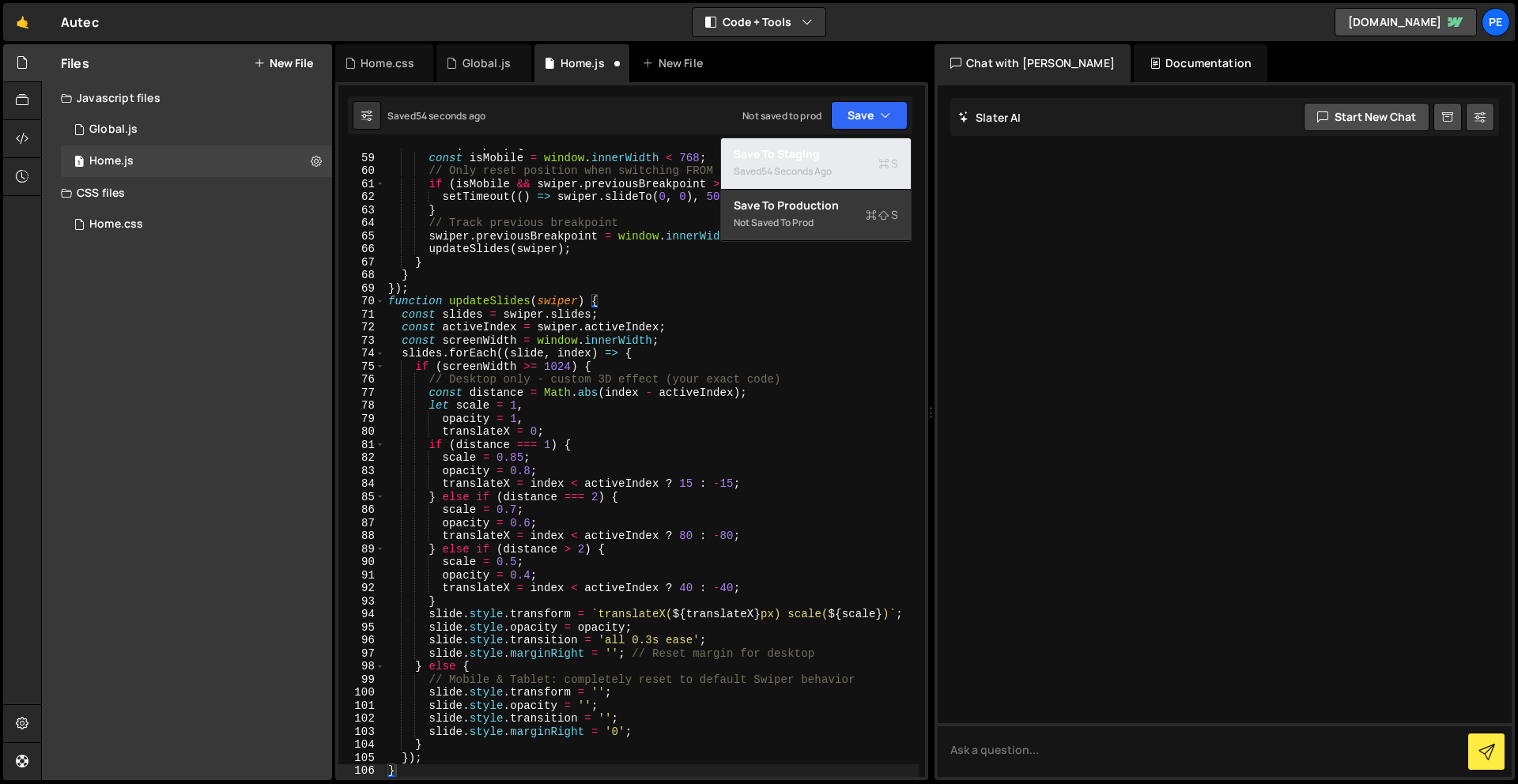
click at [801, 167] on div "54 seconds ago" at bounding box center [797, 171] width 71 height 13
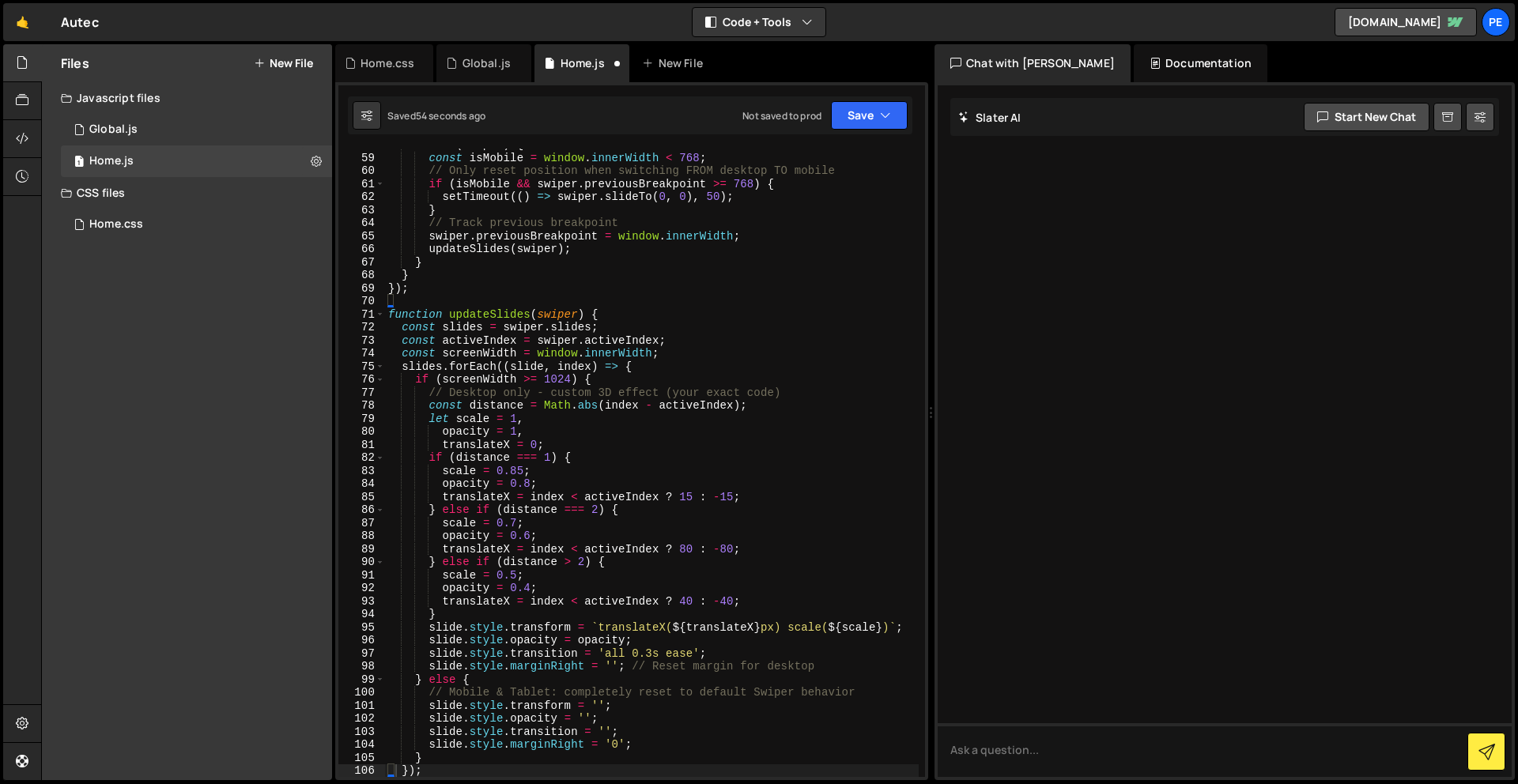
type textarea "});"
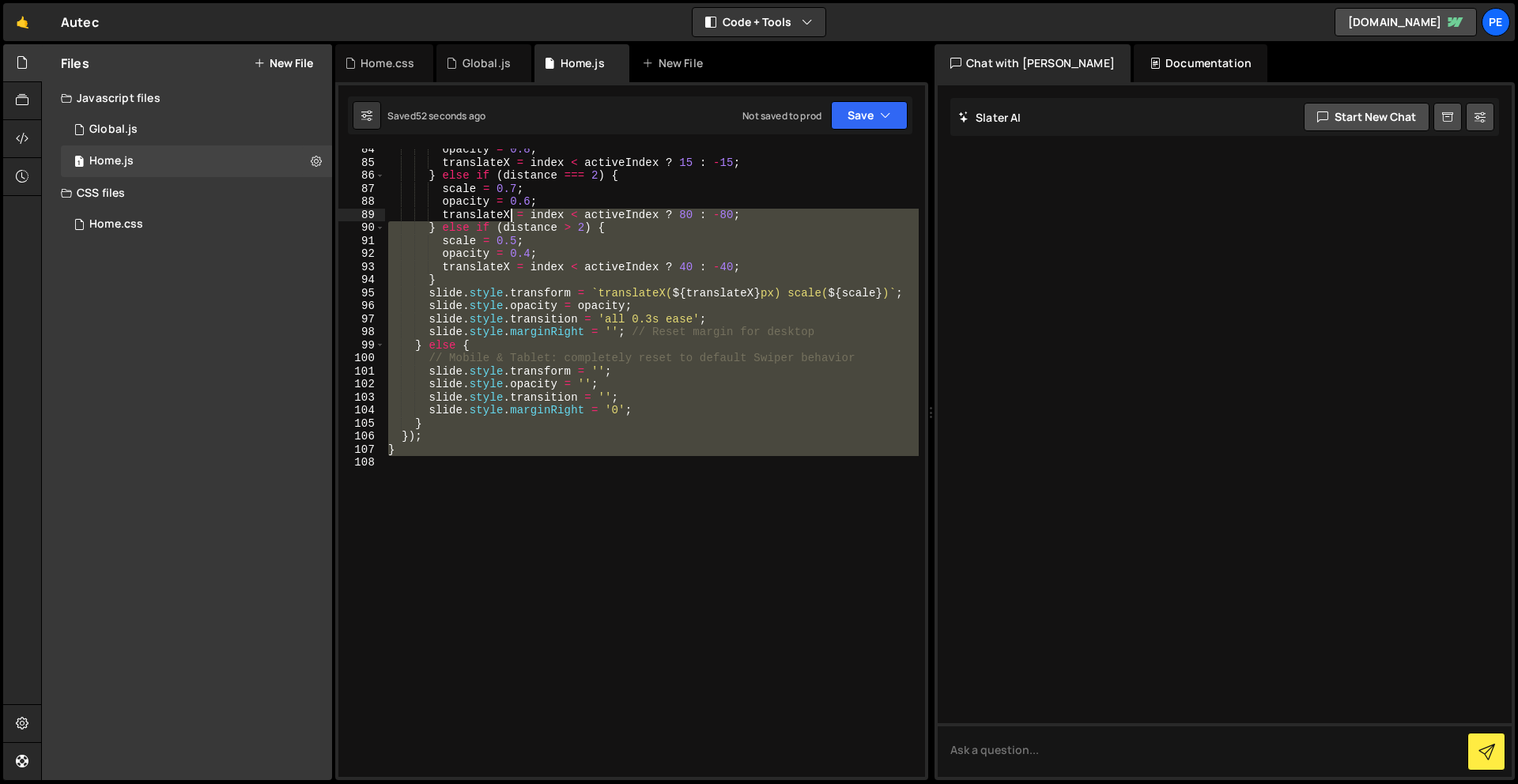
scroll to position [0, 0]
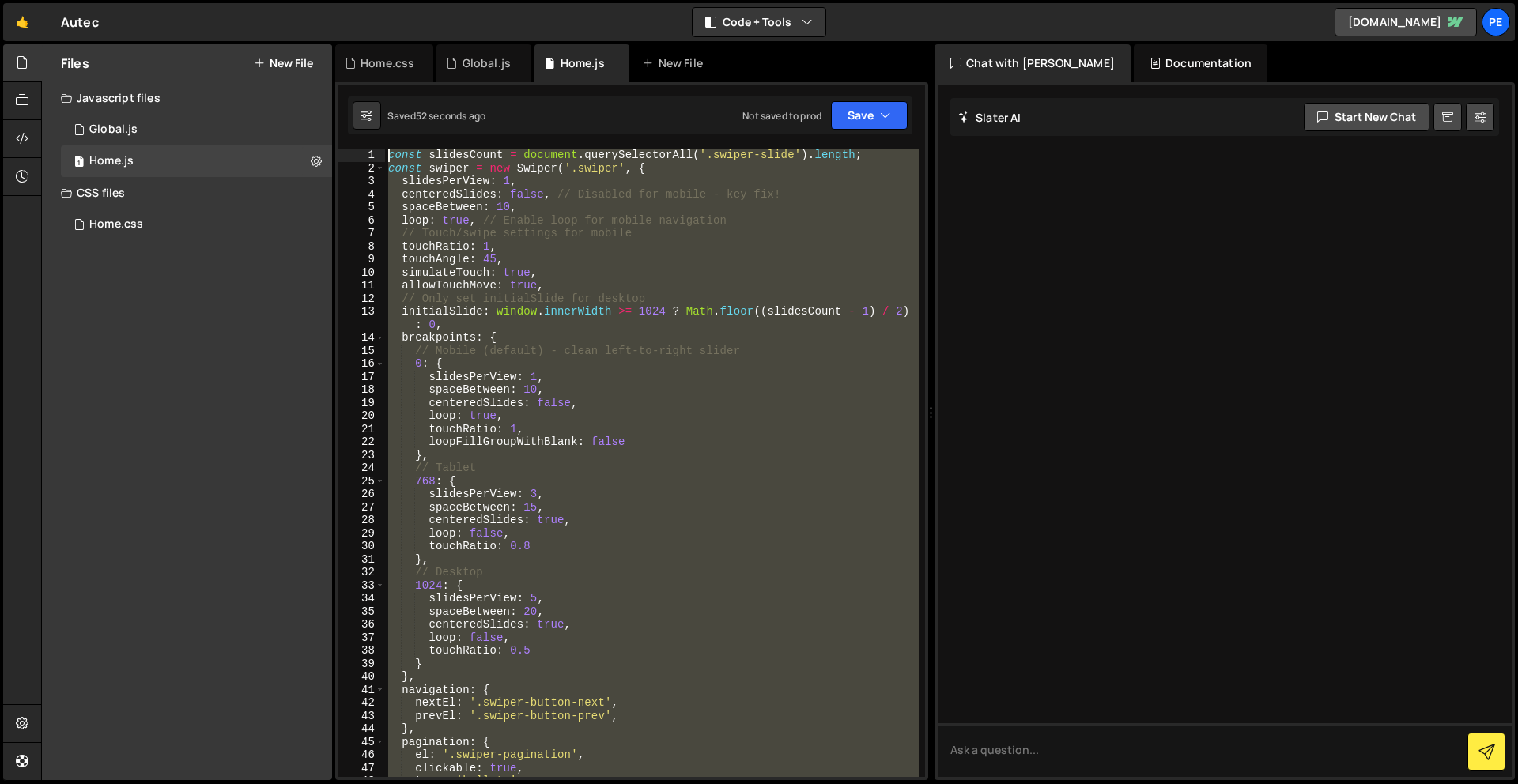
drag, startPoint x: 540, startPoint y: 572, endPoint x: 502, endPoint y: -70, distance: 643.1
click at [502, 0] on html "Projects [GEOGRAPHIC_DATA] Blog Pe Your current team is Perspective 1 Projects …" at bounding box center [759, 392] width 1518 height 784
paste textarea "}"
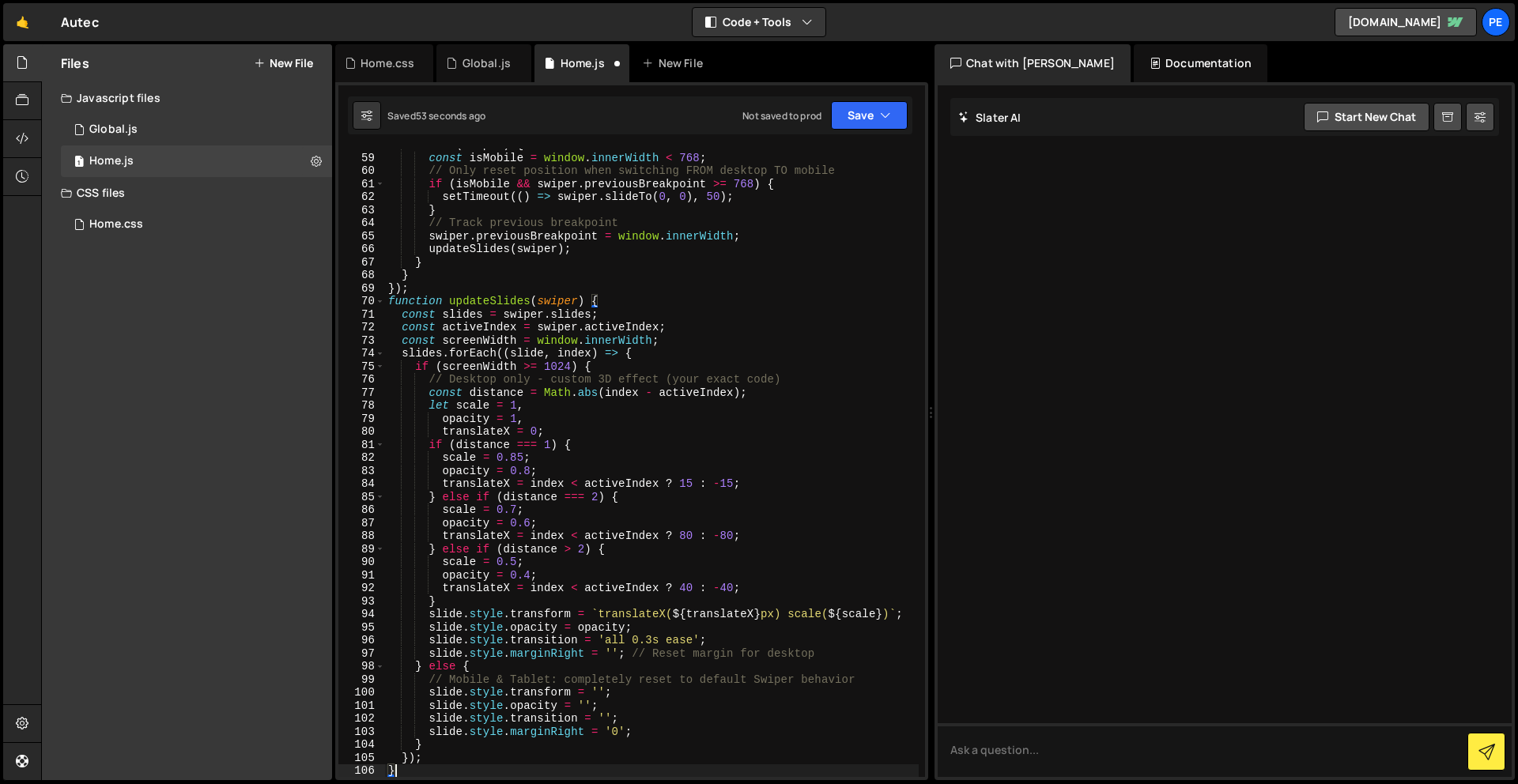
scroll to position [767, 0]
click at [883, 103] on button "Save" at bounding box center [869, 115] width 77 height 29
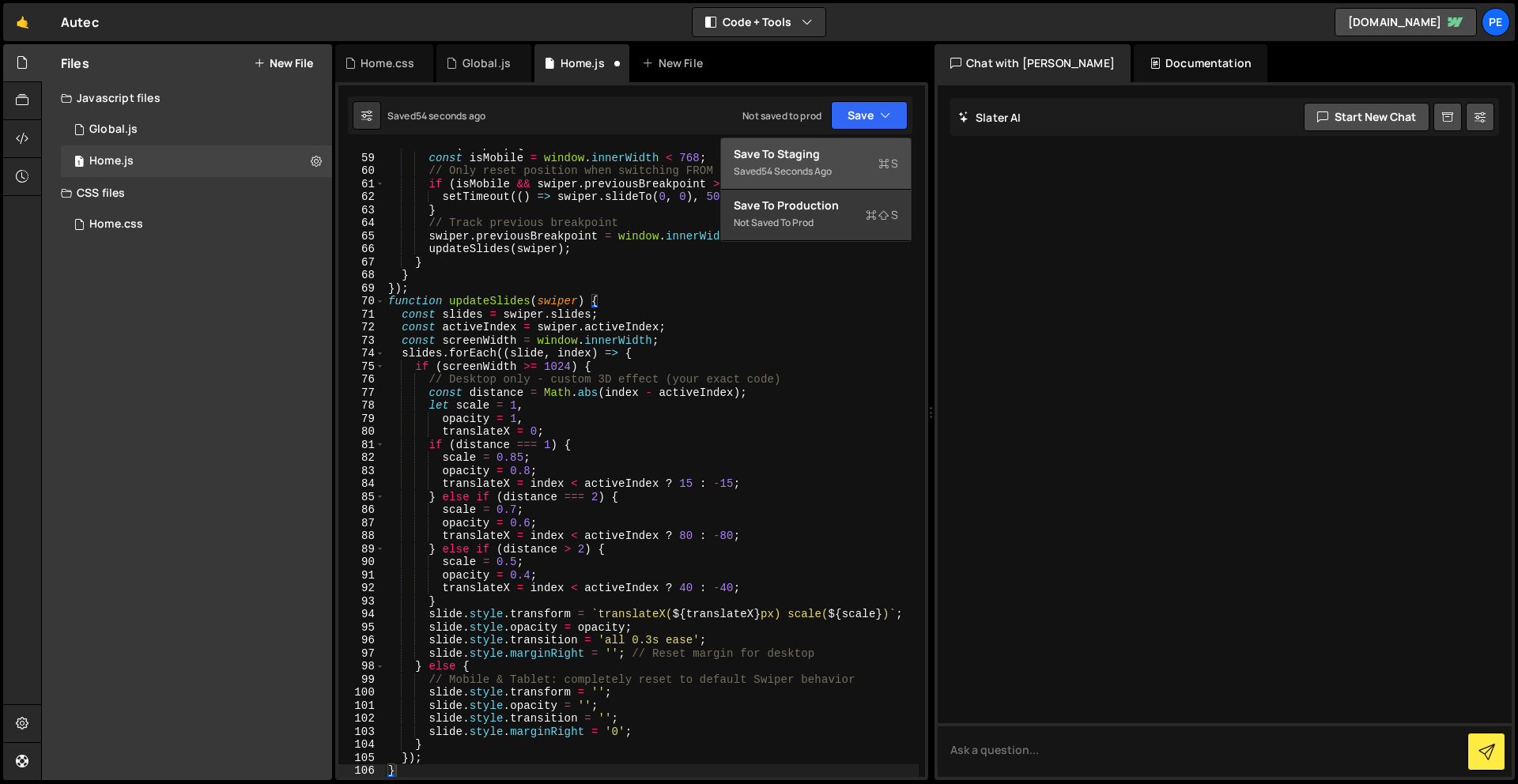
click at [828, 160] on div "Save to Staging S" at bounding box center [816, 153] width 164 height 16
type textarea "});"
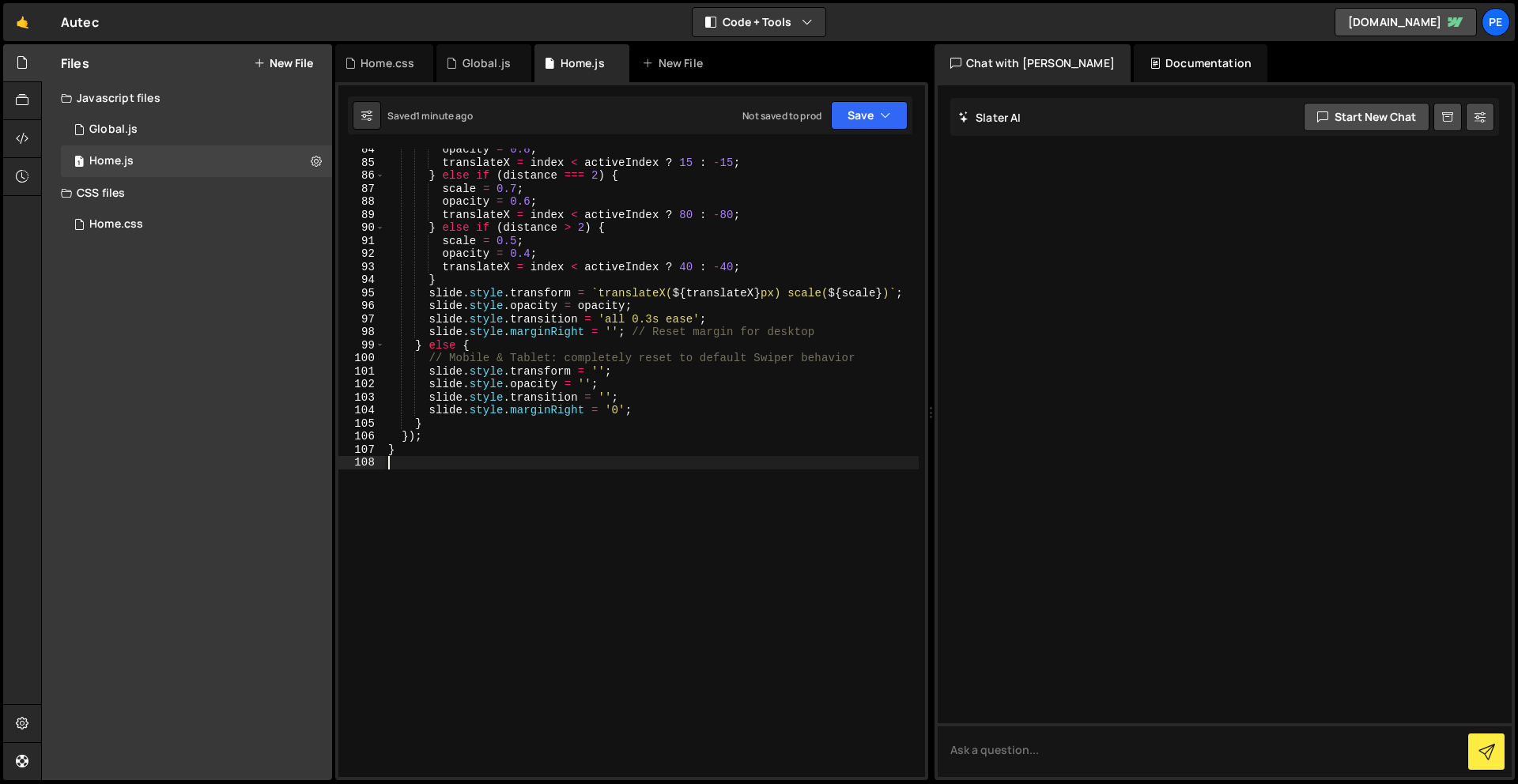
scroll to position [0, 0]
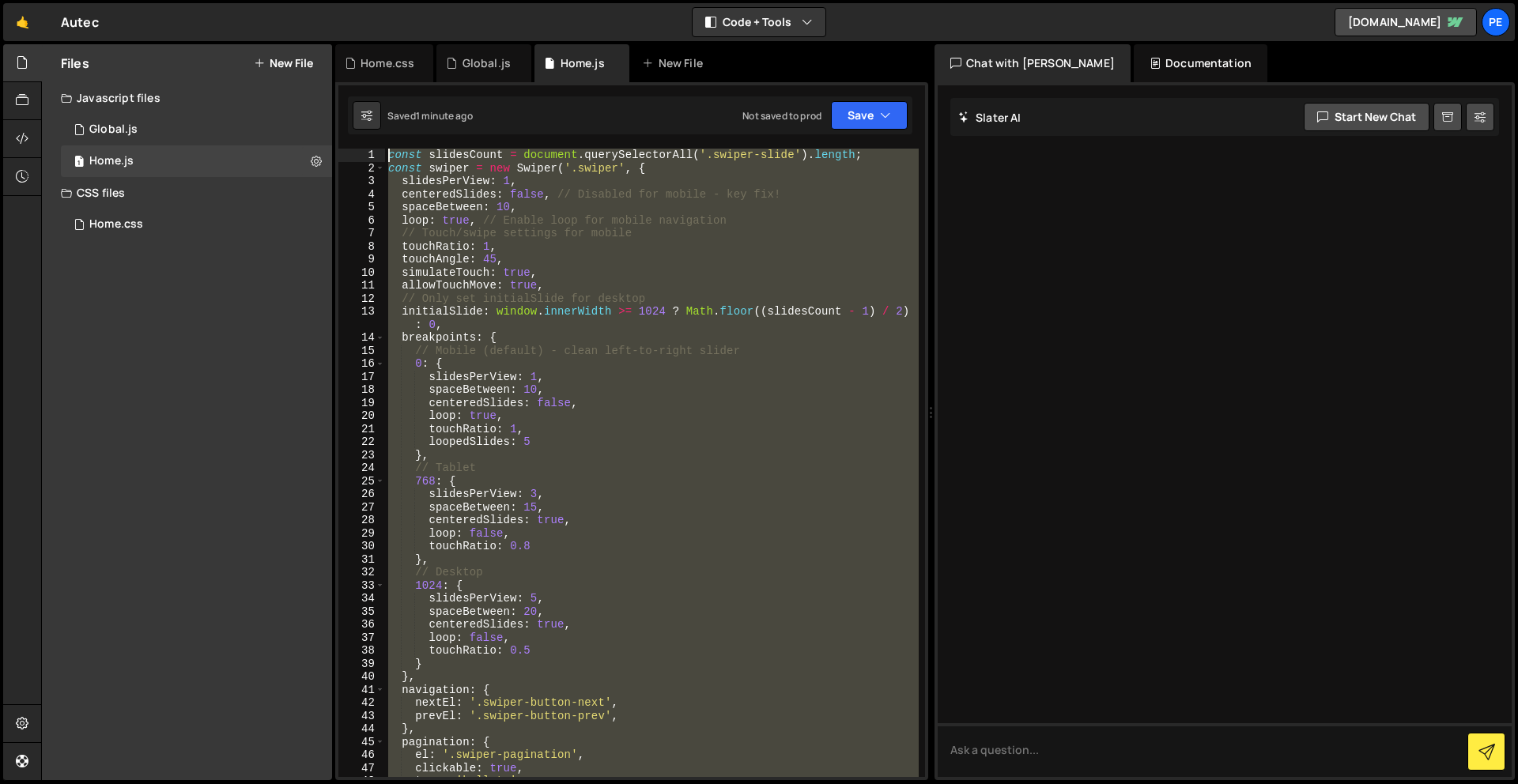
drag, startPoint x: 538, startPoint y: 557, endPoint x: 491, endPoint y: -70, distance: 628.8
click at [491, 0] on html "Projects [GEOGRAPHIC_DATA] Blog Pe Your current team is Perspective 1 Projects …" at bounding box center [759, 392] width 1518 height 784
paste textarea "}"
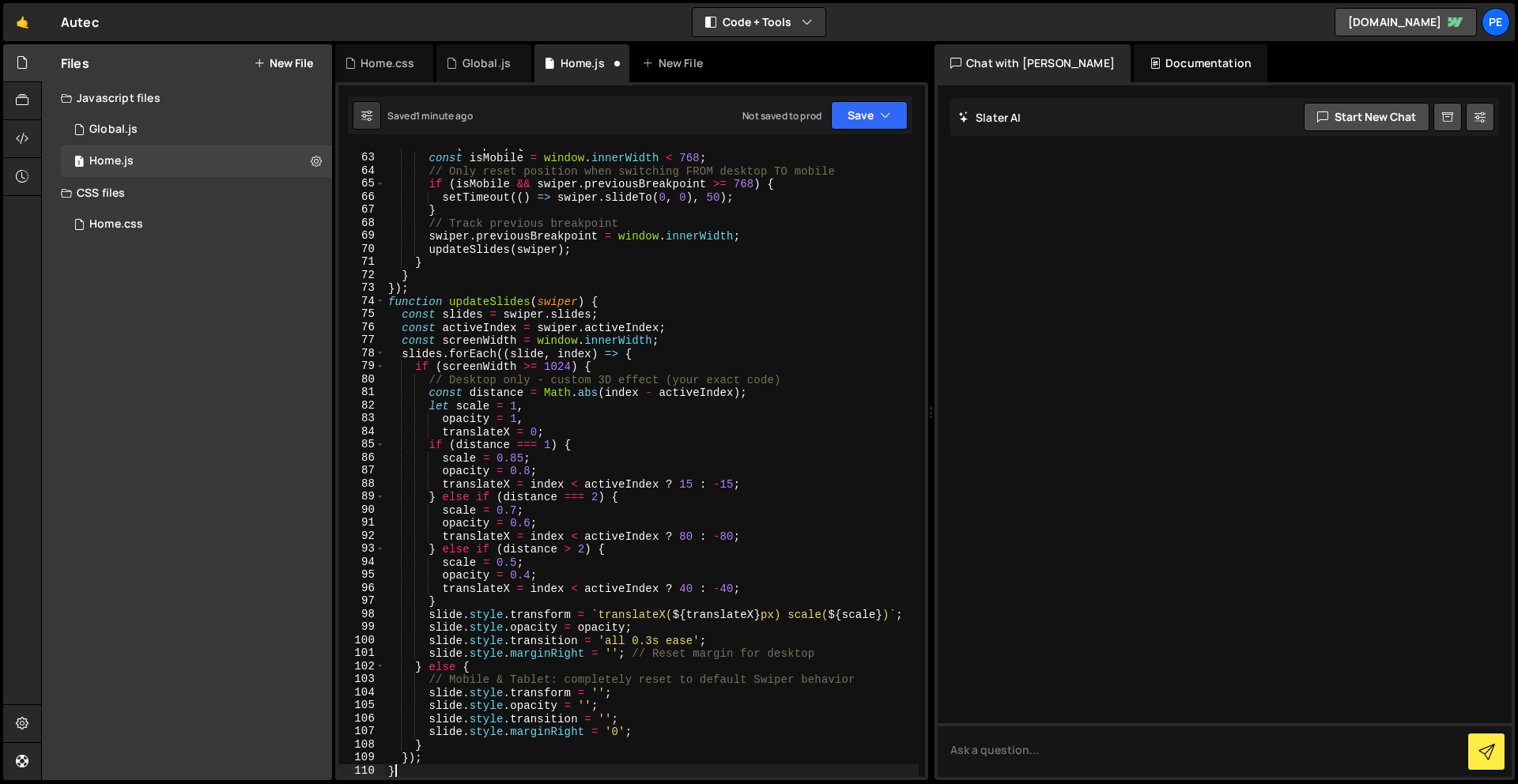
scroll to position [806, 0]
click at [849, 109] on button "Save" at bounding box center [869, 115] width 77 height 29
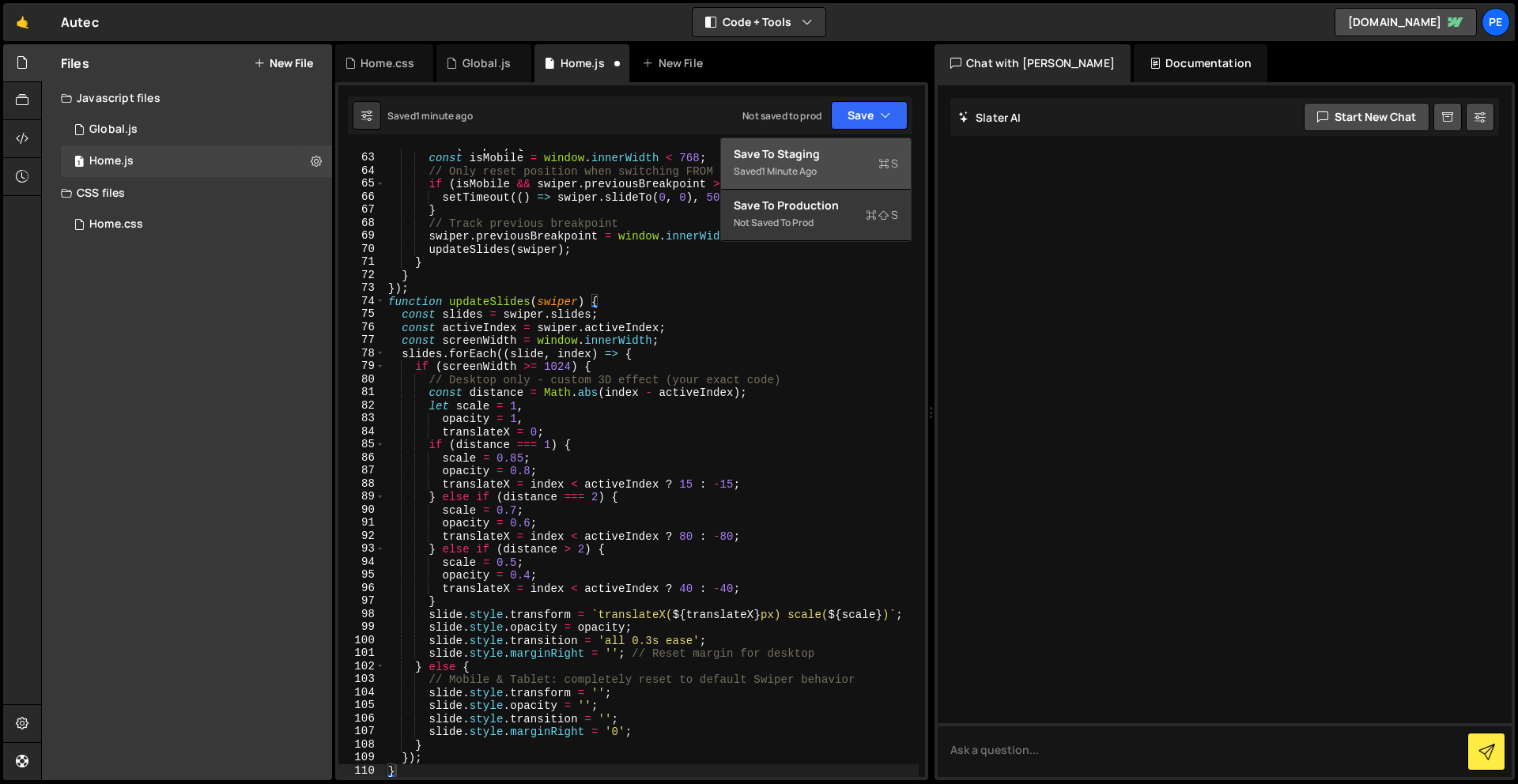
click at [840, 162] on div "Saved 1 minute ago" at bounding box center [816, 171] width 164 height 19
type textarea "});"
